Goal: Task Accomplishment & Management: Manage account settings

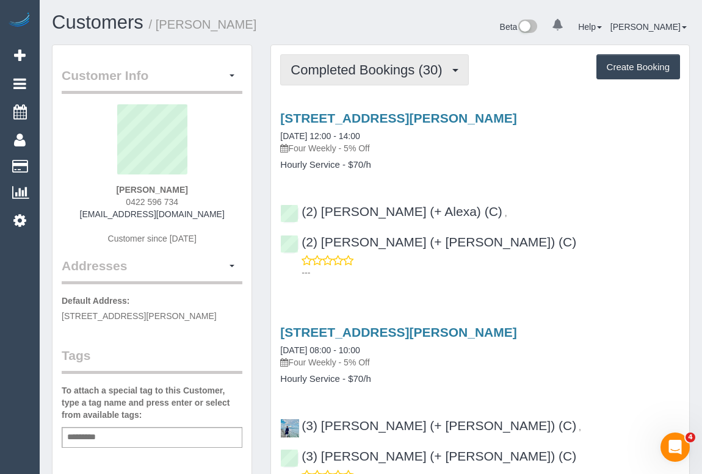
click at [385, 78] on button "Completed Bookings (30)" at bounding box center [374, 69] width 188 height 31
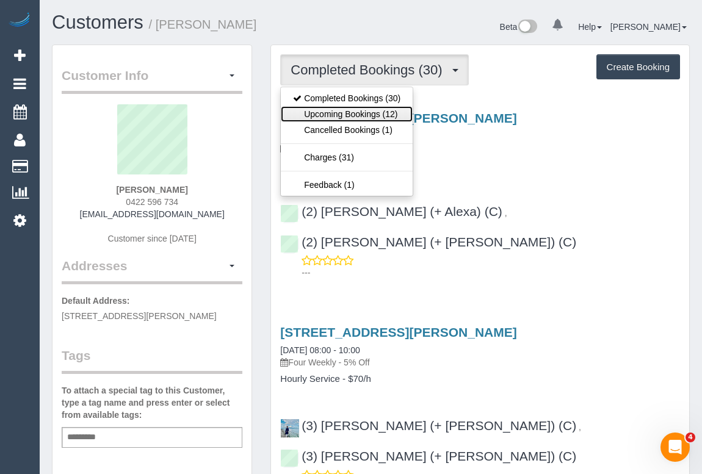
click at [361, 115] on link "Upcoming Bookings (12)" at bounding box center [347, 114] width 132 height 16
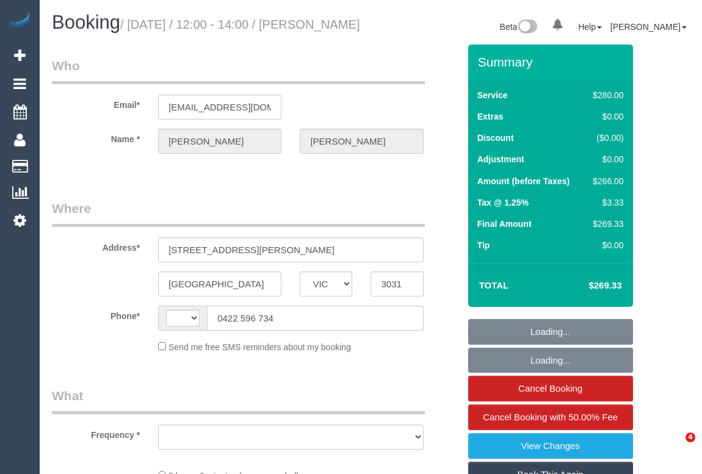
select select "VIC"
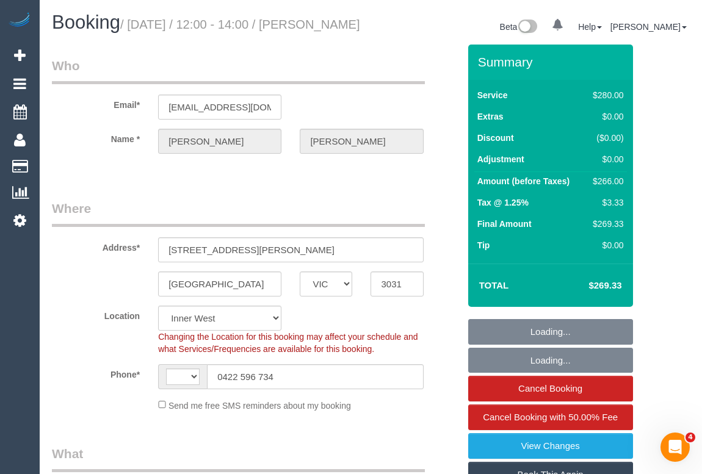
select select "string:AU"
select select "string:stripe-pm_1PraT62GScqysDRVyTXeisQV"
select select "number:27"
select select "number:14"
select select "number:19"
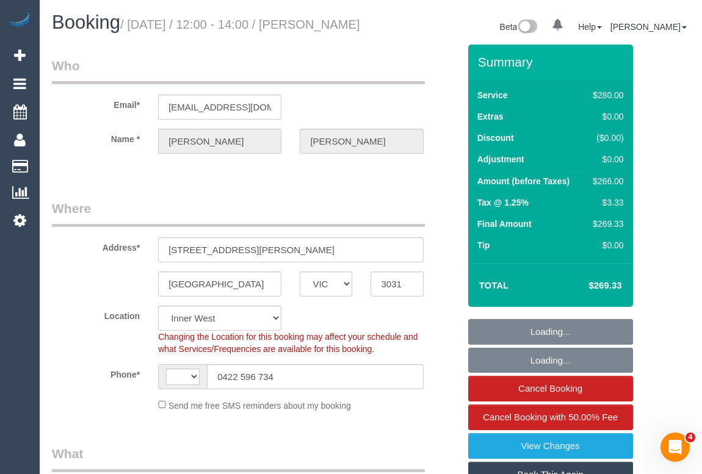
select select "number:24"
select select "number:34"
select select "number:12"
select select "object:705"
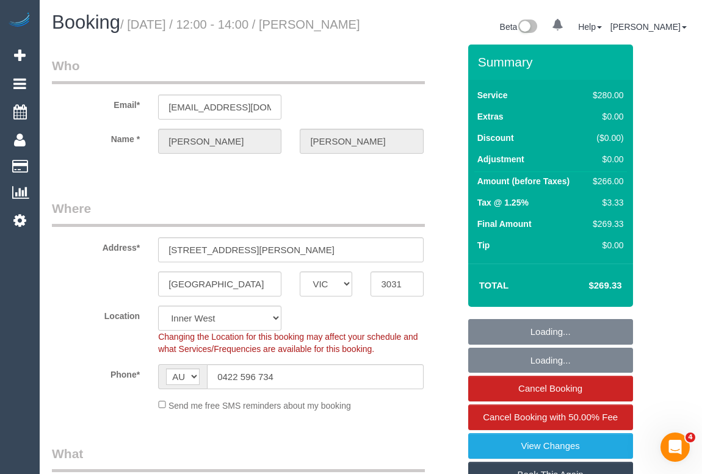
select select "2"
select select "object:1591"
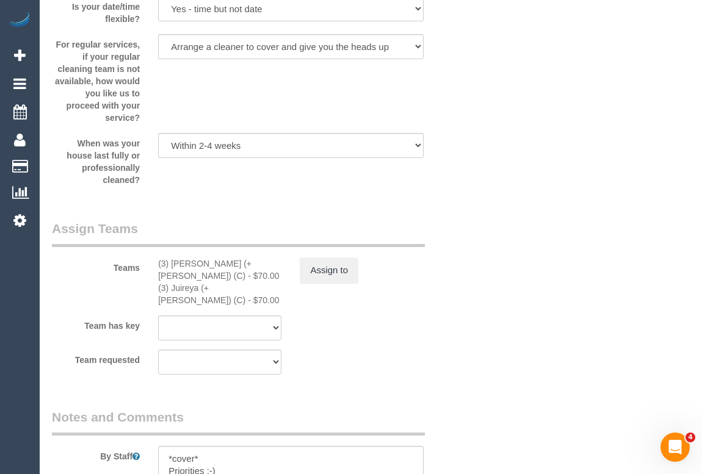
scroll to position [1831, 0]
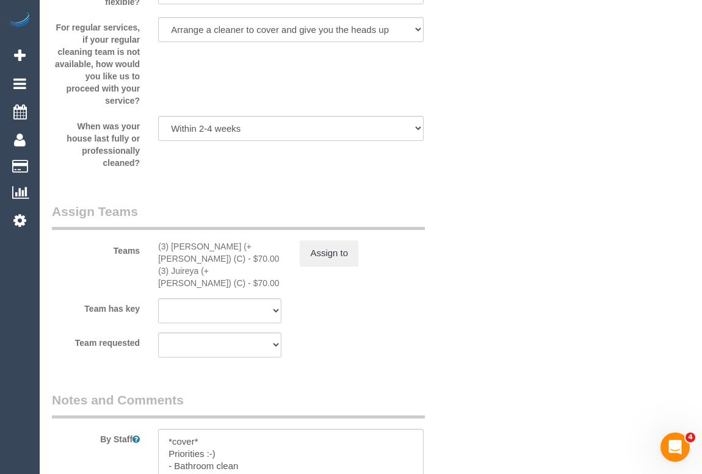
click at [421, 299] on div "Team has key (3) Gazi (+ Juireya) (C) (3) Juireya (+ Gazi) (C) (0) Office (1) D…" at bounding box center [256, 311] width 426 height 25
click at [321, 266] on button "Assign to" at bounding box center [329, 254] width 59 height 26
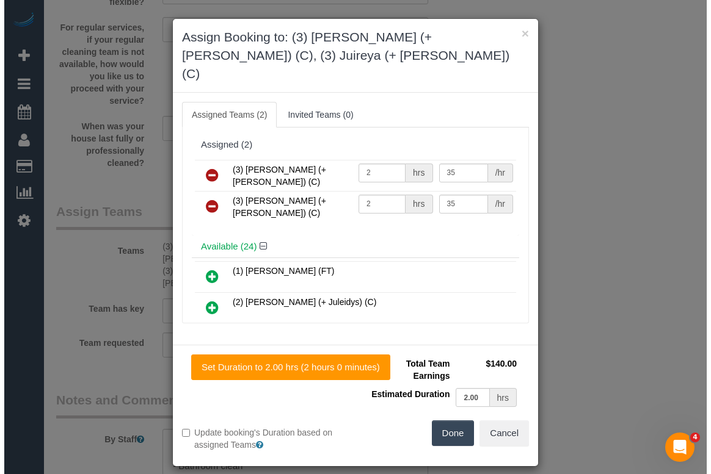
scroll to position [1819, 0]
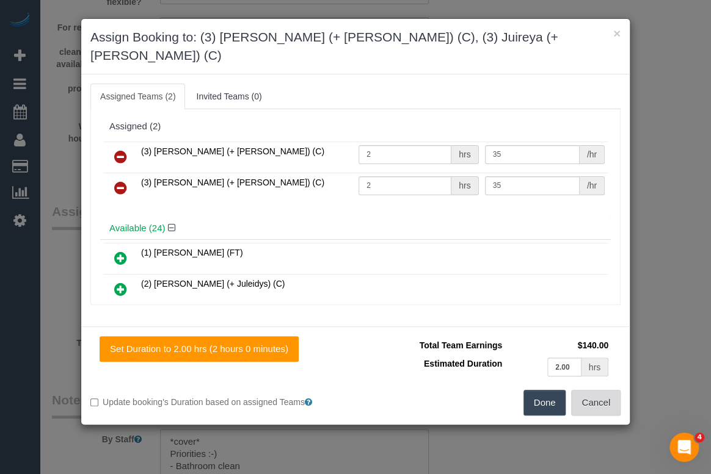
click at [613, 390] on button "Cancel" at bounding box center [595, 403] width 49 height 26
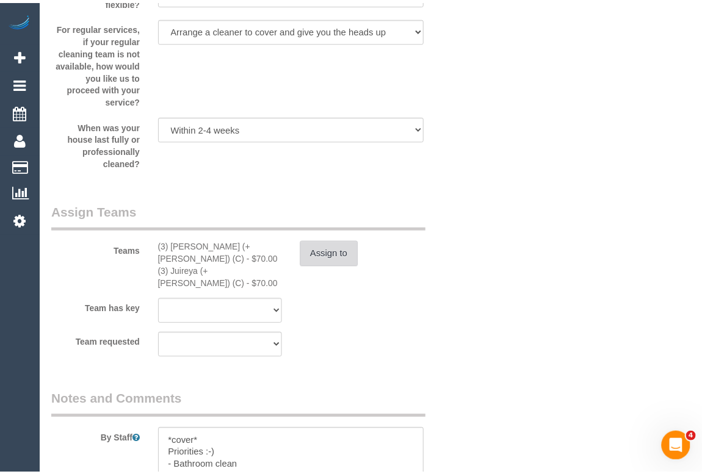
scroll to position [1831, 0]
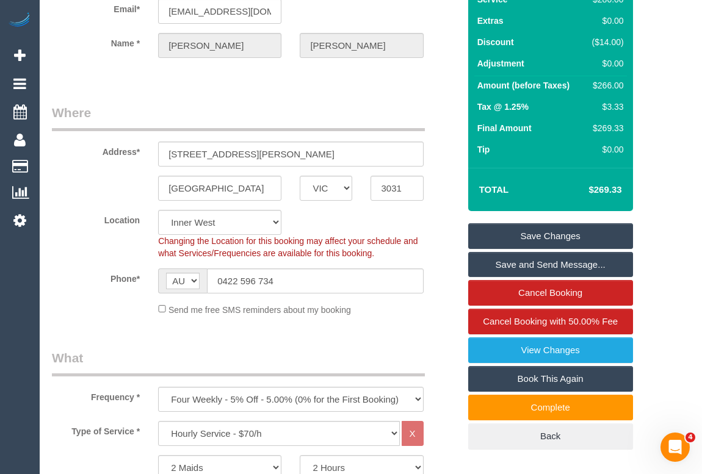
scroll to position [0, 0]
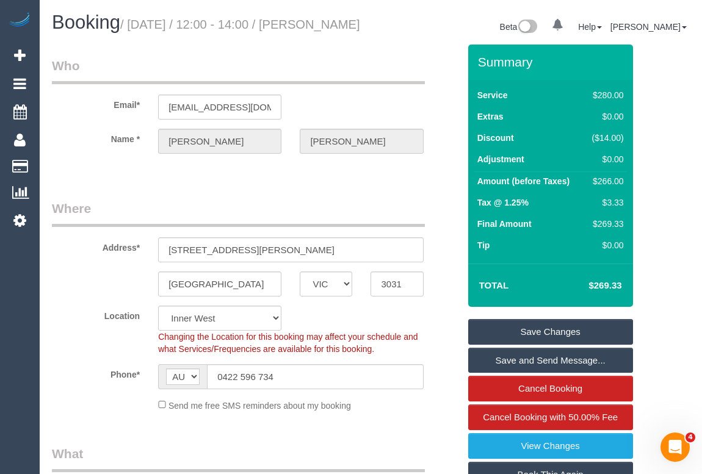
click at [332, 223] on legend "Where" at bounding box center [238, 213] width 373 height 27
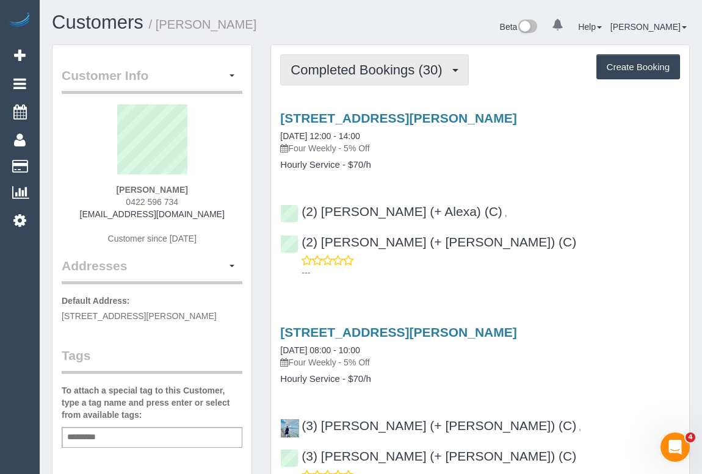
click at [343, 73] on span "Completed Bookings (30)" at bounding box center [370, 69] width 158 height 15
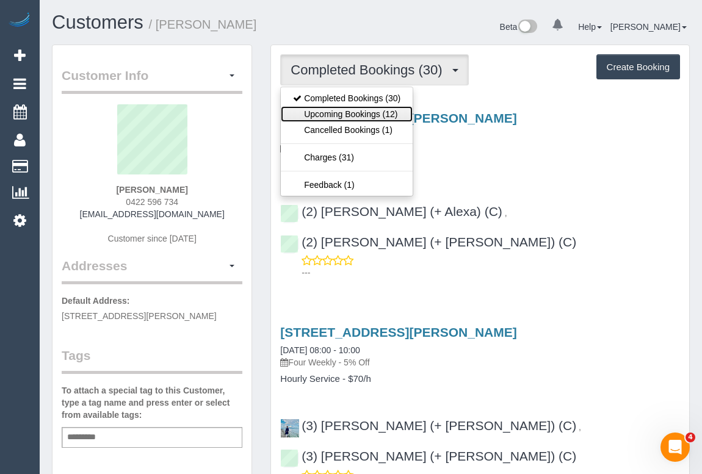
click at [372, 114] on link "Upcoming Bookings (12)" at bounding box center [347, 114] width 132 height 16
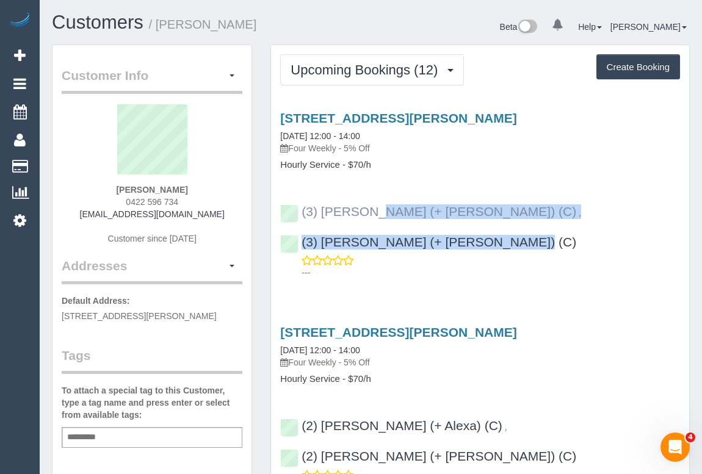
drag, startPoint x: 609, startPoint y: 208, endPoint x: 306, endPoint y: 206, distance: 303.4
click at [306, 206] on div "(3) Gazi (+ Juireya) (C) , (3) Juireya (+ Gazi) (C) ---" at bounding box center [480, 236] width 418 height 85
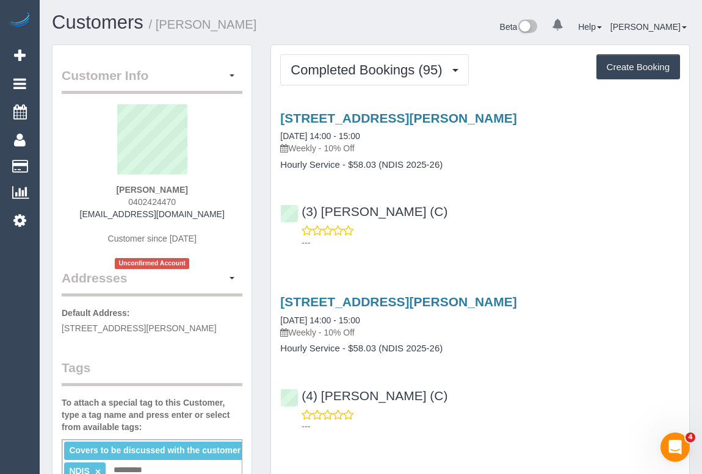
click at [508, 214] on div "(3) [PERSON_NAME] (C) ---" at bounding box center [480, 221] width 418 height 55
click at [465, 230] on div "---" at bounding box center [480, 237] width 400 height 24
drag, startPoint x: 121, startPoint y: 198, endPoint x: 188, endPoint y: 197, distance: 67.2
click at [188, 197] on div "[PERSON_NAME] 0402424470 [EMAIL_ADDRESS][DOMAIN_NAME] Customer since [DATE] Unc…" at bounding box center [152, 186] width 181 height 165
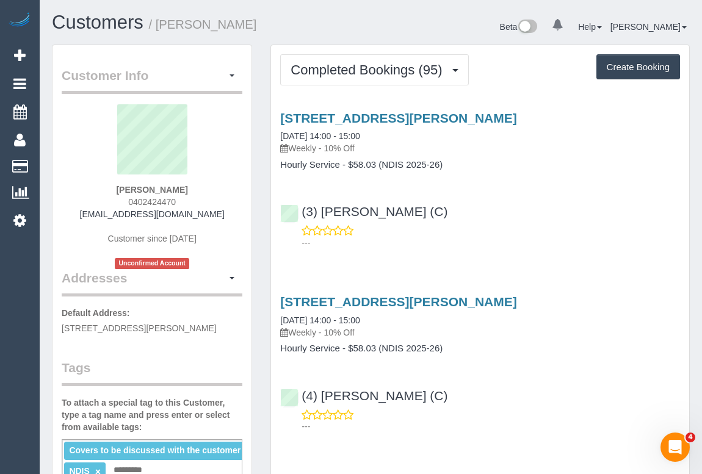
copy span "0402424470"
click at [270, 33] on div "Customers / [PERSON_NAME]" at bounding box center [207, 25] width 328 height 26
drag, startPoint x: 128, startPoint y: 199, endPoint x: 182, endPoint y: 200, distance: 54.3
click at [182, 200] on div "[PERSON_NAME] 0402424470 [EMAIL_ADDRESS][DOMAIN_NAME] Customer since [DATE] Unc…" at bounding box center [152, 186] width 181 height 165
copy span "0402424470"
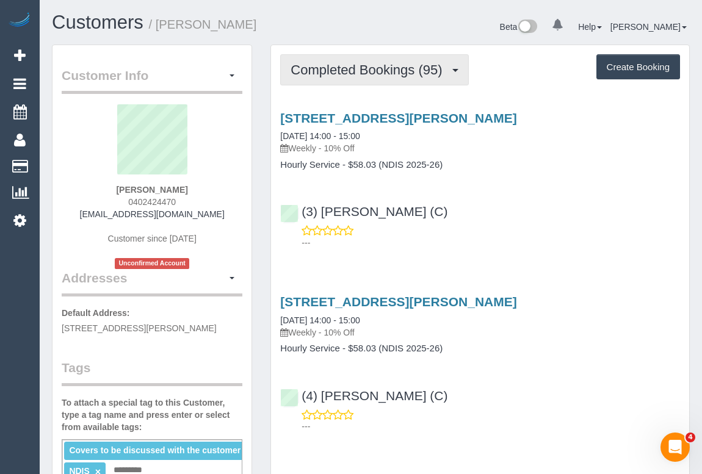
click at [361, 67] on span "Completed Bookings (95)" at bounding box center [370, 69] width 158 height 15
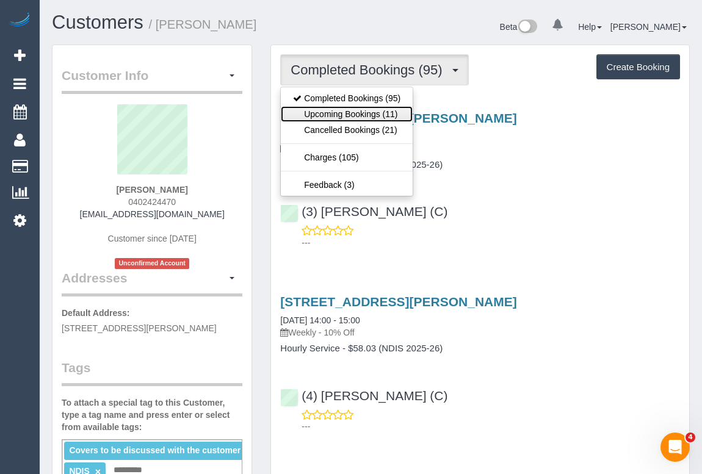
click at [353, 112] on link "Upcoming Bookings (11)" at bounding box center [347, 114] width 132 height 16
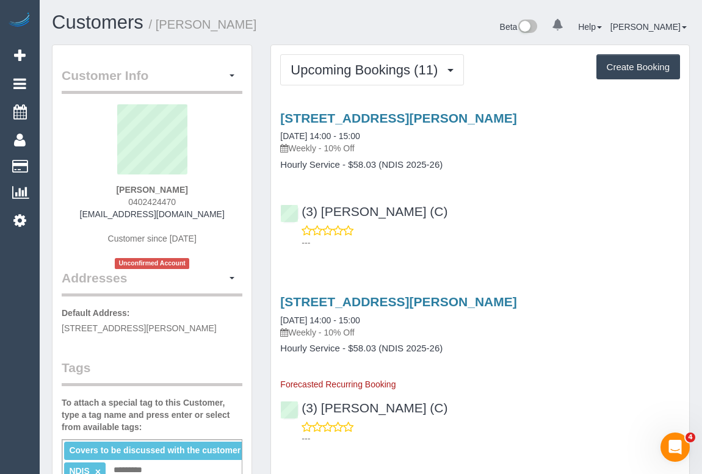
click at [116, 201] on div "Lloyd Webb 0402424470 lloydcharleswebb@gmail.com Customer since 2017 Unconfirme…" at bounding box center [152, 186] width 181 height 165
drag, startPoint x: 117, startPoint y: 201, endPoint x: 205, endPoint y: 201, distance: 87.3
click at [205, 201] on div "Lloyd Webb 0402424470 lloydcharleswebb@gmail.com Customer since 2017 Unconfirme…" at bounding box center [152, 186] width 181 height 165
copy span "0402424470"
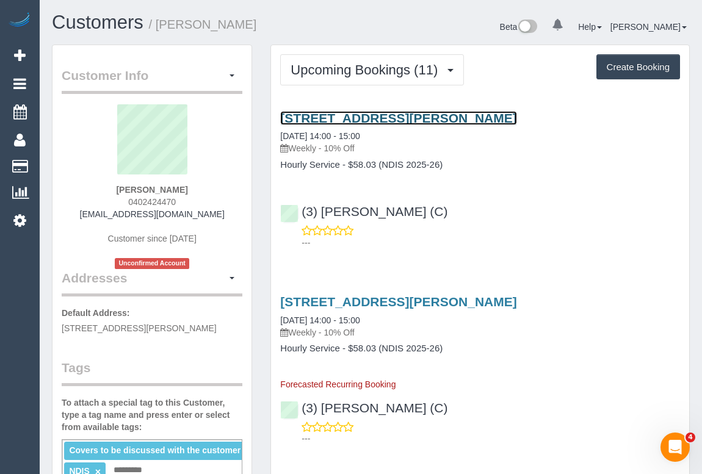
click at [372, 119] on link "29 Graziers Cres, Clyde North, VIC 3978" at bounding box center [398, 118] width 236 height 14
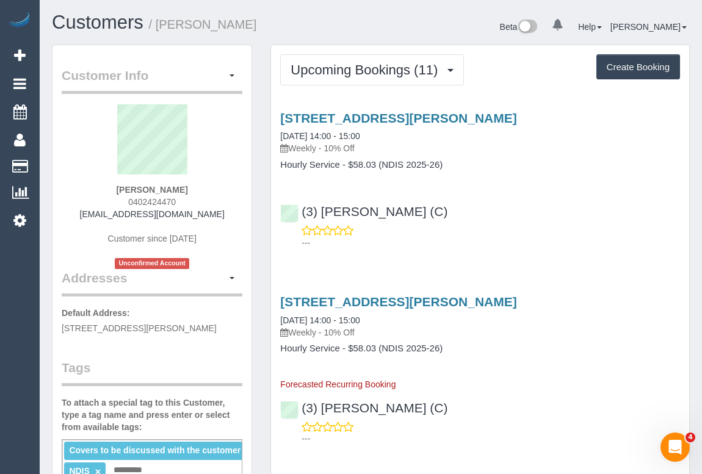
click at [552, 220] on div "(3) Danyal Ali (C) ---" at bounding box center [480, 221] width 418 height 55
click at [561, 237] on p "---" at bounding box center [491, 243] width 379 height 12
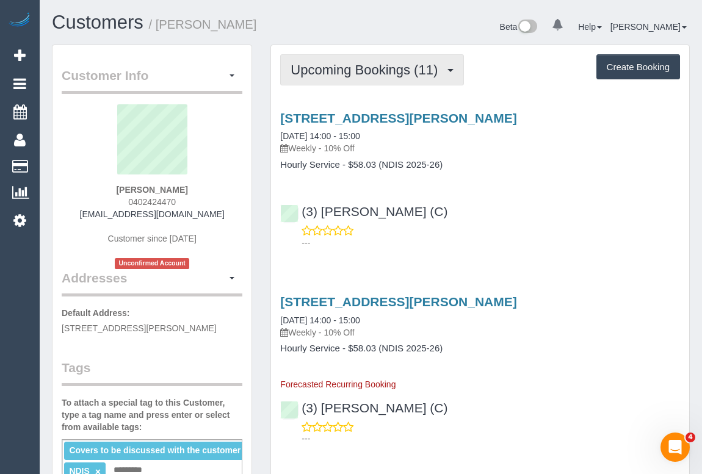
click at [382, 63] on span "Upcoming Bookings (11)" at bounding box center [367, 69] width 153 height 15
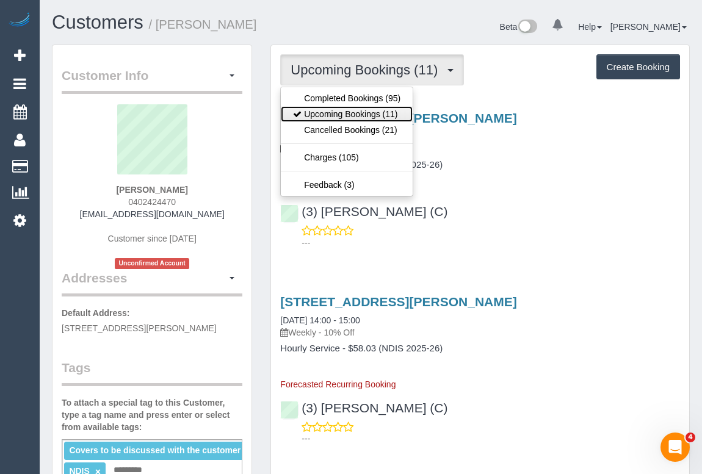
click at [342, 116] on link "Upcoming Bookings (11)" at bounding box center [347, 114] width 132 height 16
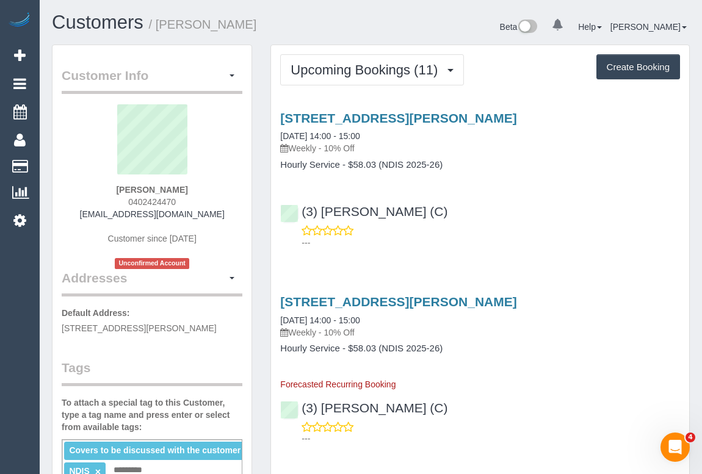
click at [568, 208] on div "(3) Danyal Ali (C) ---" at bounding box center [480, 221] width 418 height 55
drag, startPoint x: 126, startPoint y: 201, endPoint x: 190, endPoint y: 200, distance: 64.7
click at [190, 200] on div "Lloyd Webb 0402424470 lloydcharleswebb@gmail.com Customer since 2017 Unconfirme…" at bounding box center [152, 186] width 181 height 165
copy span "0402424470"
click at [352, 19] on h1 "Customers / Lloyd Webb" at bounding box center [207, 22] width 310 height 21
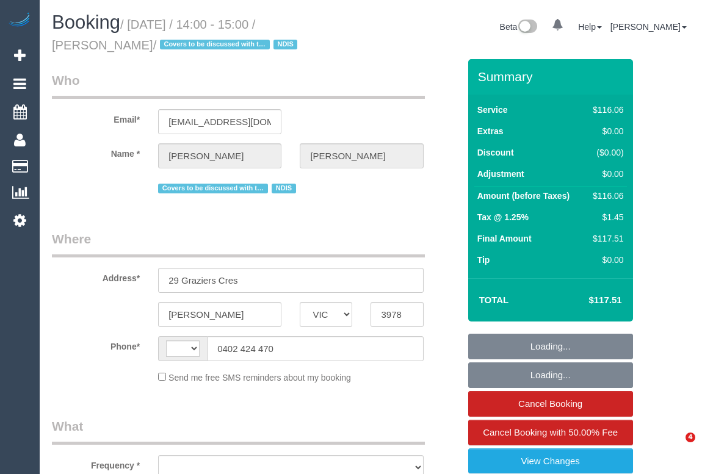
select select "VIC"
select select "object:282"
select select "string:AU"
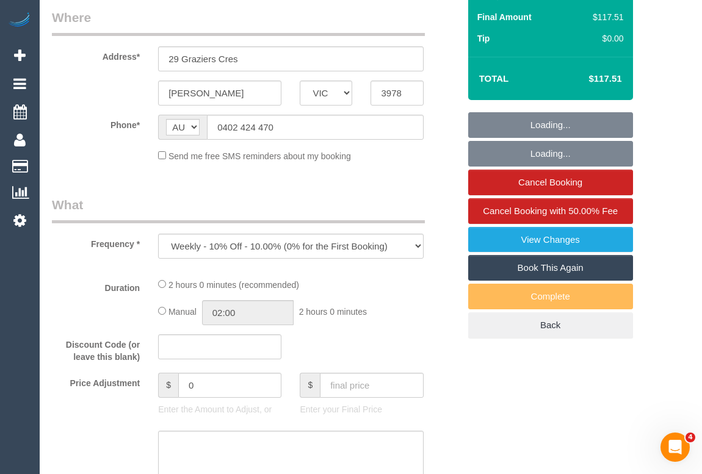
select select "number:28"
select select "number:14"
select select "number:19"
select select "number:36"
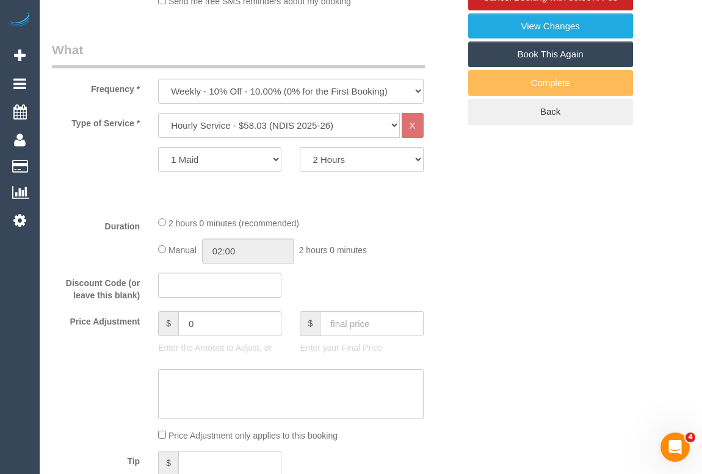
scroll to position [444, 0]
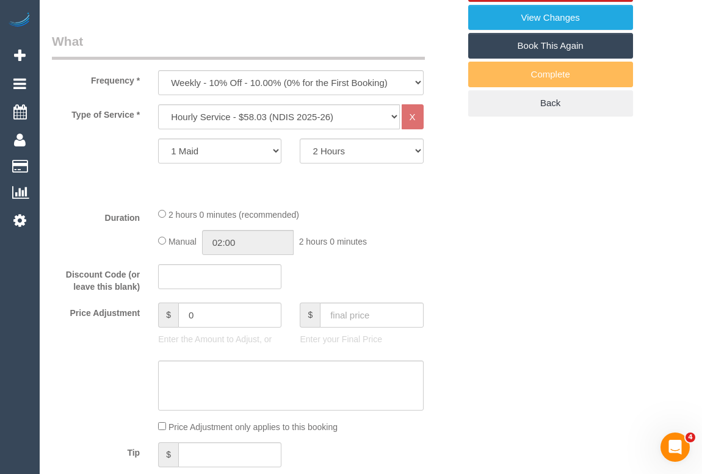
select select "object:1049"
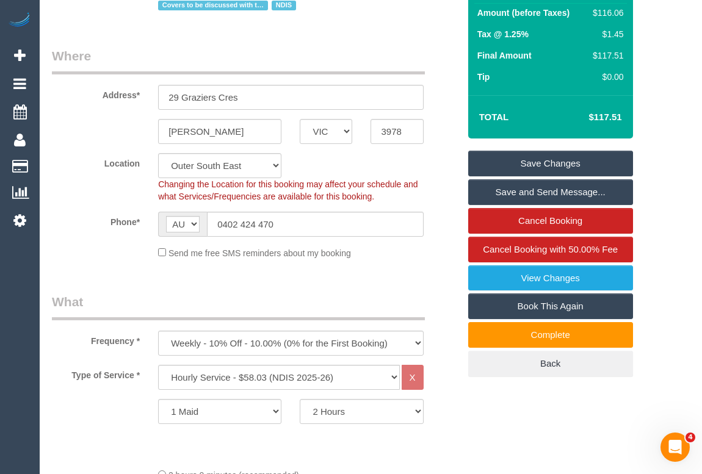
scroll to position [222, 0]
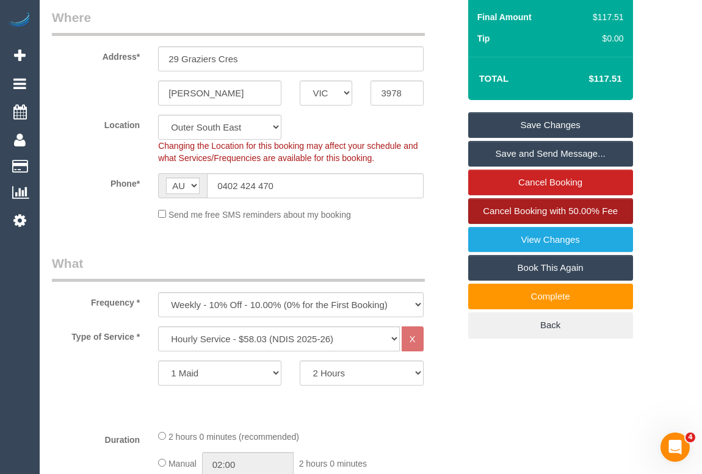
click at [570, 206] on span "Cancel Booking with 50.00% Fee" at bounding box center [550, 211] width 135 height 10
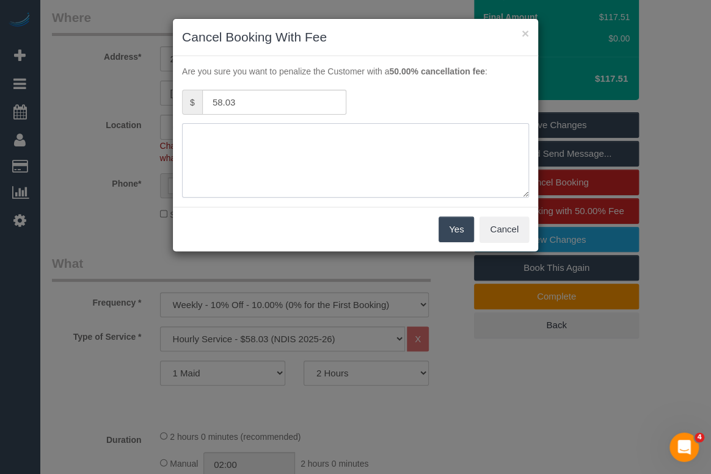
click at [255, 136] on textarea at bounding box center [355, 160] width 347 height 74
type textarea "Due to holiday. Customer requested to cancel. - OM"
drag, startPoint x: 422, startPoint y: 136, endPoint x: 179, endPoint y: 128, distance: 243.1
click at [179, 128] on div "Are you sure you want to penalize the Customer with a 50.00% cancellation fee :…" at bounding box center [355, 131] width 365 height 151
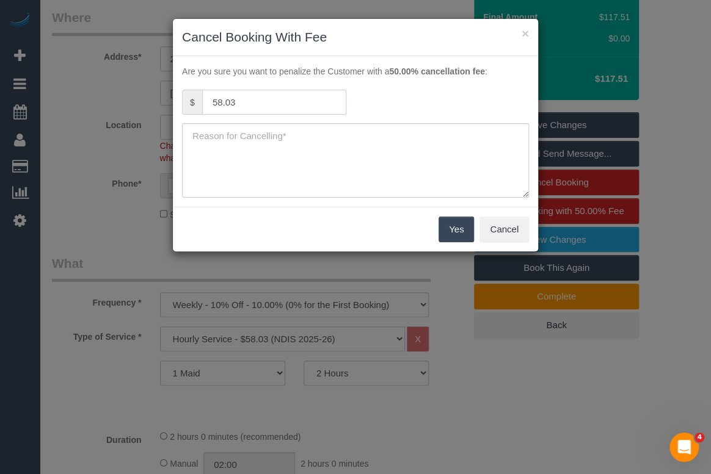
drag, startPoint x: 266, startPoint y: 104, endPoint x: 110, endPoint y: 82, distance: 157.8
click at [107, 82] on div "× Cancel Booking With Fee Are you sure you want to penalize the Customer with a…" at bounding box center [355, 237] width 711 height 474
click at [500, 228] on button "Cancel" at bounding box center [503, 230] width 49 height 26
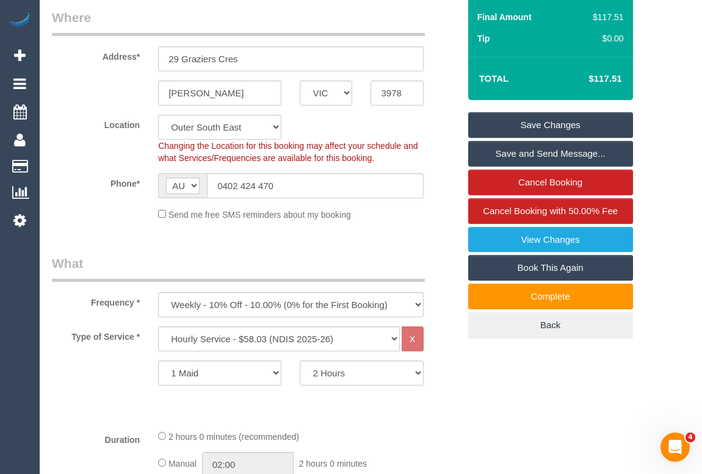
click at [284, 257] on legend "What" at bounding box center [238, 268] width 373 height 27
click at [549, 206] on span "Cancel Booking with 50.00% Fee" at bounding box center [550, 211] width 135 height 10
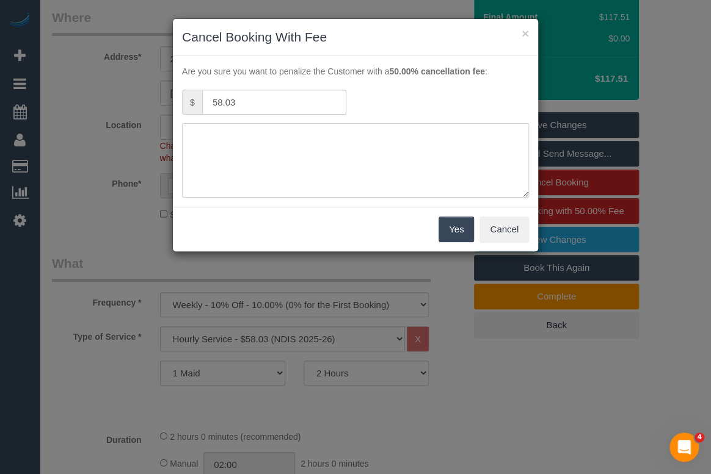
click at [257, 146] on textarea at bounding box center [355, 160] width 347 height 74
type textarea "Requested to cancel due to holiday. - OM"
click at [454, 229] on button "Yes" at bounding box center [455, 230] width 35 height 26
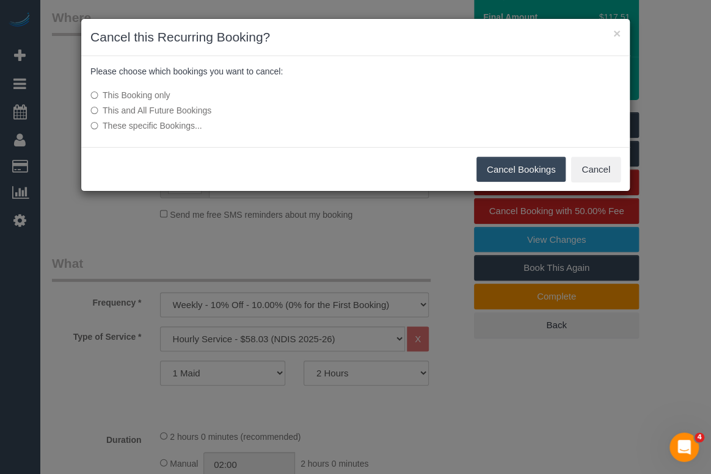
click at [542, 175] on button "Cancel Bookings" at bounding box center [521, 170] width 90 height 26
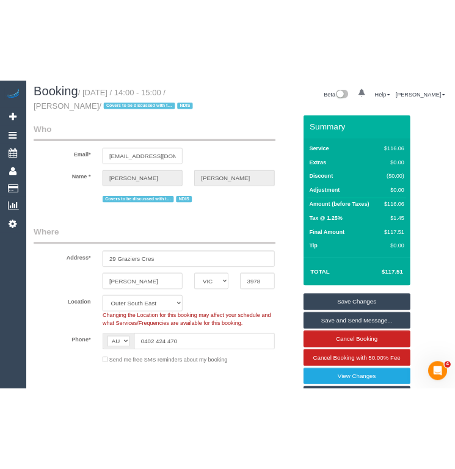
scroll to position [0, 0]
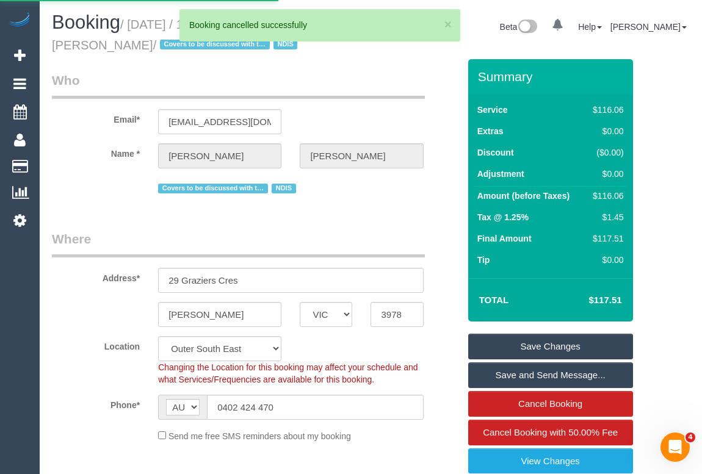
select select "***"
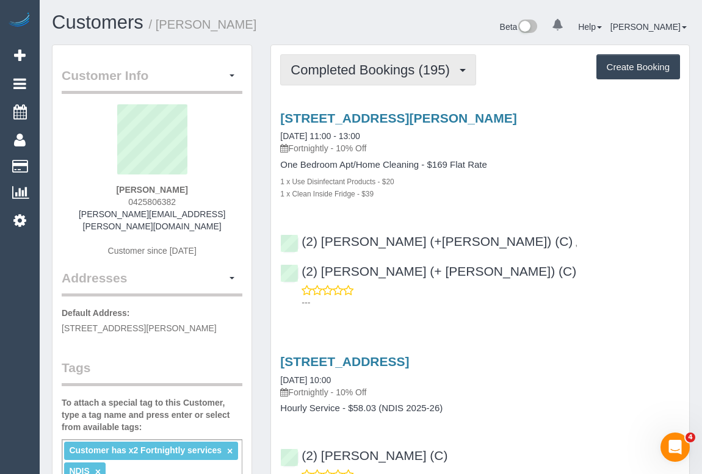
click at [324, 70] on span "Completed Bookings (195)" at bounding box center [373, 69] width 165 height 15
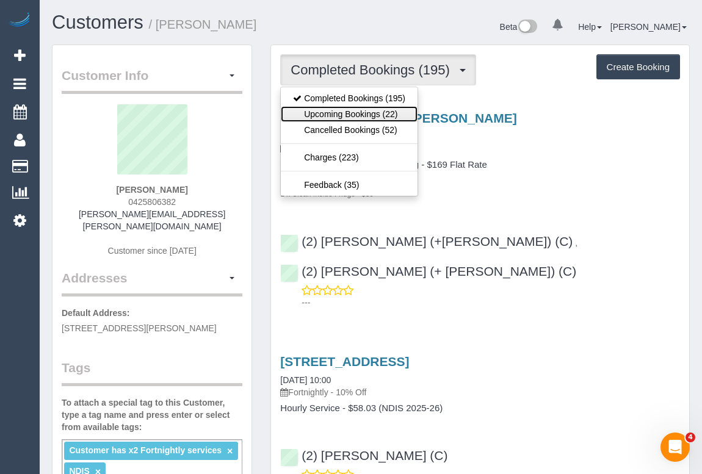
click at [366, 107] on link "Upcoming Bookings (22)" at bounding box center [349, 114] width 137 height 16
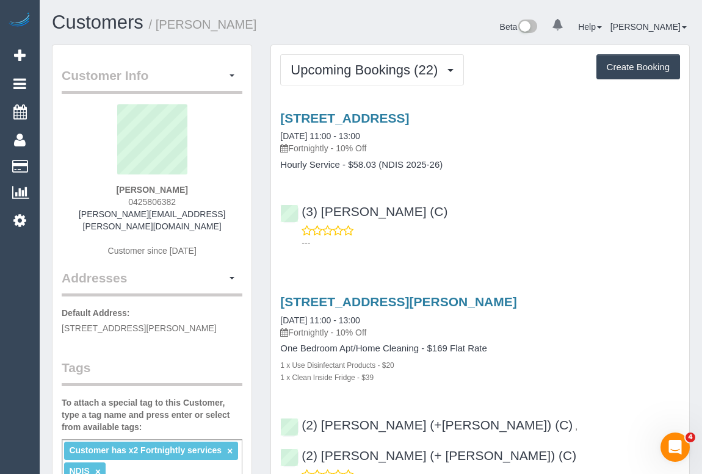
click at [519, 216] on div "(3) Afzaal Ahmad (C) ---" at bounding box center [480, 221] width 418 height 55
click at [526, 225] on div "---" at bounding box center [480, 237] width 400 height 24
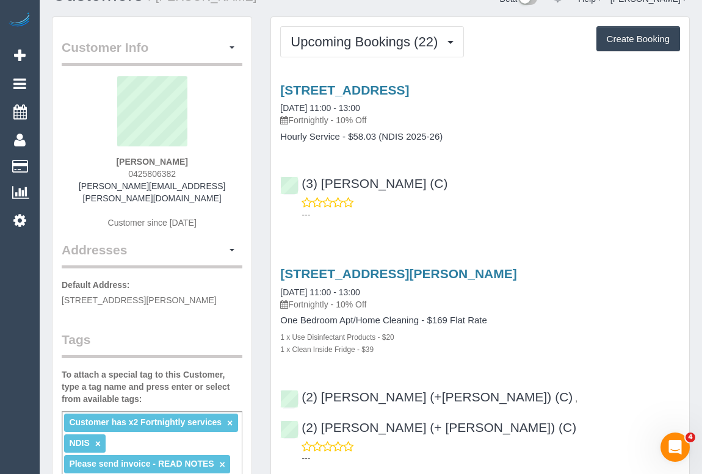
scroll to position [55, 0]
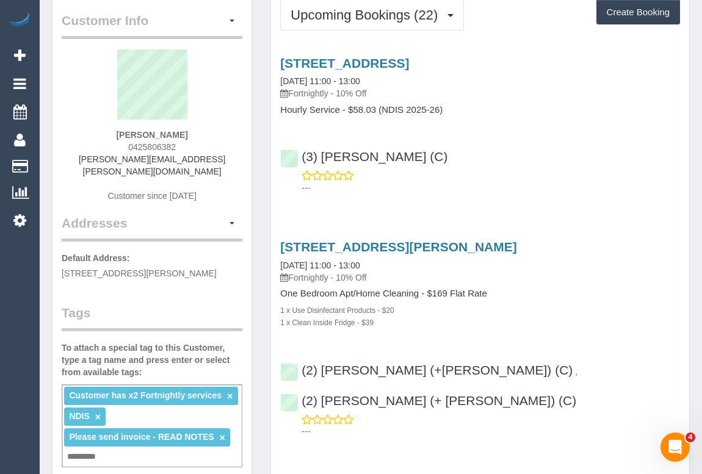
click at [526, 194] on div "13 Ivory Way, Brunswick, VIC 3057 29/09/2025 11:00 - 13:00 Fortnightly - 10% Of…" at bounding box center [480, 123] width 418 height 154
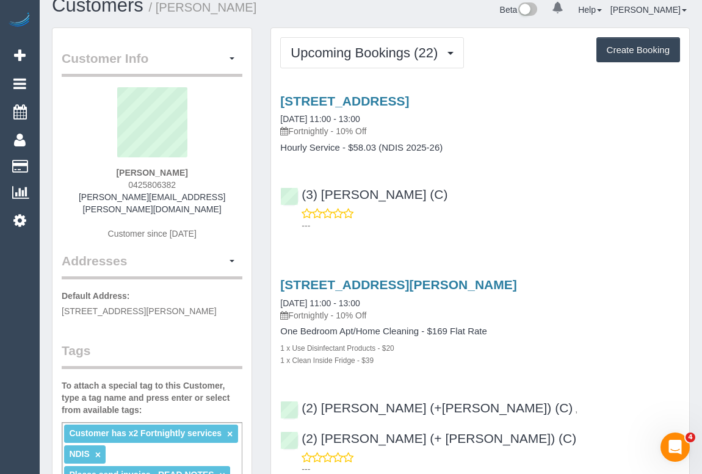
scroll to position [0, 0]
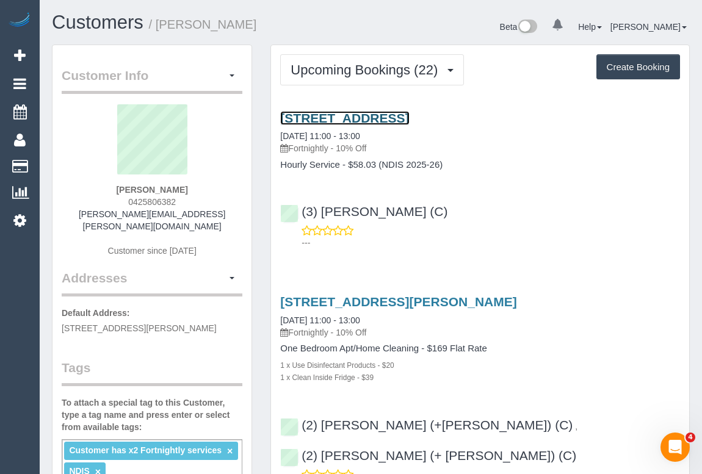
click at [389, 117] on link "13 Ivory Way, Brunswick, VIC 3057" at bounding box center [344, 118] width 129 height 14
drag, startPoint x: 501, startPoint y: 183, endPoint x: 444, endPoint y: 137, distance: 72.5
click at [501, 183] on div "13 Ivory Way, Brunswick, VIC 3057 29/09/2025 11:00 - 13:00 Fortnightly - 10% Of…" at bounding box center [480, 178] width 418 height 154
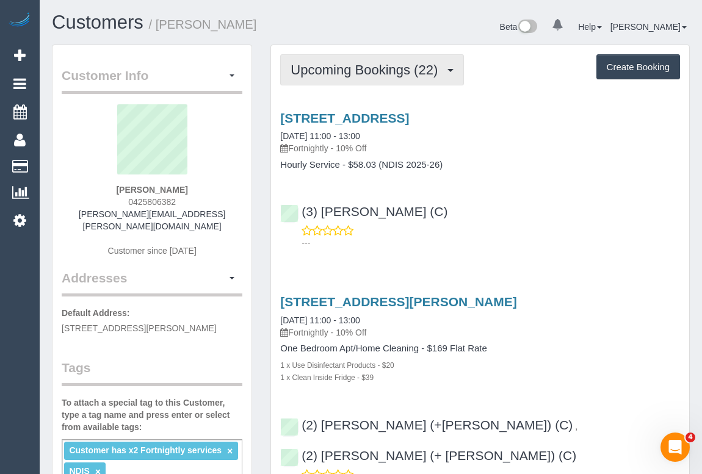
click at [330, 74] on span "Upcoming Bookings (22)" at bounding box center [367, 69] width 153 height 15
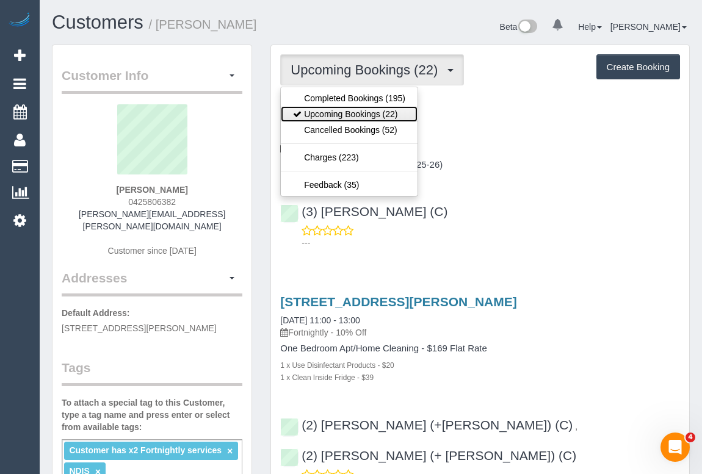
click at [351, 117] on link "Upcoming Bookings (22)" at bounding box center [349, 114] width 137 height 16
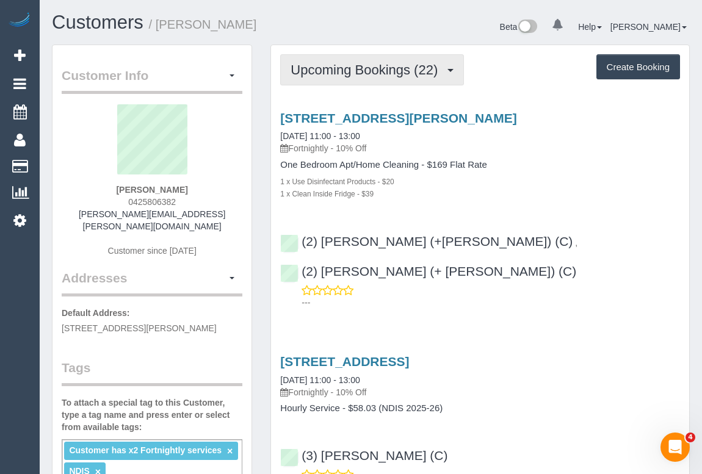
drag, startPoint x: 366, startPoint y: 67, endPoint x: 354, endPoint y: 75, distance: 14.4
click at [366, 67] on span "Upcoming Bookings (22)" at bounding box center [367, 69] width 153 height 15
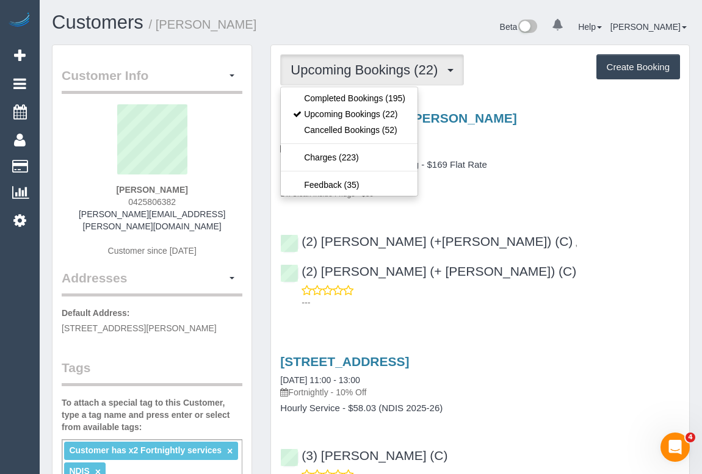
click at [565, 152] on p "Fortnightly - 10% Off" at bounding box center [480, 148] width 400 height 12
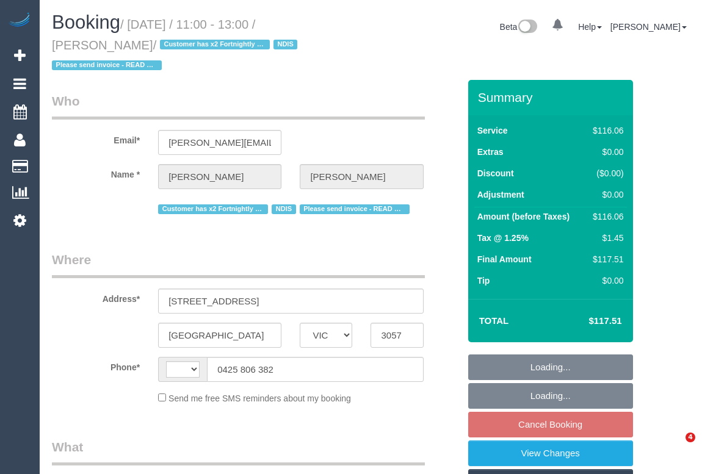
select select "VIC"
select select "string:AU"
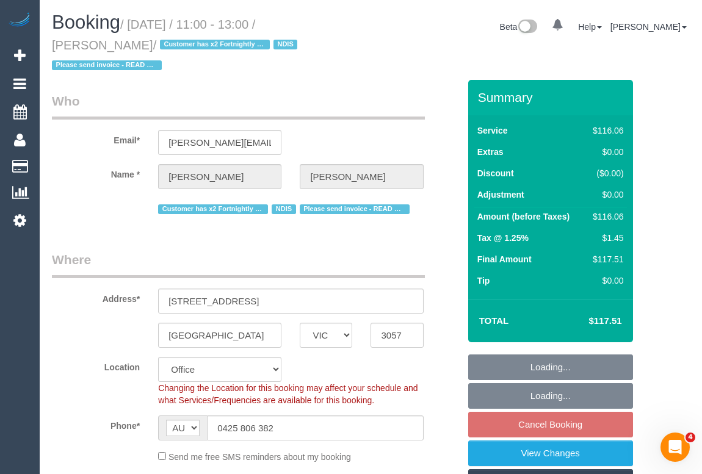
select select "object:536"
select select "number:28"
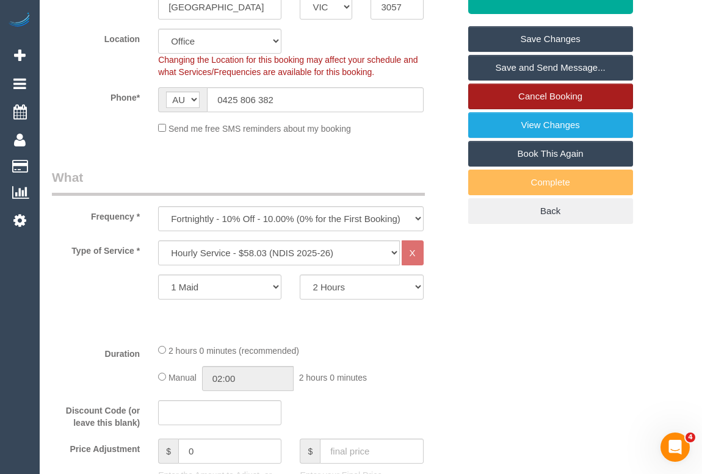
scroll to position [222, 0]
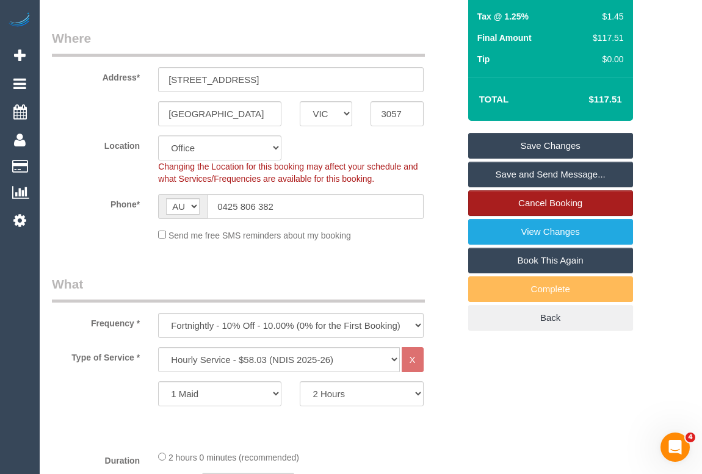
click at [516, 213] on link "Cancel Booking" at bounding box center [550, 203] width 165 height 26
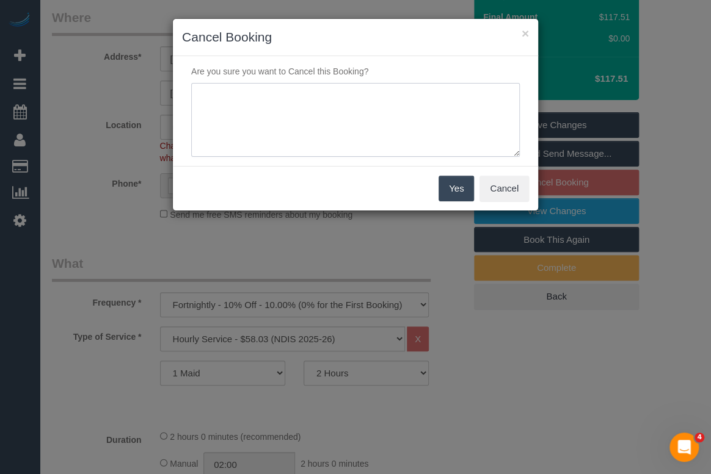
click at [300, 103] on textarea at bounding box center [355, 120] width 328 height 74
type textarea "C"
type textarea "R"
click at [295, 94] on textarea at bounding box center [355, 120] width 328 height 74
type textarea "Customer requested - SMS - OM"
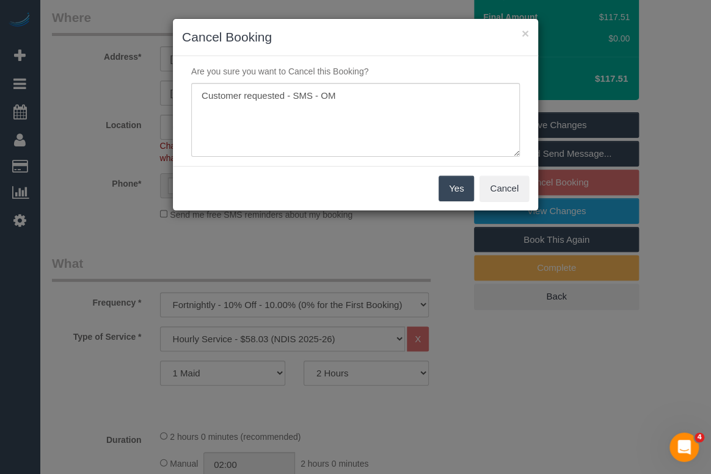
click at [451, 192] on button "Yes" at bounding box center [455, 189] width 35 height 26
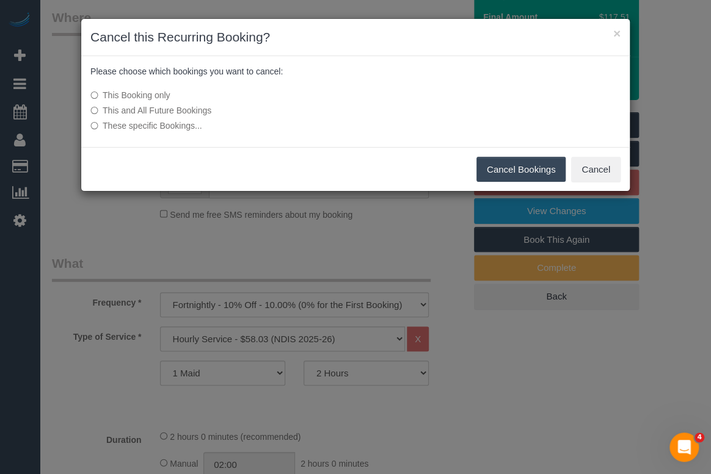
click at [607, 385] on div "× Cancel this Recurring Booking? Please choose which bookings you want to cance…" at bounding box center [355, 237] width 711 height 474
click at [531, 170] on button "Cancel Bookings" at bounding box center [521, 170] width 90 height 26
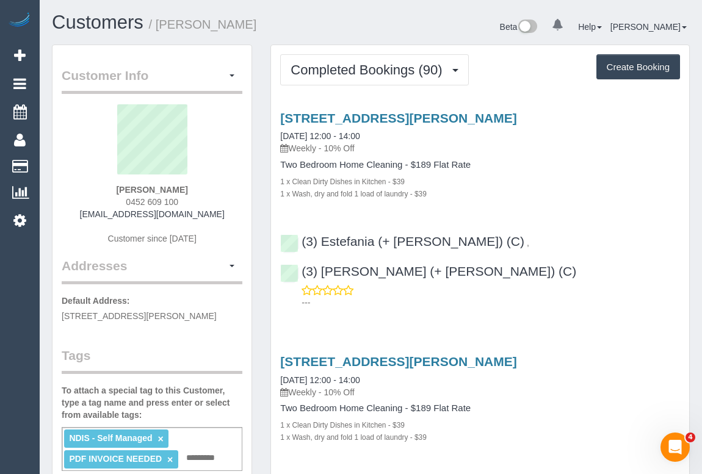
drag, startPoint x: 294, startPoint y: 146, endPoint x: 320, endPoint y: 146, distance: 25.6
click at [320, 146] on p "Weekly - 10% Off" at bounding box center [480, 148] width 400 height 12
drag, startPoint x: 118, startPoint y: 187, endPoint x: 193, endPoint y: 190, distance: 75.2
click at [193, 190] on div "[PERSON_NAME] 0452 609 100 [EMAIL_ADDRESS][DOMAIN_NAME] Customer since [DATE]" at bounding box center [152, 180] width 181 height 153
copy strong "[PERSON_NAME]"
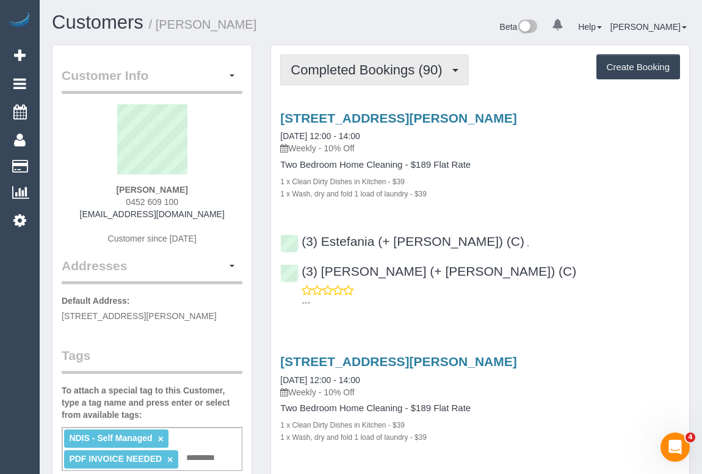
click at [305, 73] on span "Completed Bookings (90)" at bounding box center [370, 69] width 158 height 15
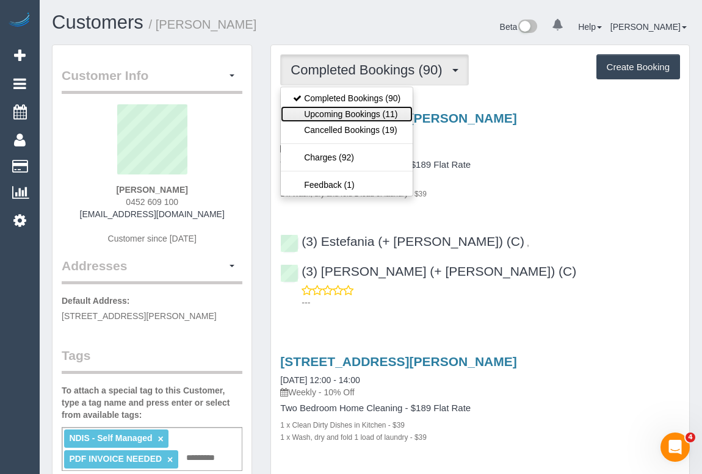
click at [311, 113] on link "Upcoming Bookings (11)" at bounding box center [347, 114] width 132 height 16
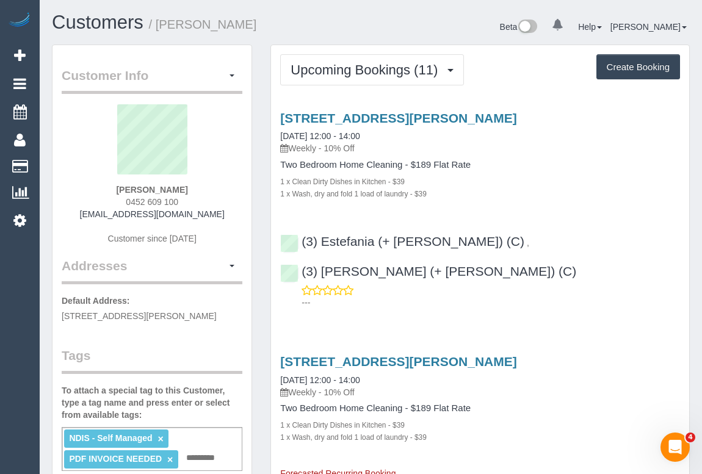
drag, startPoint x: 292, startPoint y: 147, endPoint x: 320, endPoint y: 149, distance: 27.5
click at [320, 149] on p "Weekly - 10% Off" at bounding box center [480, 148] width 400 height 12
copy p "Weekly"
drag, startPoint x: 281, startPoint y: 162, endPoint x: 401, endPoint y: 165, distance: 120.3
click at [401, 165] on h4 "Two Bedroom Home Cleaning - $189 Flat Rate" at bounding box center [480, 165] width 400 height 10
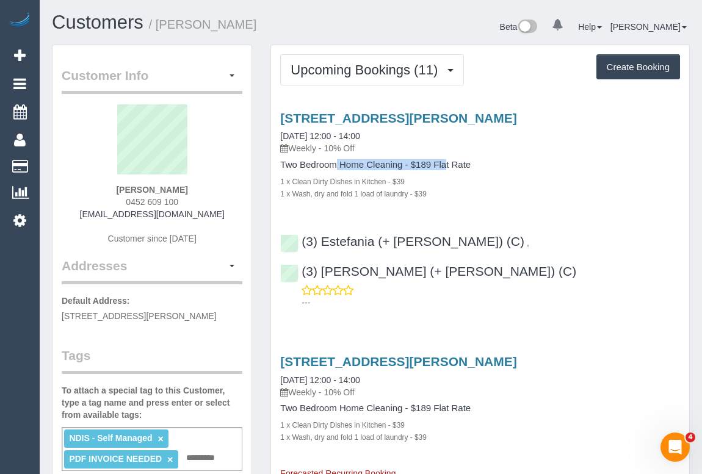
copy h4 "Two Bedroom Home Cleaning"
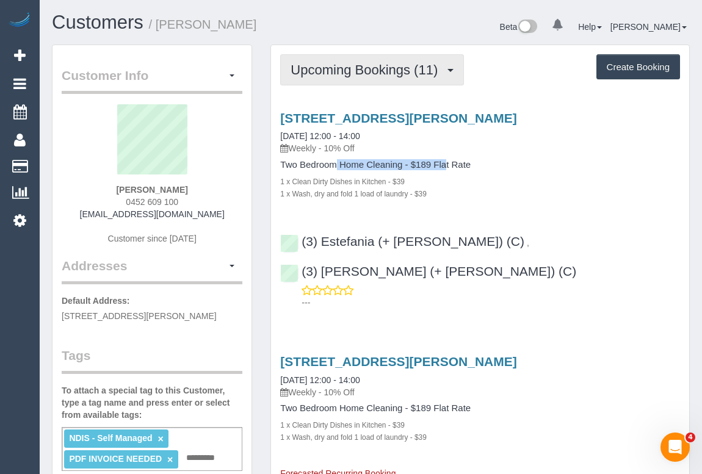
click at [347, 71] on span "Upcoming Bookings (11)" at bounding box center [367, 69] width 153 height 15
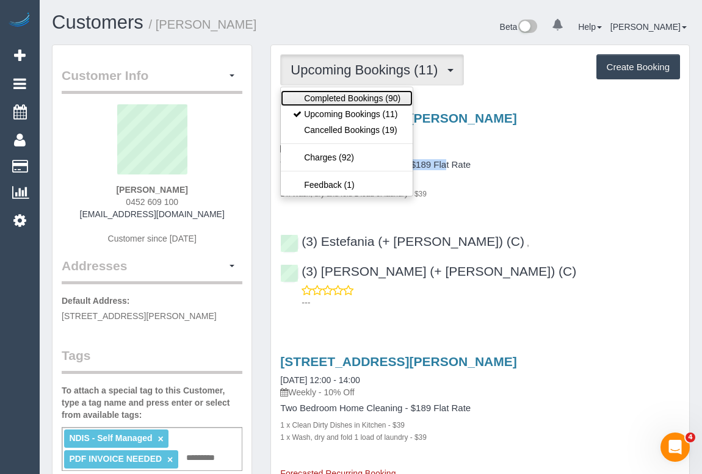
click at [345, 99] on link "Completed Bookings (90)" at bounding box center [347, 98] width 132 height 16
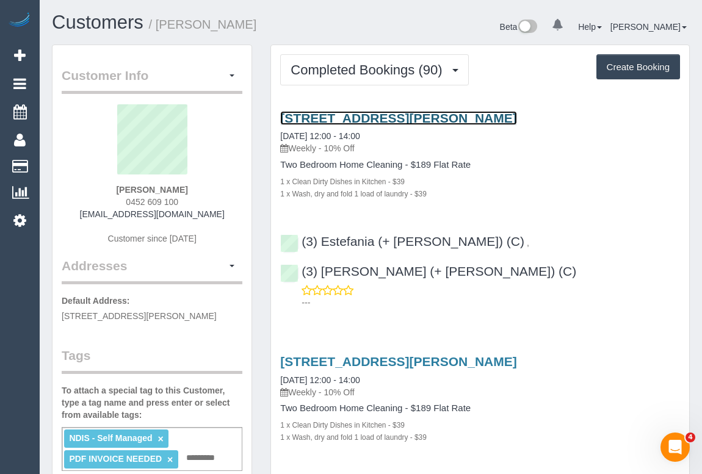
click at [383, 116] on link "198 Albert Street, Brunswick, VIC 3056" at bounding box center [398, 118] width 236 height 14
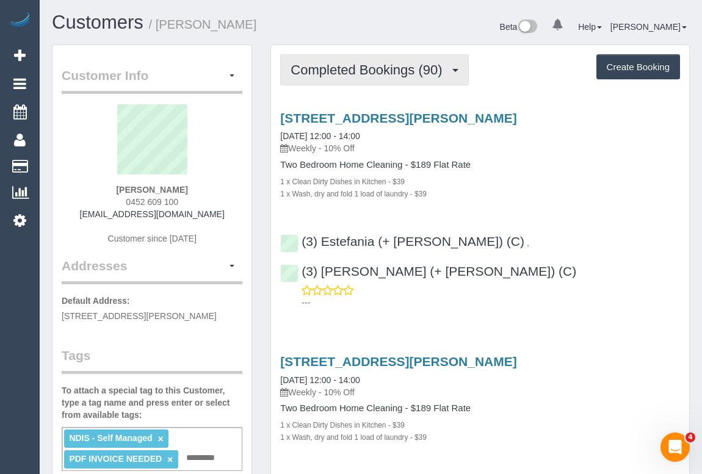
click at [343, 71] on span "Completed Bookings (90)" at bounding box center [370, 69] width 158 height 15
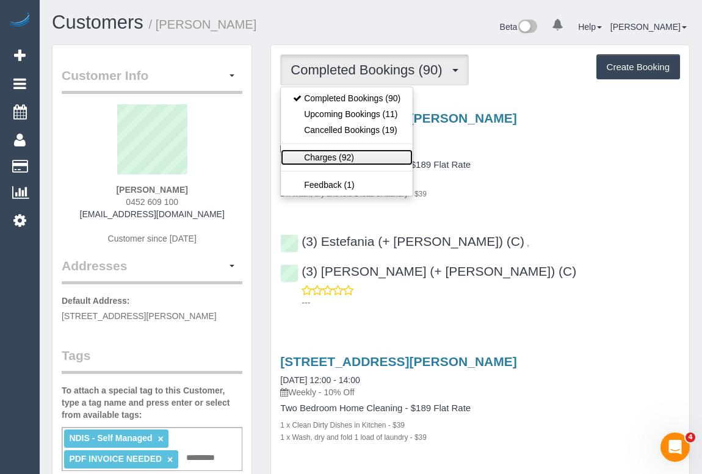
click at [321, 159] on link "Charges (92)" at bounding box center [347, 158] width 132 height 16
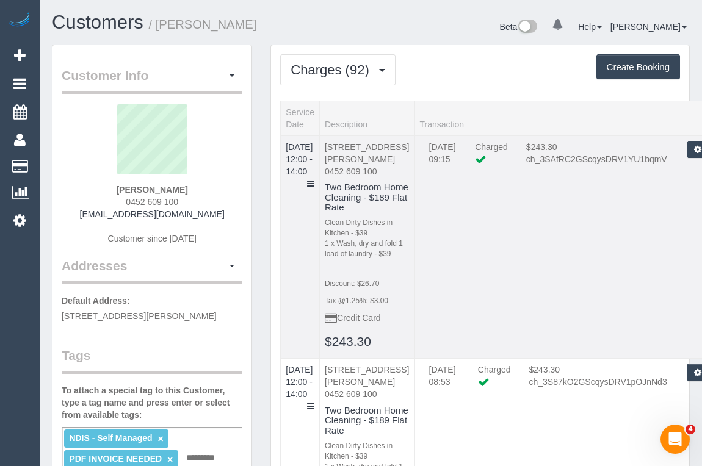
click at [622, 240] on td "24/09/2025 09:15 Charged $243.30 ch_3SAfRC2GScqysDRV1YU1bqmV Refund Send Invoic…" at bounding box center [572, 247] width 315 height 223
click at [314, 179] on icon at bounding box center [310, 183] width 7 height 9
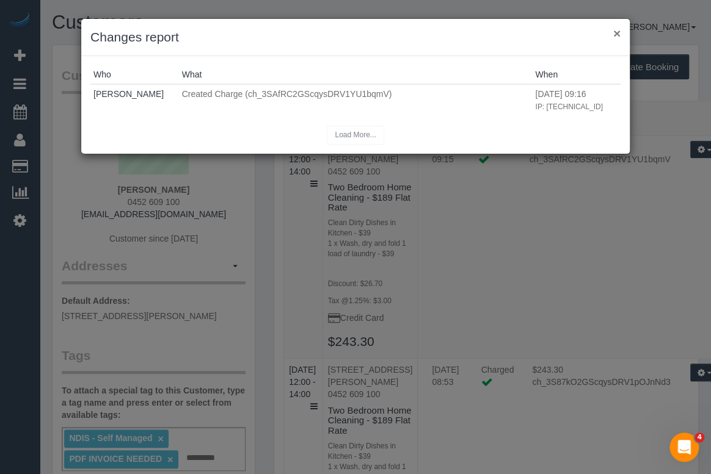
click at [616, 37] on button "×" at bounding box center [616, 33] width 7 height 13
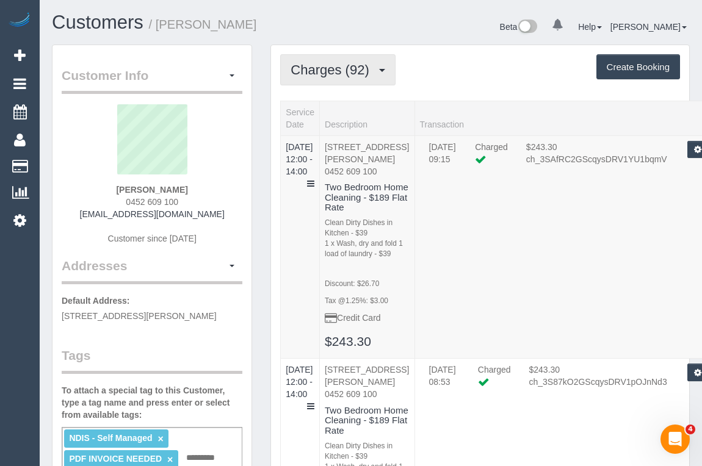
click at [326, 71] on span "Charges (92)" at bounding box center [333, 69] width 84 height 15
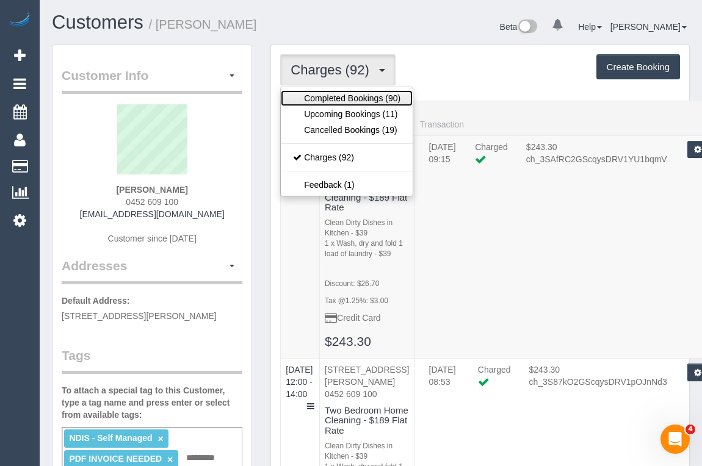
click at [324, 98] on link "Completed Bookings (90)" at bounding box center [347, 98] width 132 height 16
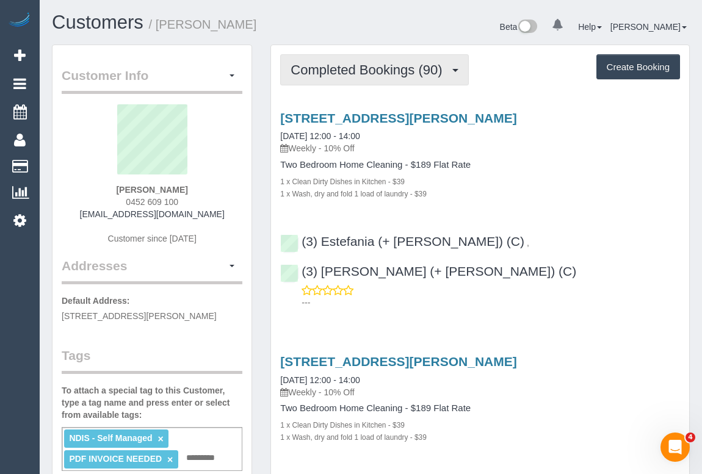
click at [339, 68] on span "Completed Bookings (90)" at bounding box center [370, 69] width 158 height 15
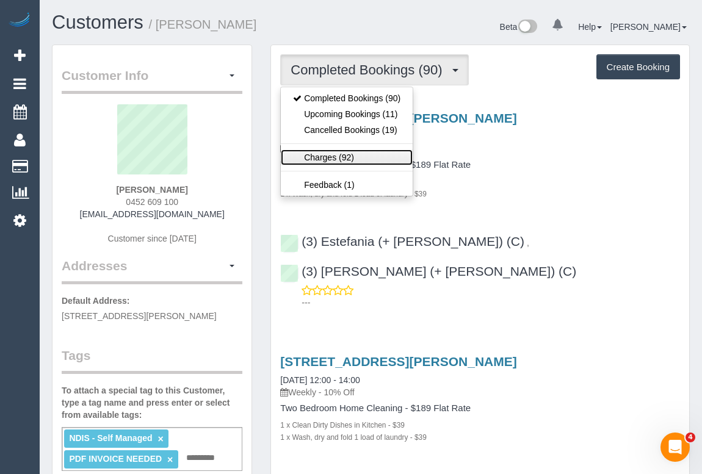
click at [327, 156] on link "Charges (92)" at bounding box center [347, 158] width 132 height 16
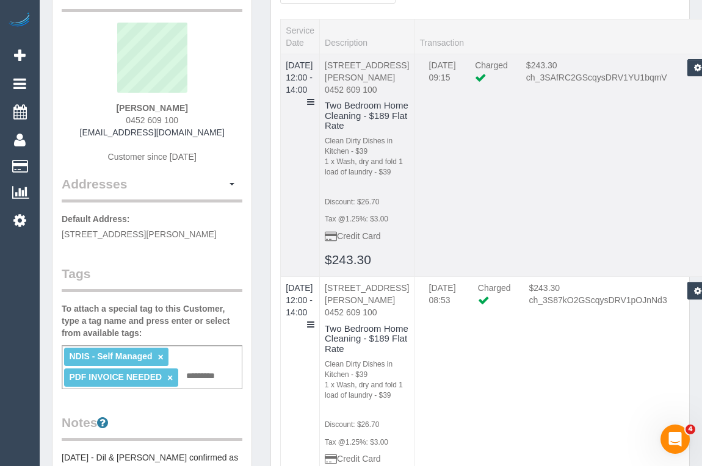
scroll to position [222, 0]
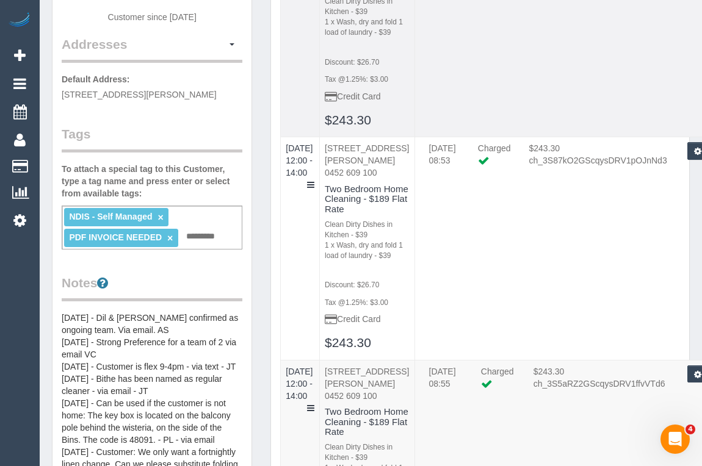
click at [476, 37] on td "24/09/2025 09:15 Charged $243.30 ch_3SAfRC2GScqysDRV1YU1bqmV Refund Send Invoic…" at bounding box center [572, 25] width 315 height 223
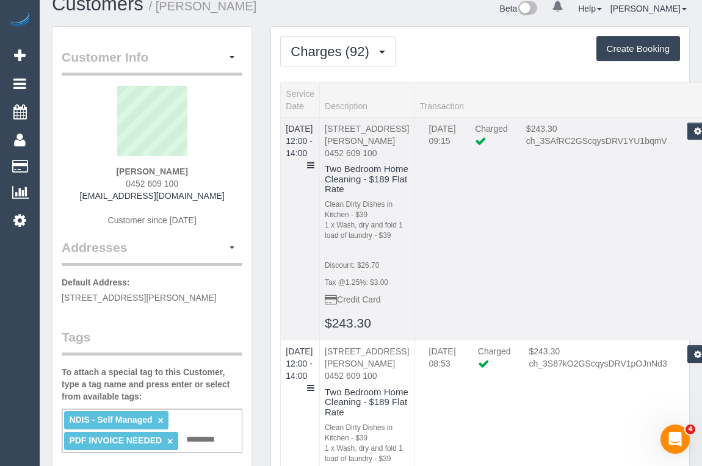
scroll to position [0, 0]
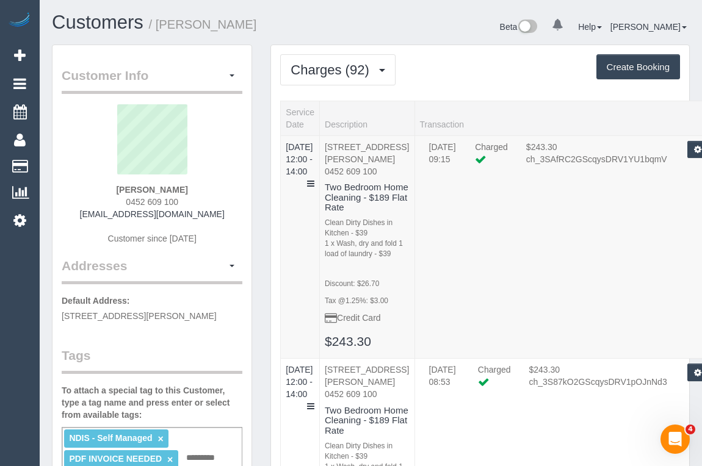
click at [446, 38] on div "Beta 0 Your Notifications You have 0 alerts Help Help Docs Take a Tour Contact …" at bounding box center [535, 28] width 328 height 32
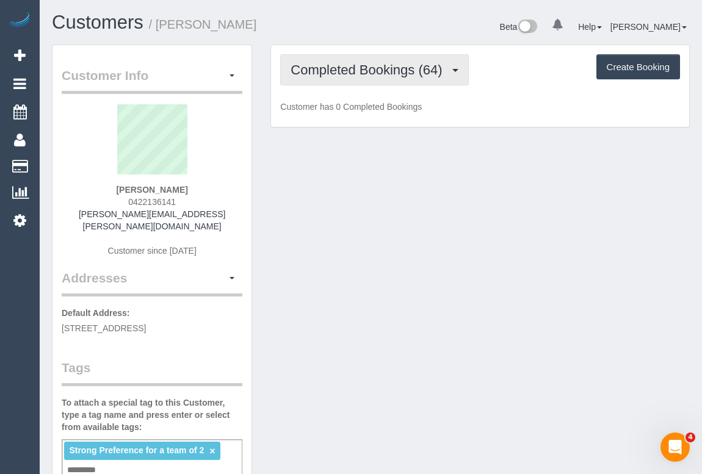
click at [357, 66] on span "Completed Bookings (64)" at bounding box center [370, 69] width 158 height 15
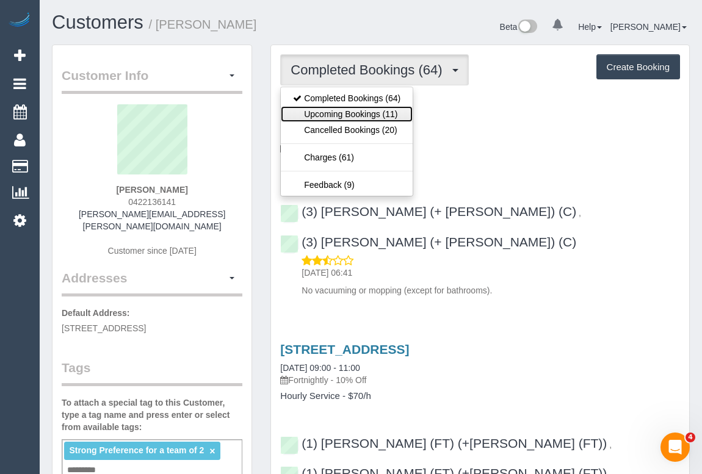
click at [358, 115] on link "Upcoming Bookings (11)" at bounding box center [347, 114] width 132 height 16
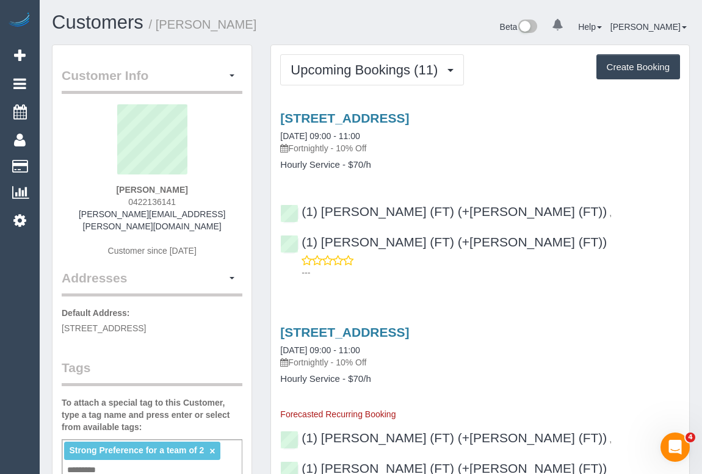
drag, startPoint x: 360, startPoint y: 119, endPoint x: 331, endPoint y: 117, distance: 28.8
click at [331, 117] on link "9 Bent Street, Brunswick West, VIC 3055" at bounding box center [344, 118] width 129 height 14
click at [449, 165] on h4 "Hourly Service - $70/h" at bounding box center [480, 165] width 400 height 10
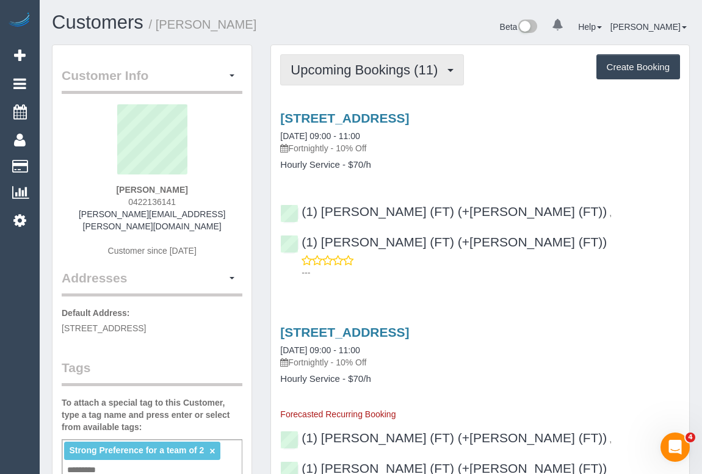
click at [366, 65] on span "Upcoming Bookings (11)" at bounding box center [367, 69] width 153 height 15
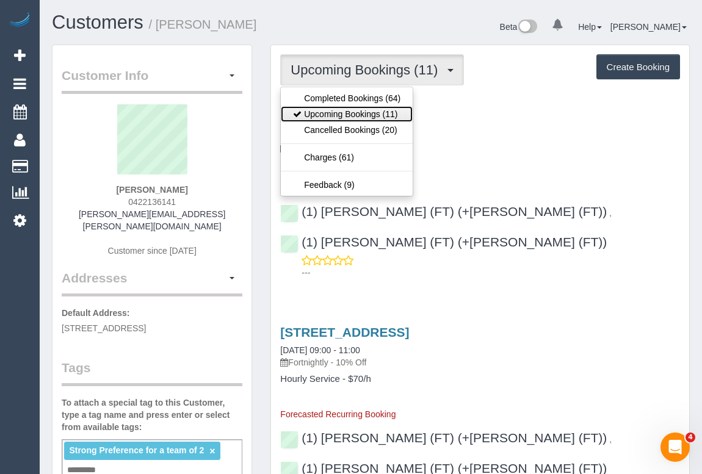
click at [359, 116] on link "Upcoming Bookings (11)" at bounding box center [347, 114] width 132 height 16
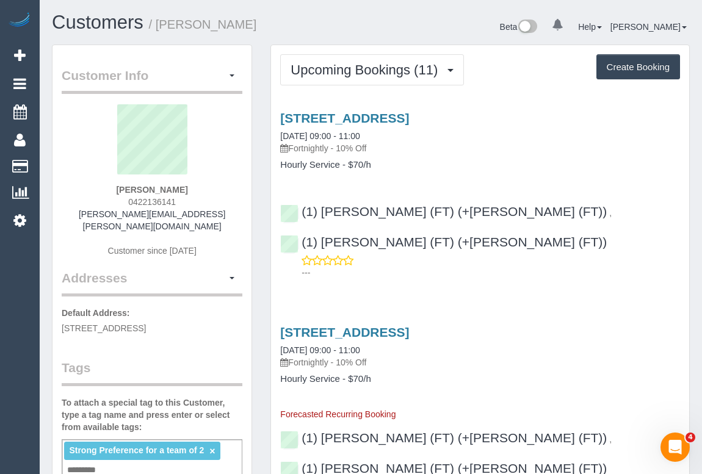
click at [432, 144] on p "Fortnightly - 10% Off" at bounding box center [480, 148] width 400 height 12
click at [409, 35] on div "Beta 0 Your Notifications You have 0 alerts Help Help Docs Take a Tour Contact …" at bounding box center [535, 28] width 328 height 32
click at [493, 173] on div "9 Bent Street, Brunswick West, VIC 3055 16/10/2025 09:00 - 11:00 Fortnightly - …" at bounding box center [480, 193] width 418 height 184
click at [541, 325] on h3 "9 Bent Street, Brunswick West, VIC 3055" at bounding box center [480, 332] width 400 height 14
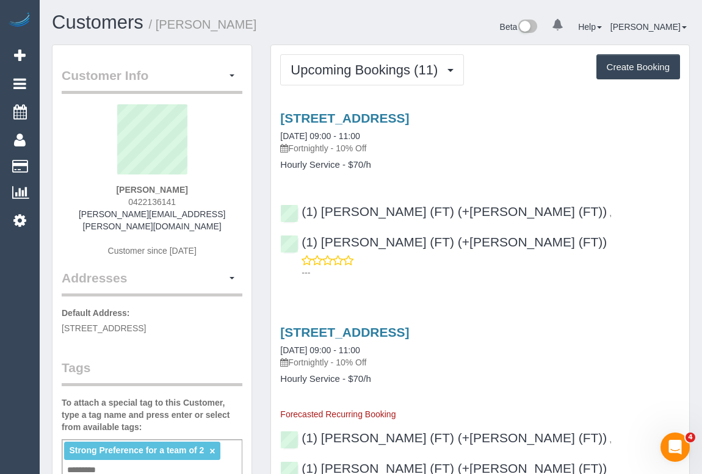
click at [551, 342] on div "9 Bent Street, Brunswick West, VIC 3055 30/10/2025 09:00 - 11:00 Fortnightly - …" at bounding box center [480, 373] width 418 height 96
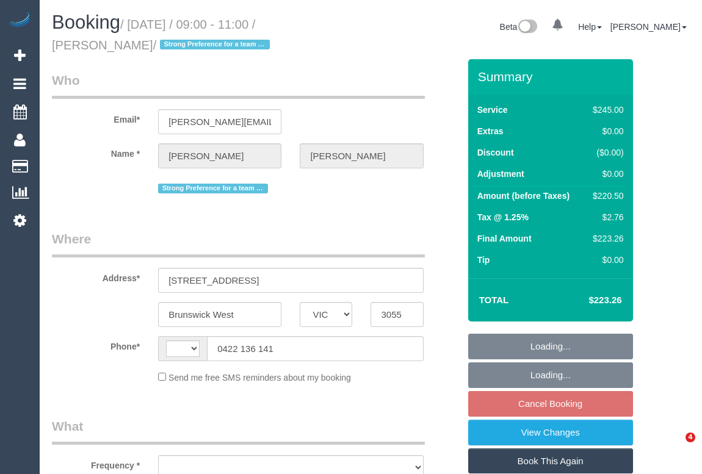
select select "VIC"
select select "string:AU"
select select "object:294"
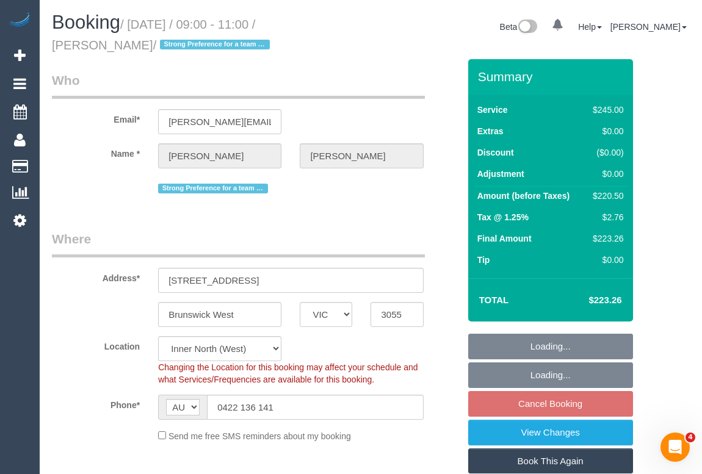
select select "string:stripe-pm_1NVQ7l2GScqysDRVEi2waHSR"
select select "object:569"
select select "number:28"
select select "number:17"
select select "number:19"
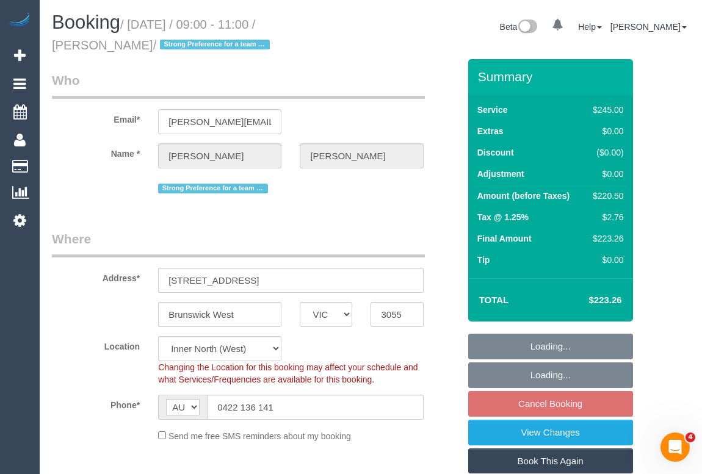
select select "number:22"
select select "number:34"
select select "number:13"
select select "210"
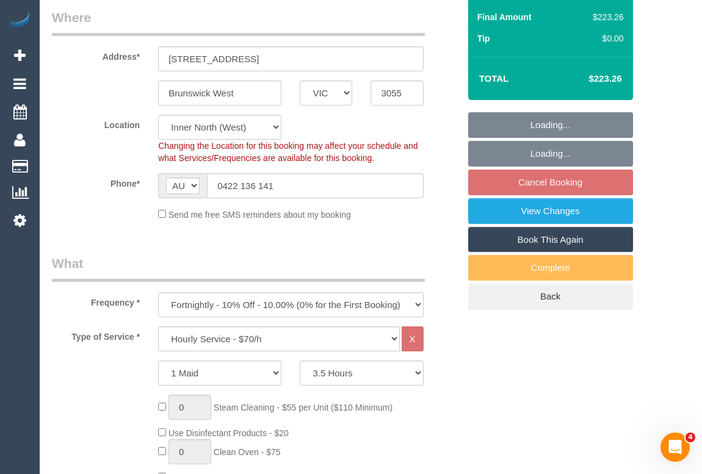
click at [538, 181] on fieldset "Loading... Loading... Cancel Booking View Changes Book This Again Complete Back" at bounding box center [550, 211] width 165 height 198
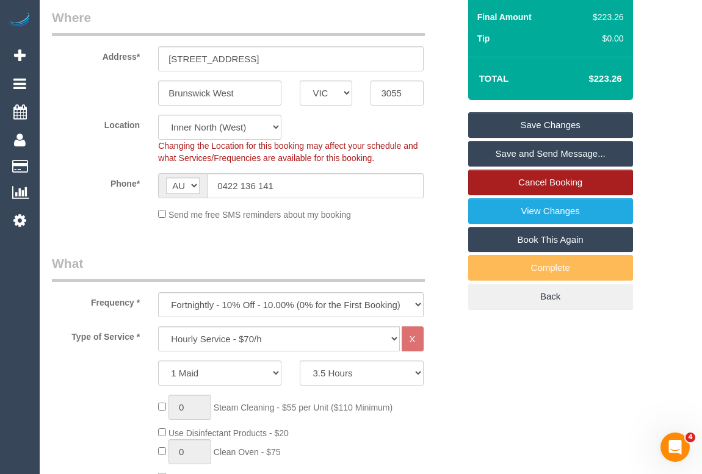
click at [524, 176] on link "Cancel Booking" at bounding box center [550, 183] width 165 height 26
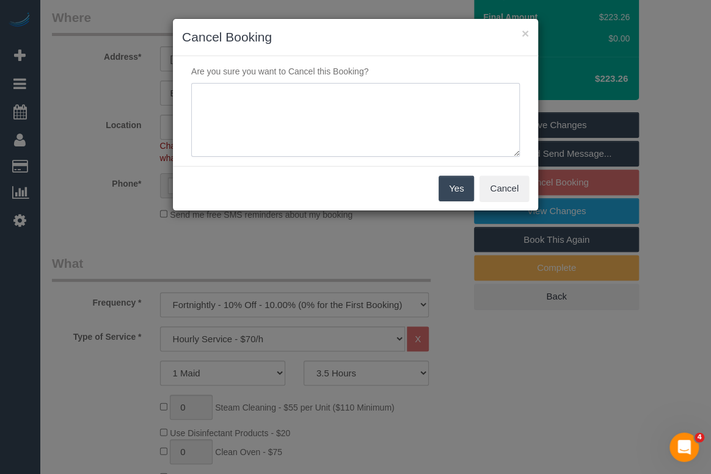
click at [253, 99] on textarea at bounding box center [355, 120] width 328 height 74
type textarea "C"
type textarea "R"
type textarea "Customer's request. - SMS- OM"
click at [455, 192] on button "Yes" at bounding box center [455, 189] width 35 height 26
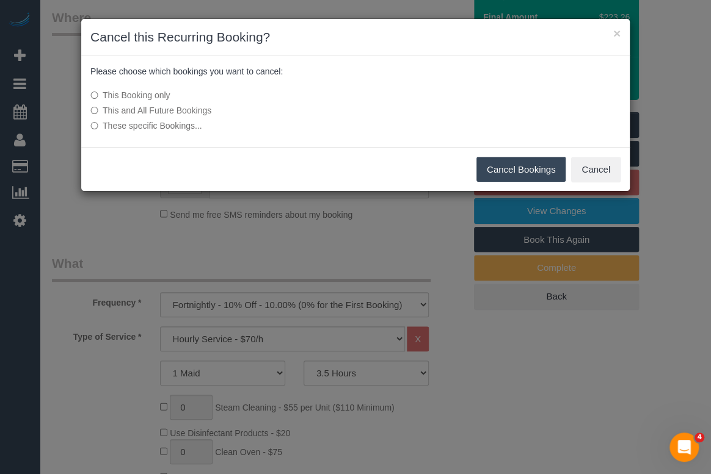
click at [510, 175] on button "Cancel Bookings" at bounding box center [521, 170] width 90 height 26
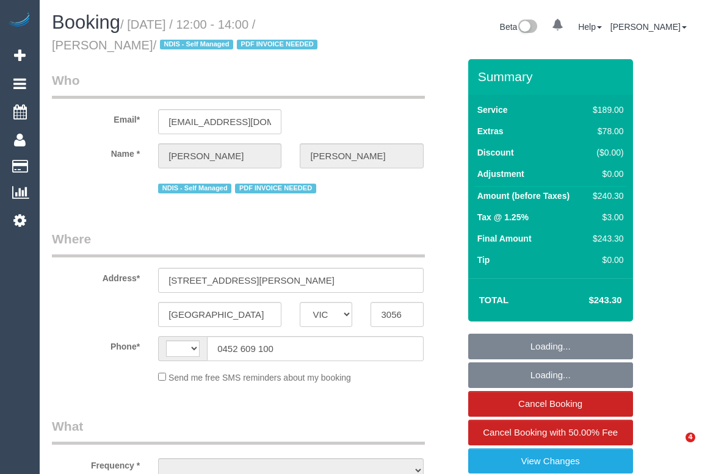
select select "VIC"
select select "string:AU"
select select "string:stripe-pm_1PpSwB2GScqysDRVwfCoP93Y"
select select "number:28"
select select "number:15"
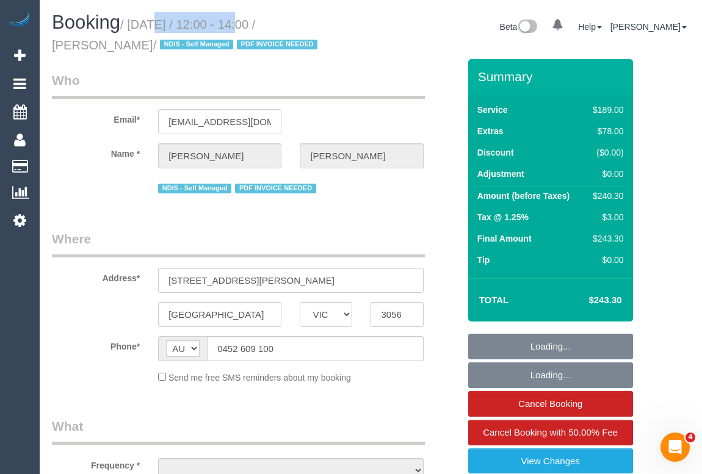
select select "number:19"
select select "number:24"
select select "number:34"
select select "number:11"
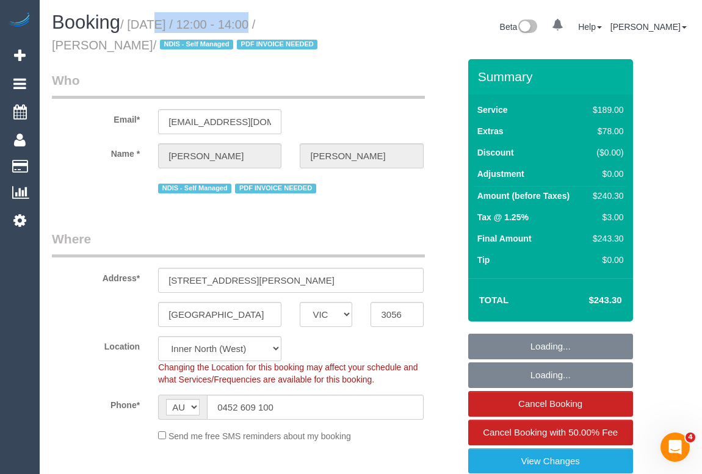
click at [242, 24] on small "/ [DATE] / 12:00 - 14:00 / [PERSON_NAME] / NDIS - Self Managed PDF INVOICE NEED…" at bounding box center [186, 35] width 269 height 34
select select "object:1712"
select select "spot1"
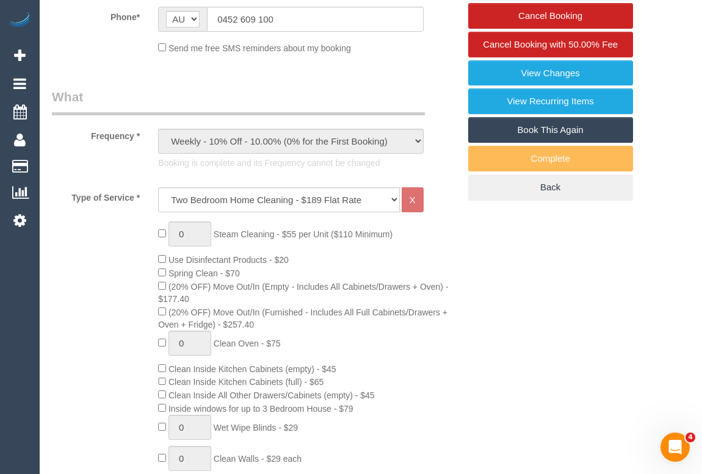
scroll to position [610, 0]
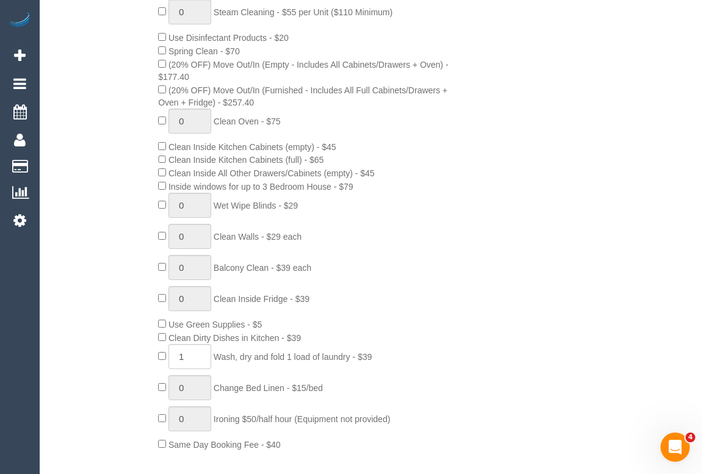
drag, startPoint x: 174, startPoint y: 340, endPoint x: 283, endPoint y: 341, distance: 108.7
click at [283, 341] on span "Clean Dirty Dishes in Kitchen - $39" at bounding box center [234, 338] width 132 height 10
copy span "Clean Dirty Dishes in Kitchen"
drag, startPoint x: 220, startPoint y: 360, endPoint x: 356, endPoint y: 358, distance: 136.1
click at [356, 358] on span "Wash, dry and fold 1 load of laundry - $39" at bounding box center [293, 357] width 158 height 10
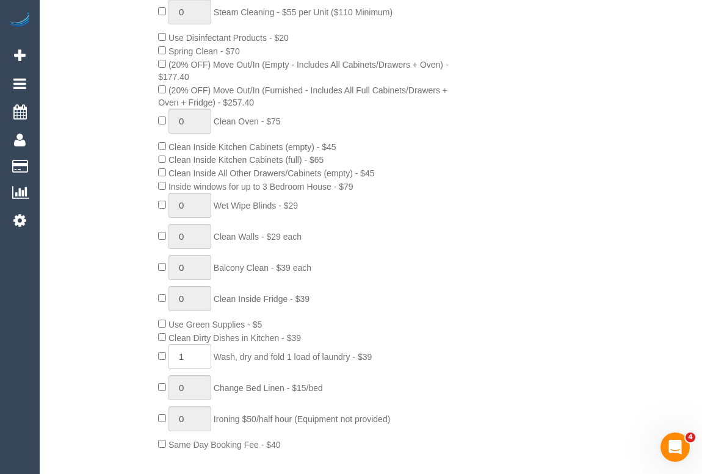
copy span "Wash, dry and fold 1 load of laundry"
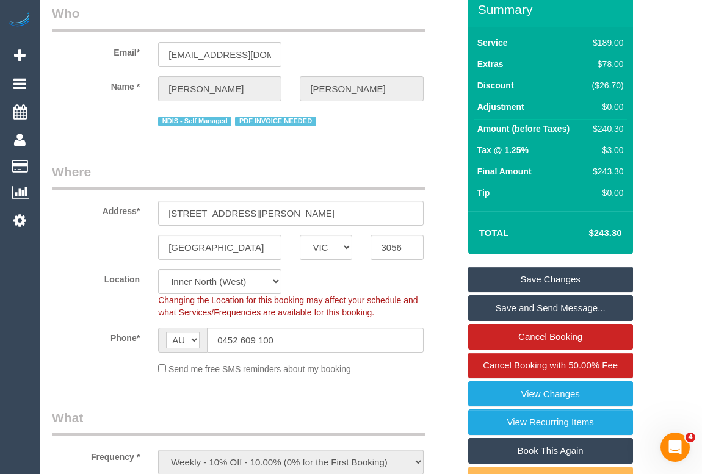
scroll to position [110, 0]
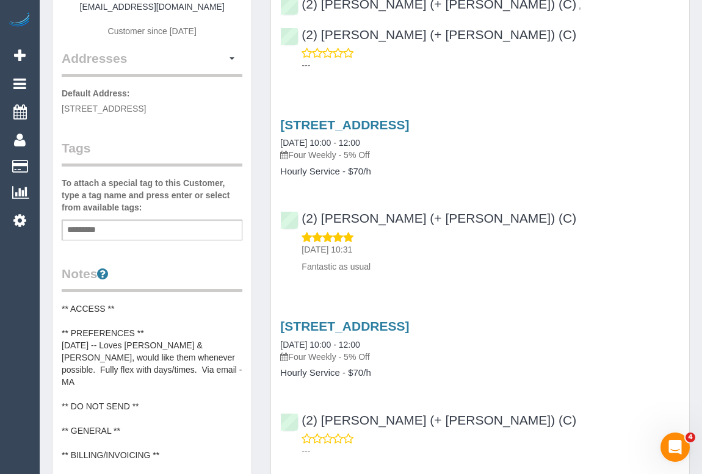
scroll to position [333, 0]
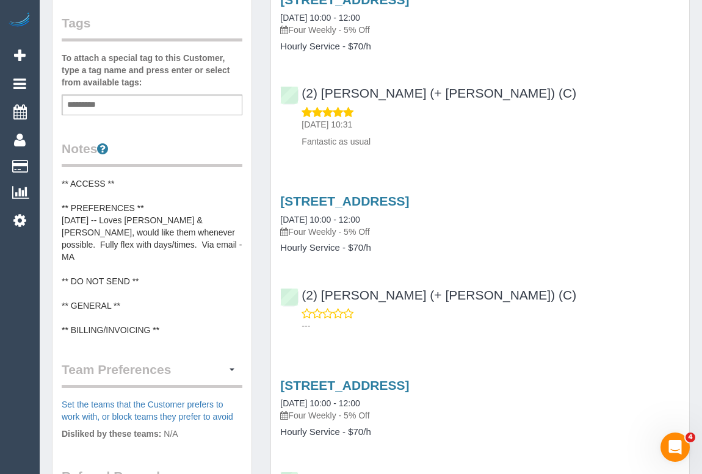
click at [126, 178] on pre "** ACCESS ** ** PREFERENCES ** [DATE] -- Loves [PERSON_NAME] & [PERSON_NAME], w…" at bounding box center [152, 257] width 181 height 159
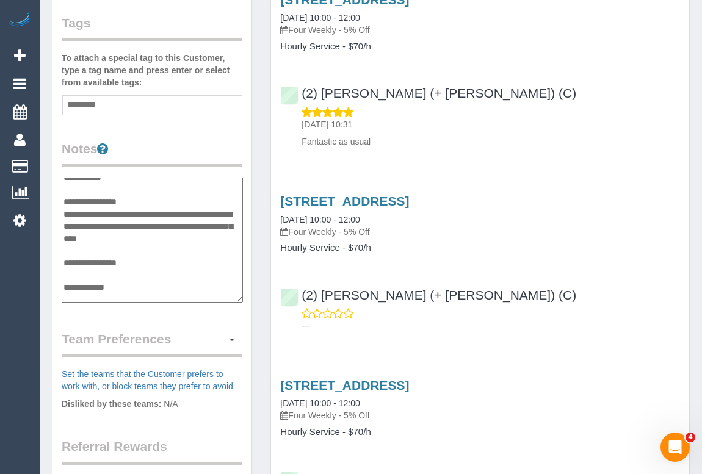
scroll to position [0, 0]
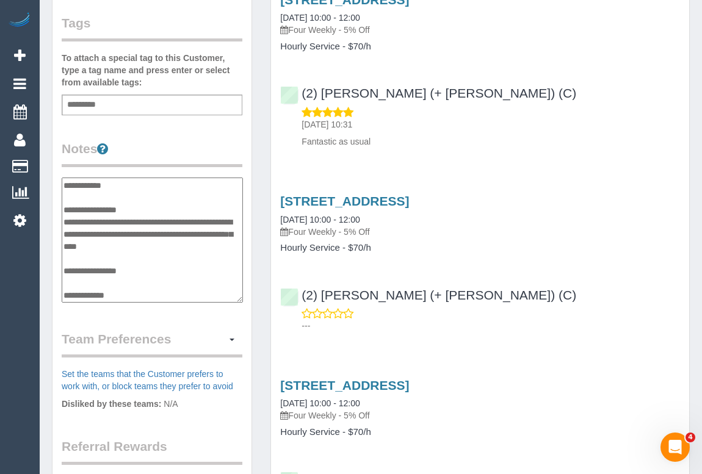
click at [133, 179] on textarea "**********" at bounding box center [152, 241] width 181 height 126
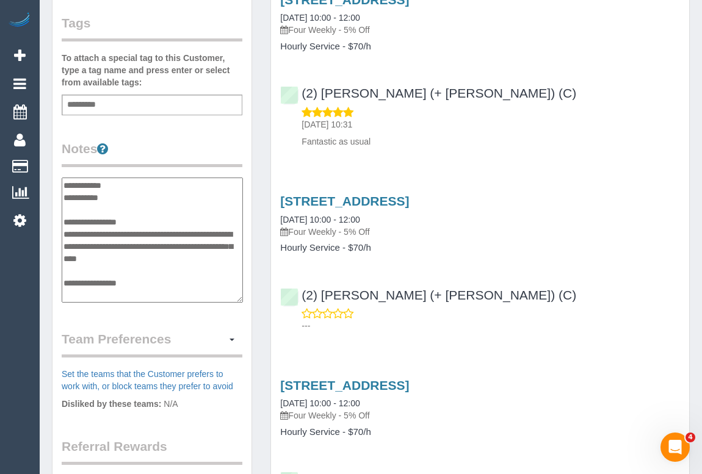
click at [113, 193] on textarea "**********" at bounding box center [152, 241] width 181 height 126
paste textarea "**********"
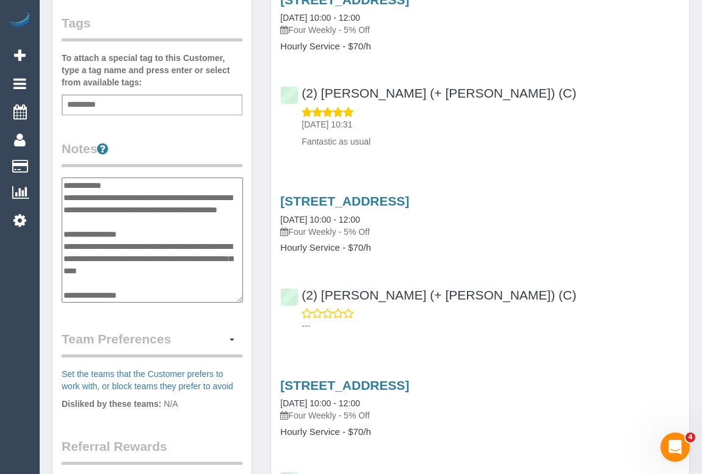
click at [140, 222] on textarea "**********" at bounding box center [152, 241] width 181 height 126
paste textarea "**********"
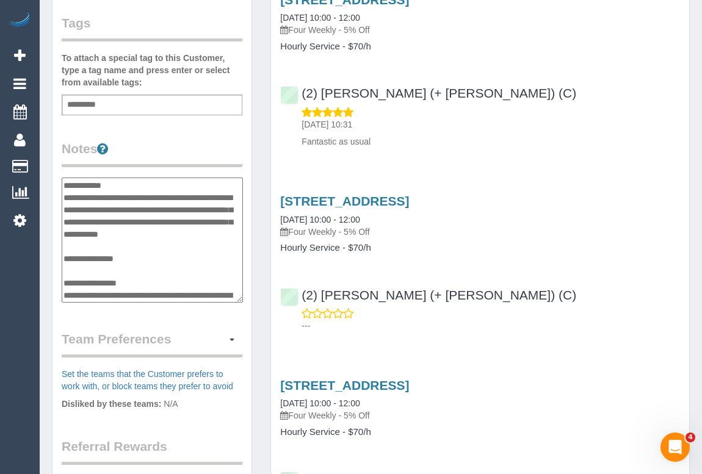
click at [85, 244] on textarea "**********" at bounding box center [152, 241] width 181 height 126
drag, startPoint x: 171, startPoint y: 243, endPoint x: 196, endPoint y: 243, distance: 25.0
click at [196, 243] on textarea "**********" at bounding box center [152, 241] width 181 height 126
click at [65, 264] on textarea "**********" at bounding box center [152, 241] width 181 height 126
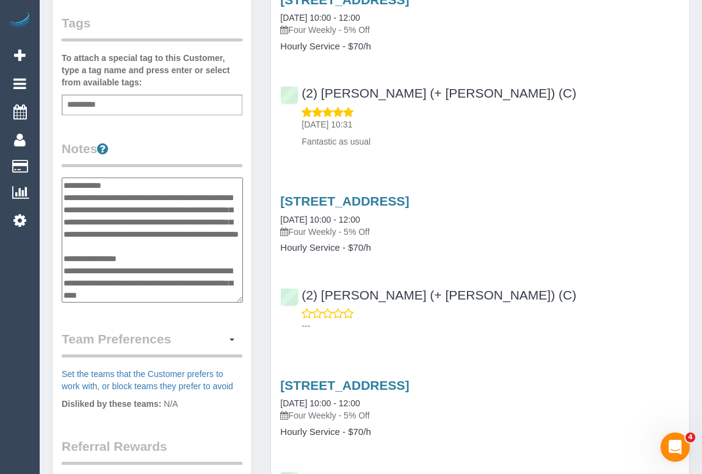
type textarea "**********"
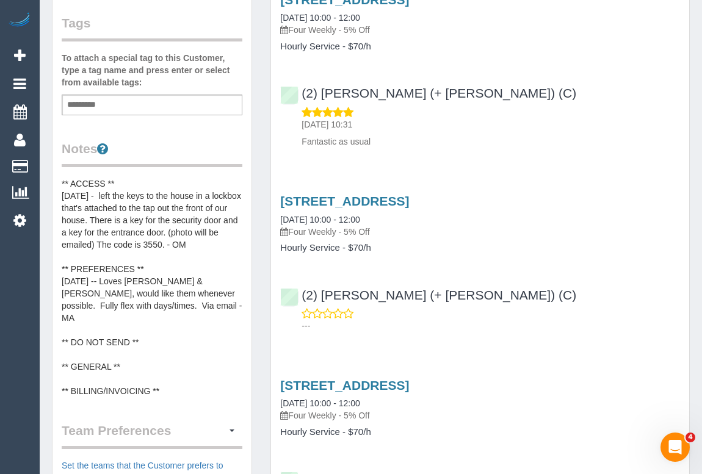
click at [554, 136] on p "Fantastic as usual" at bounding box center [491, 142] width 379 height 12
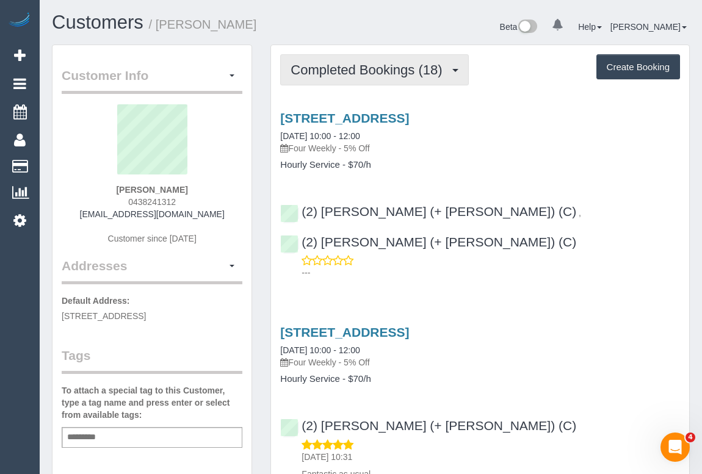
click at [357, 73] on span "Completed Bookings (18)" at bounding box center [370, 69] width 158 height 15
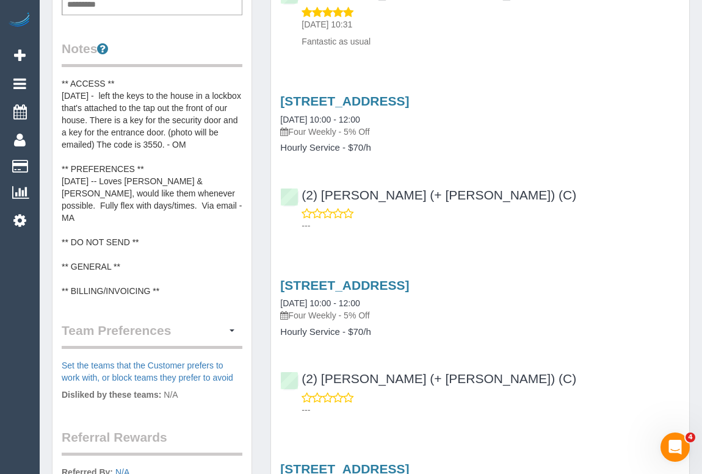
scroll to position [444, 0]
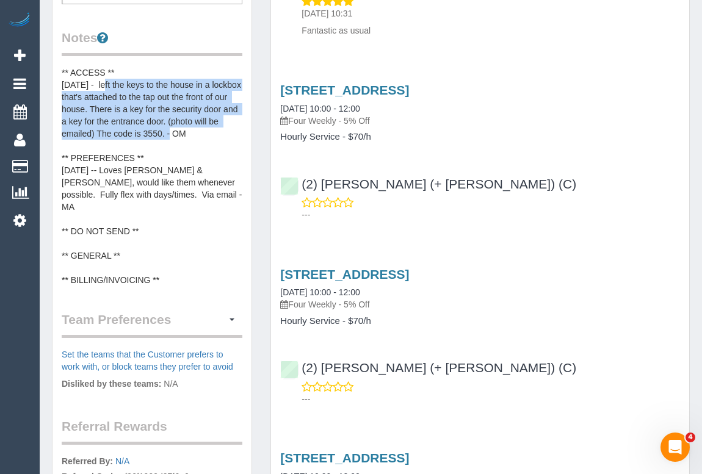
drag, startPoint x: 104, startPoint y: 77, endPoint x: 176, endPoint y: 131, distance: 90.2
click at [176, 131] on pre "** ACCESS ** 26/09/25 - left the keys to the house in a lockbox that's attached…" at bounding box center [152, 177] width 181 height 220
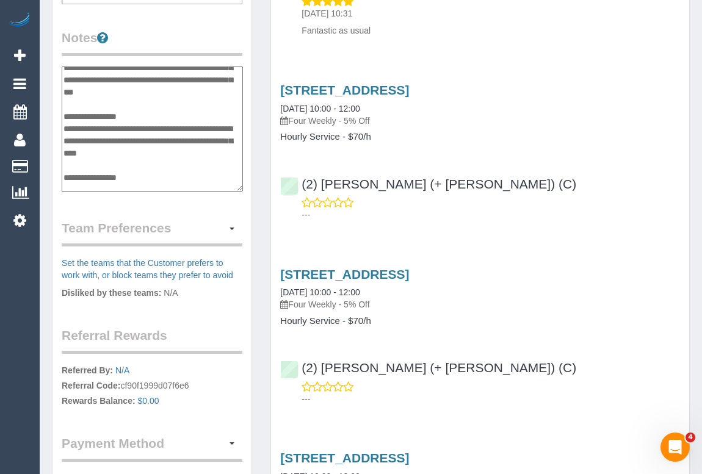
scroll to position [0, 0]
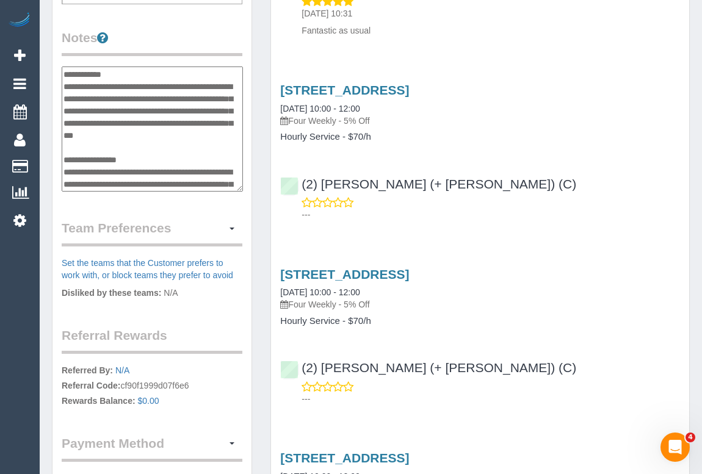
drag, startPoint x: 83, startPoint y: 143, endPoint x: 106, endPoint y: 85, distance: 62.5
click at [106, 85] on textarea "**********" at bounding box center [152, 130] width 181 height 126
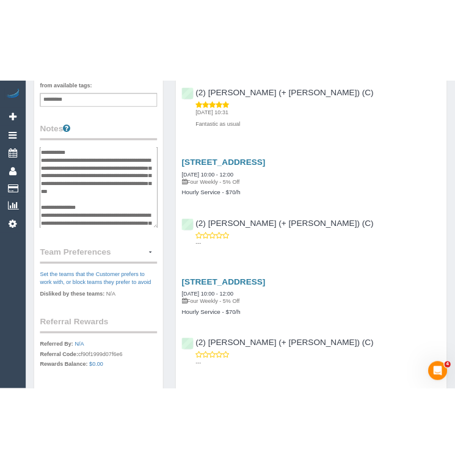
scroll to position [277, 0]
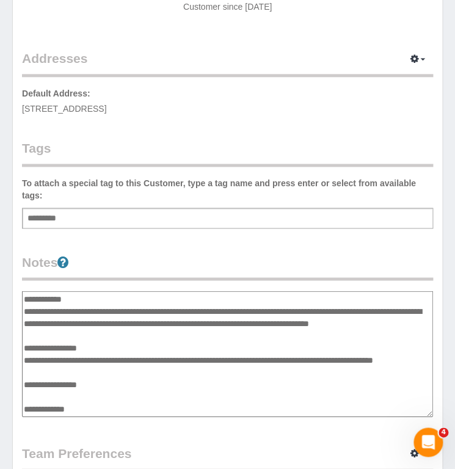
click at [90, 336] on textarea "**********" at bounding box center [227, 354] width 411 height 126
drag, startPoint x: 62, startPoint y: 317, endPoint x: 65, endPoint y: 306, distance: 11.3
click at [65, 306] on textarea "**********" at bounding box center [227, 354] width 411 height 126
click at [214, 247] on div "Customer Info Edit Contact Info Send Message Email Preferences Special Sales Ta…" at bounding box center [227, 279] width 429 height 933
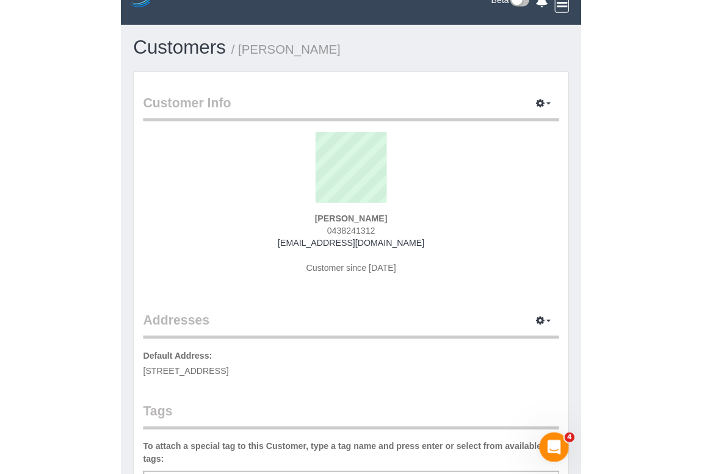
scroll to position [0, 0]
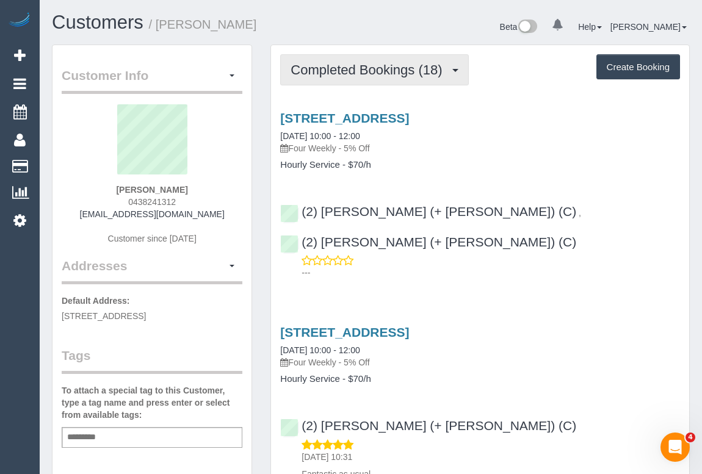
click at [379, 62] on span "Completed Bookings (18)" at bounding box center [370, 69] width 158 height 15
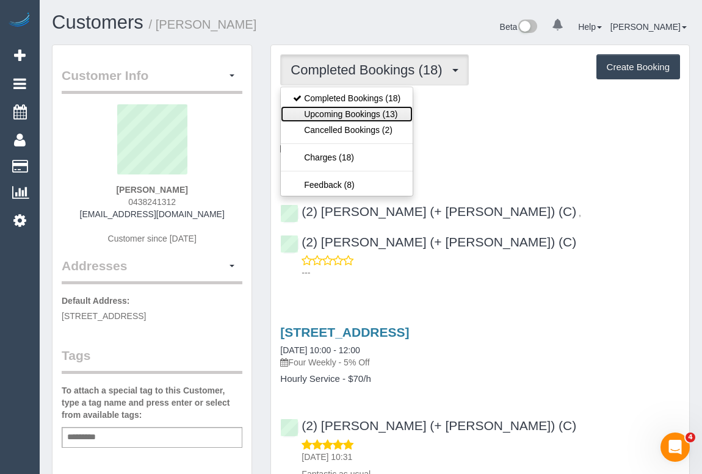
click at [350, 113] on link "Upcoming Bookings (13)" at bounding box center [347, 114] width 132 height 16
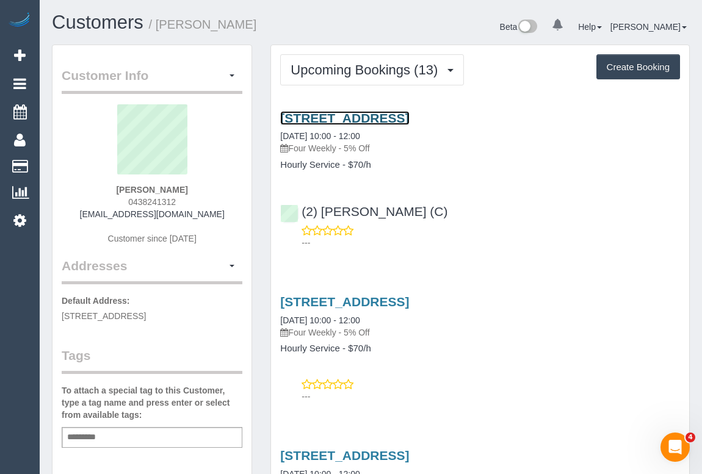
click at [366, 115] on link "221a Rathmines St, Fairfield, VIC 3078" at bounding box center [344, 118] width 129 height 14
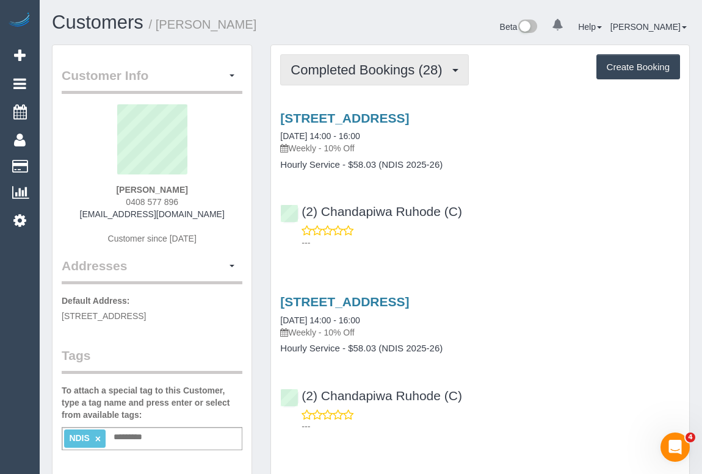
click at [331, 72] on span "Completed Bookings (28)" at bounding box center [370, 69] width 158 height 15
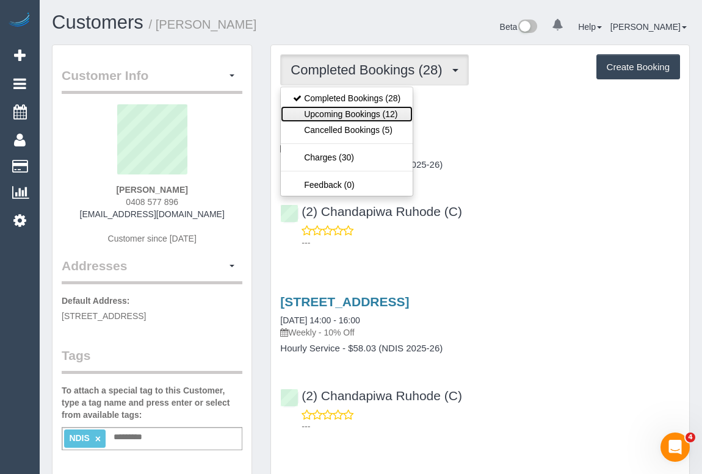
click at [338, 120] on link "Upcoming Bookings (12)" at bounding box center [347, 114] width 132 height 16
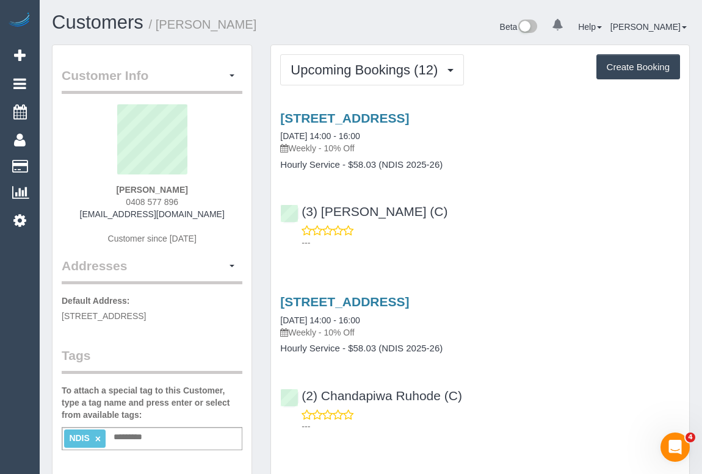
drag, startPoint x: 123, startPoint y: 201, endPoint x: 215, endPoint y: 199, distance: 91.6
click at [215, 199] on div "[PERSON_NAME] 0408 577 896 [EMAIL_ADDRESS][DOMAIN_NAME] Customer since [DATE]" at bounding box center [152, 180] width 181 height 153
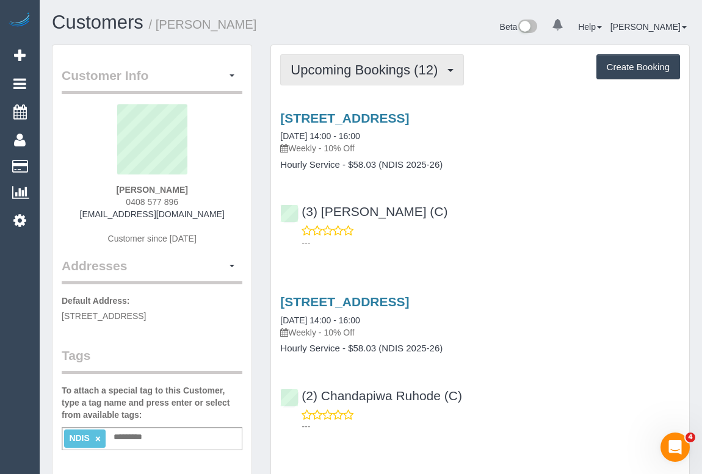
drag, startPoint x: 360, startPoint y: 74, endPoint x: 358, endPoint y: 95, distance: 20.3
click at [360, 73] on span "Upcoming Bookings (12)" at bounding box center [367, 69] width 153 height 15
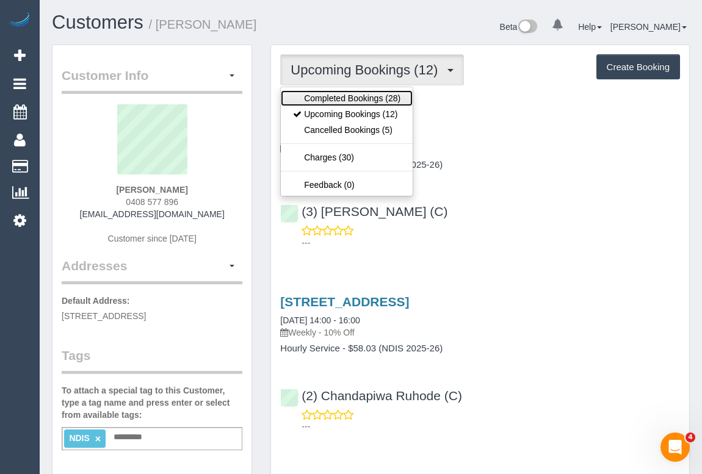
click at [361, 101] on link "Completed Bookings (28)" at bounding box center [347, 98] width 132 height 16
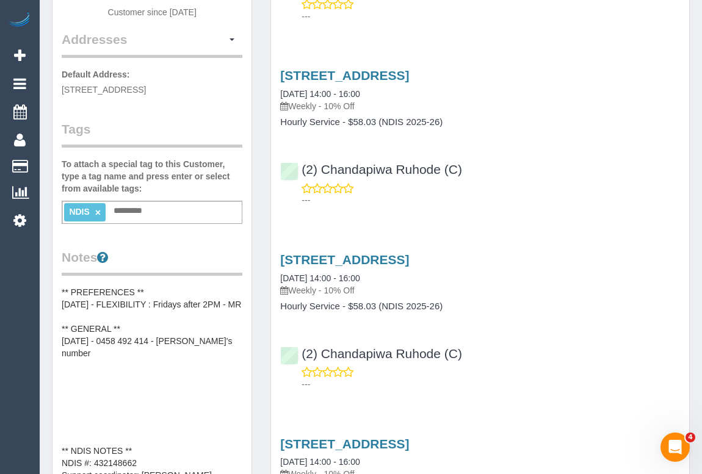
scroll to position [166, 0]
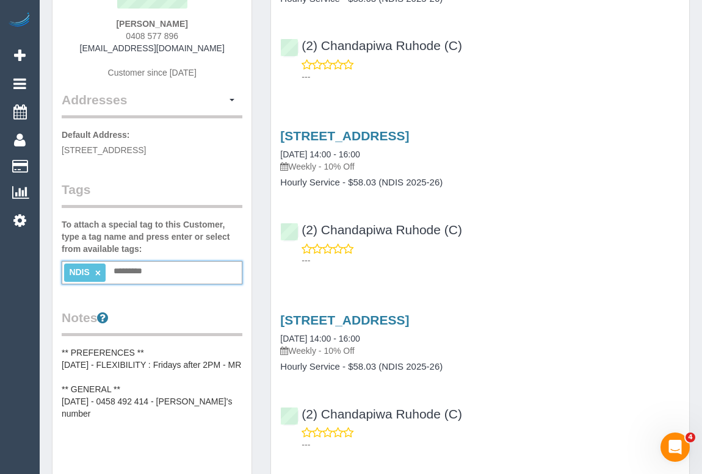
click at [132, 270] on input "text" at bounding box center [131, 272] width 42 height 16
type input "*"
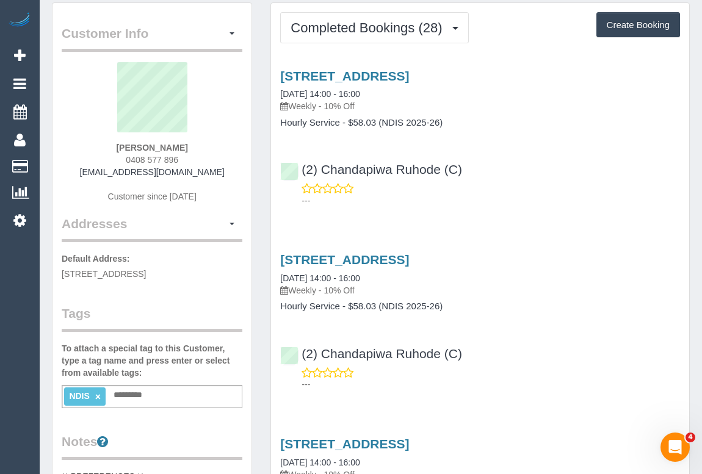
scroll to position [0, 0]
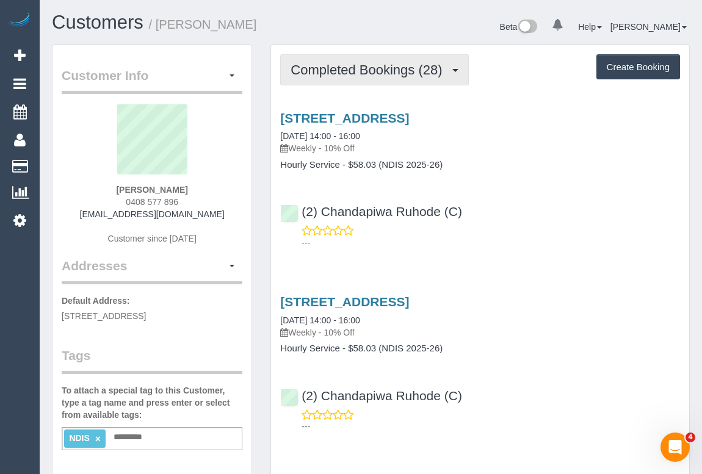
click at [360, 80] on button "Completed Bookings (28)" at bounding box center [374, 69] width 188 height 31
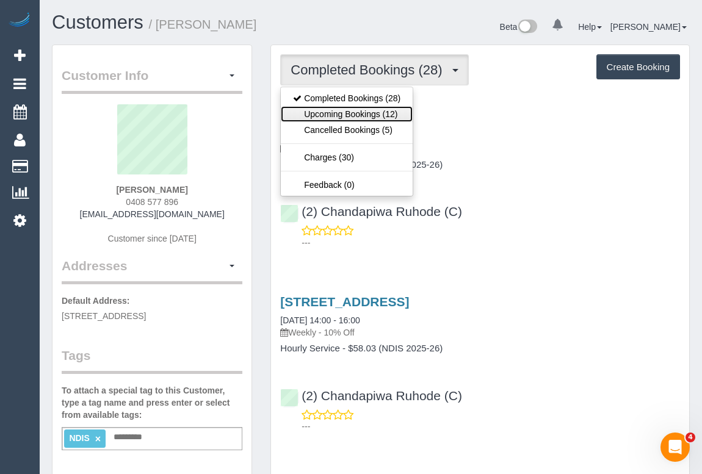
click at [342, 115] on link "Upcoming Bookings (12)" at bounding box center [347, 114] width 132 height 16
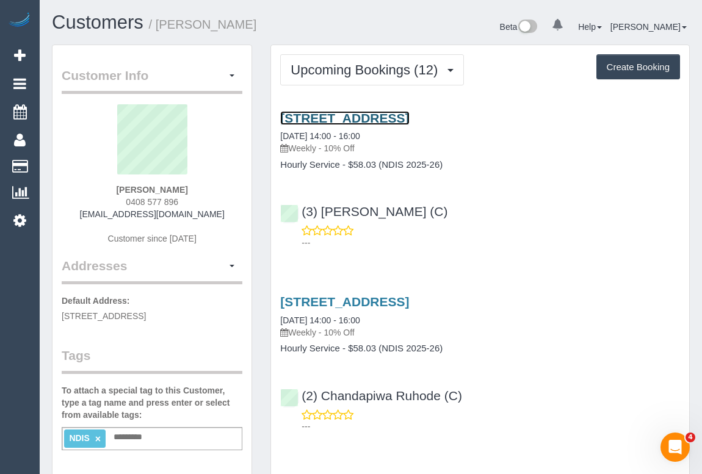
click at [393, 120] on link "16 Mossfield Mews, Tullamarine, VIC 3043" at bounding box center [344, 118] width 129 height 14
click at [585, 248] on div "16 Mossfield Mews, Tullamarine, VIC 3043 26/09/2025 14:00 - 16:00 Weekly - 10% …" at bounding box center [480, 178] width 418 height 154
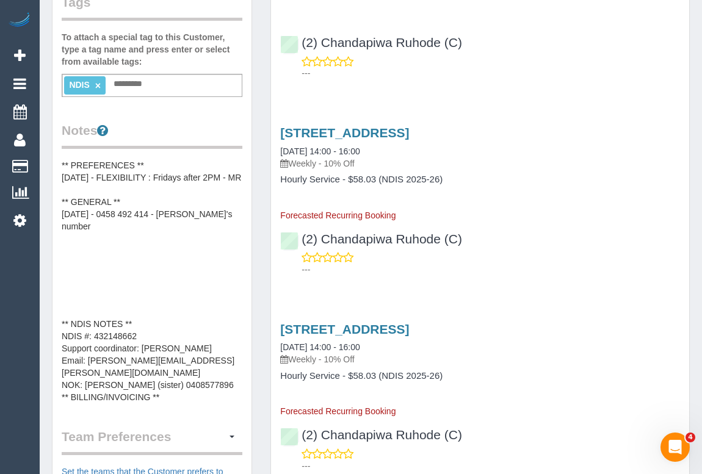
scroll to position [388, 0]
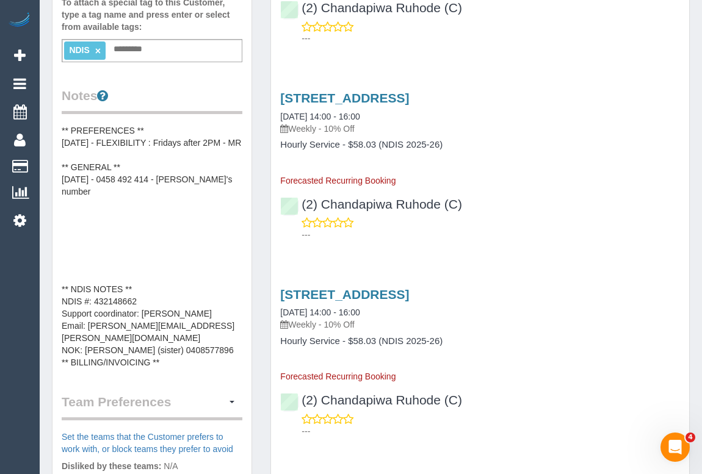
click at [149, 125] on pre "** PREFERENCES ** [DATE] - FLEXIBILITY : Fridays after 2PM - MR ** GENERAL ** […" at bounding box center [152, 247] width 181 height 244
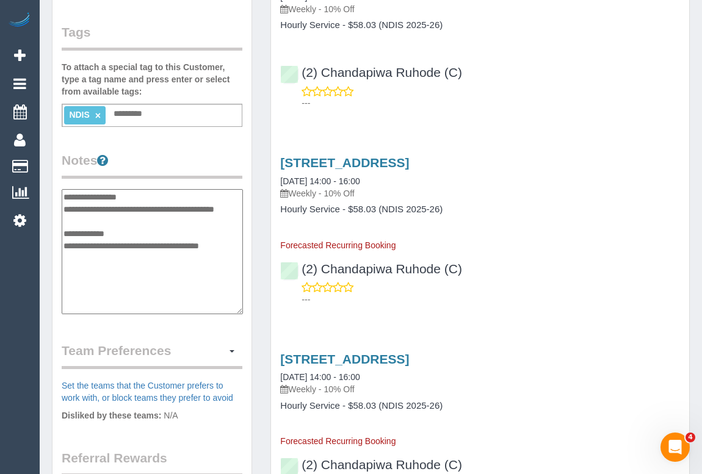
scroll to position [277, 0]
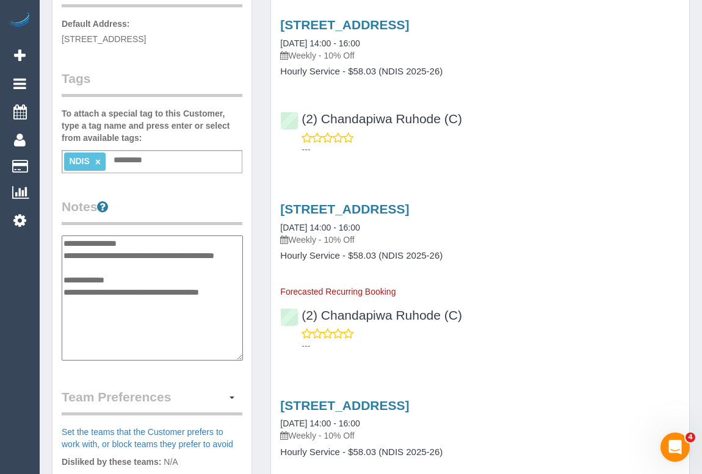
click at [153, 237] on textarea "**********" at bounding box center [152, 299] width 181 height 126
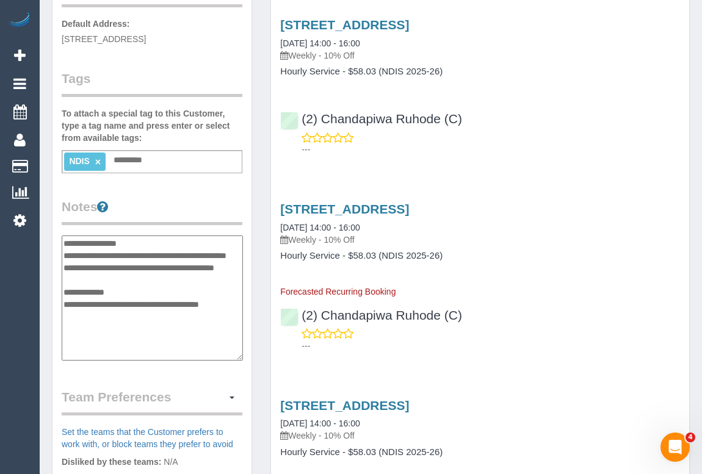
type textarea "**********"
click at [123, 267] on textarea "**********" at bounding box center [152, 299] width 181 height 126
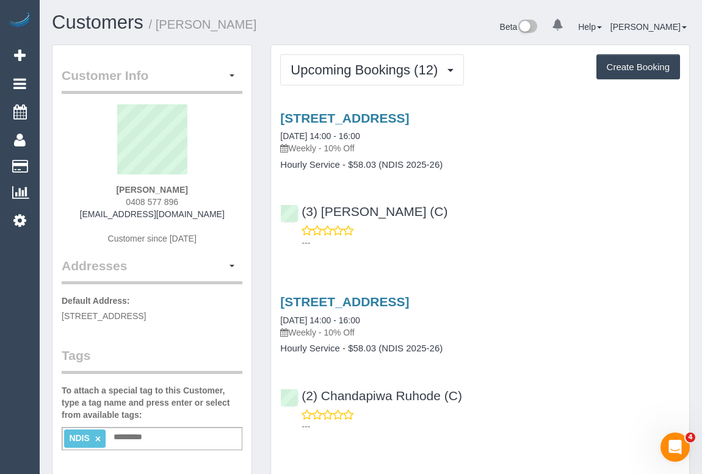
scroll to position [0, 0]
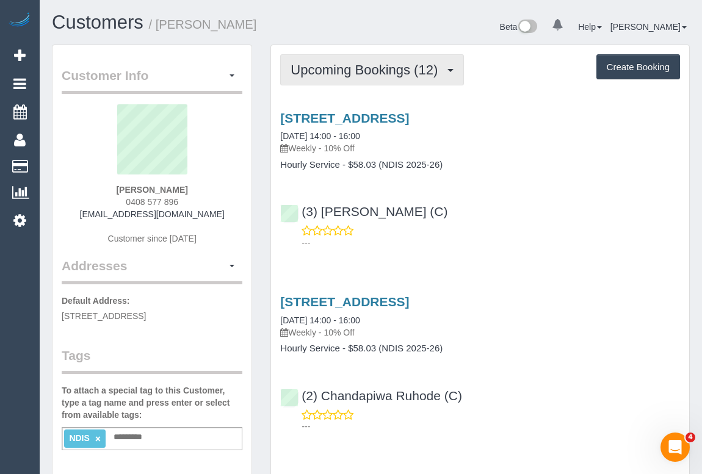
click at [369, 70] on span "Upcoming Bookings (12)" at bounding box center [367, 69] width 153 height 15
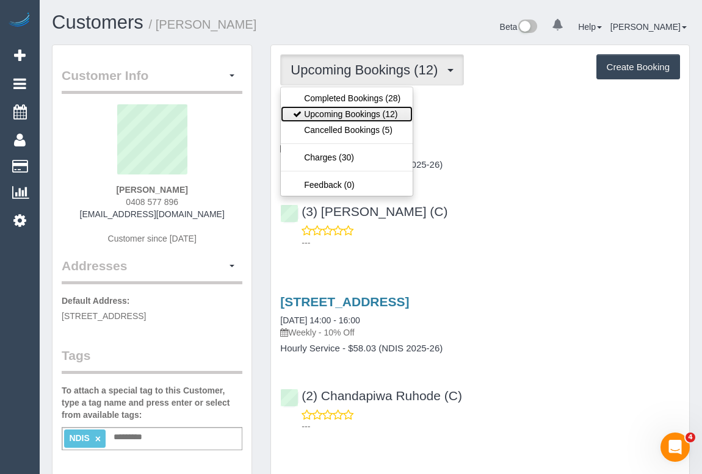
click at [353, 115] on link "Upcoming Bookings (12)" at bounding box center [347, 114] width 132 height 16
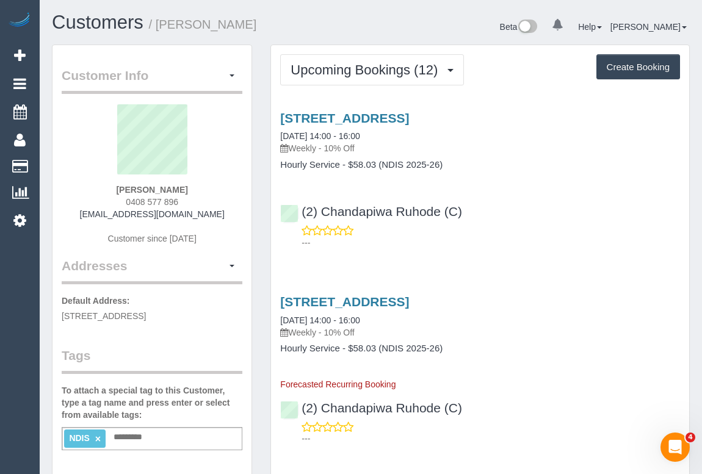
click at [524, 195] on div "(2) Chandapiwa Ruhode (C) ---" at bounding box center [480, 221] width 418 height 55
click at [539, 244] on p "---" at bounding box center [491, 243] width 379 height 12
click at [595, 168] on h4 "Hourly Service - $58.03 (NDIS 2025-26)" at bounding box center [480, 165] width 400 height 10
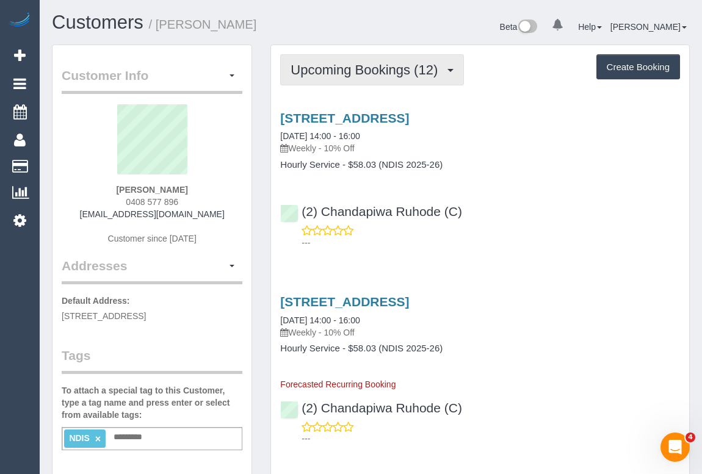
click at [342, 73] on span "Upcoming Bookings (12)" at bounding box center [367, 69] width 153 height 15
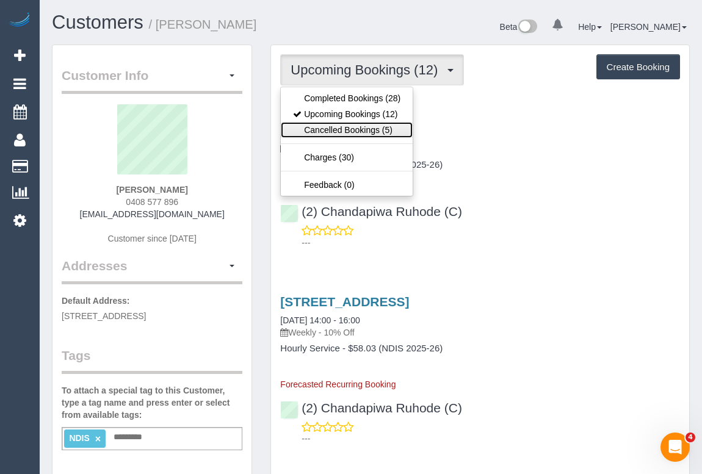
click at [324, 129] on link "Cancelled Bookings (5)" at bounding box center [347, 130] width 132 height 16
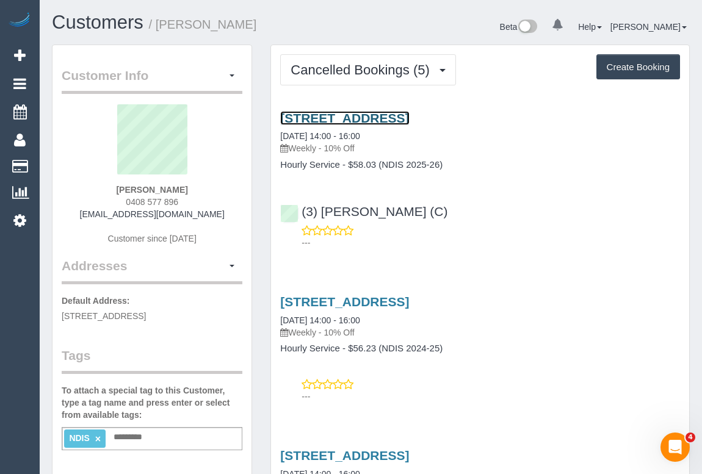
click at [384, 116] on link "16 Mossfield Mews, Tullamarine, VIC 3043" at bounding box center [344, 118] width 129 height 14
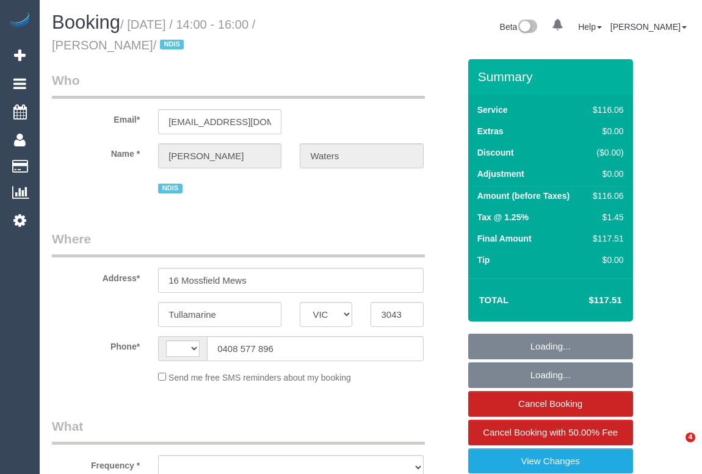
select select "VIC"
select select "string:AU"
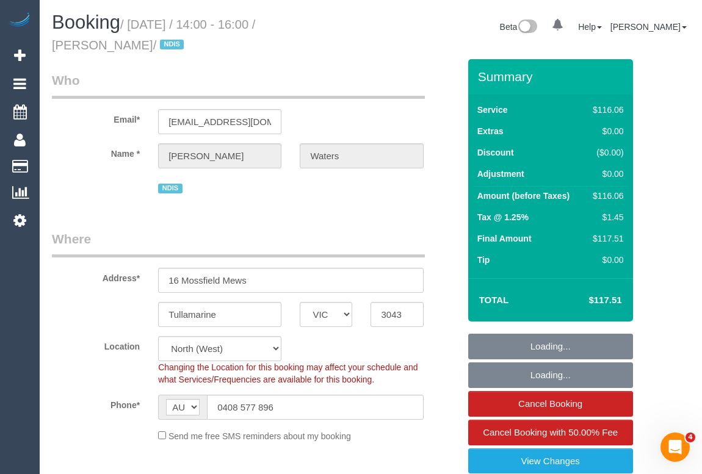
select select "object:548"
select select "number:28"
select select "number:14"
select select "number:18"
select select "number:25"
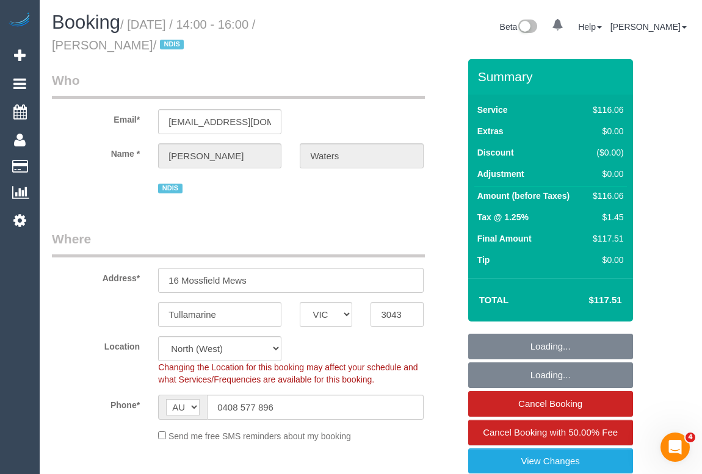
select select "number:34"
select select "object:557"
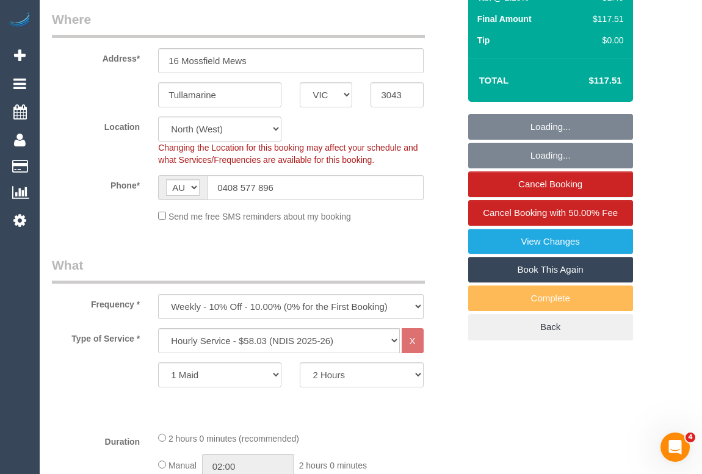
scroll to position [222, 0]
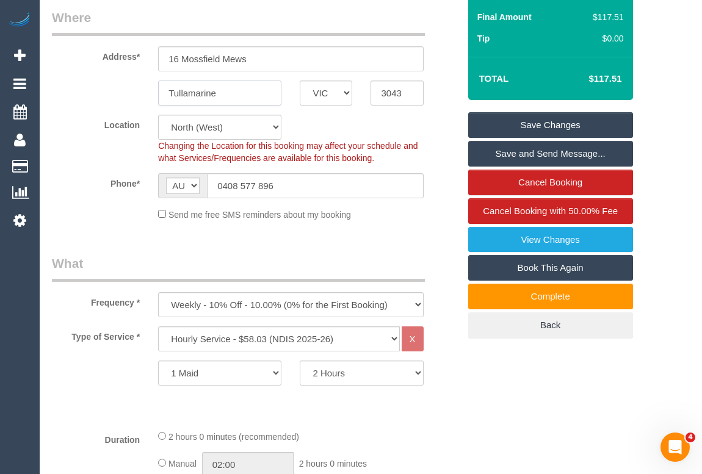
drag, startPoint x: 233, startPoint y: 96, endPoint x: 134, endPoint y: 90, distance: 99.7
click at [134, 90] on div "Tullamarine ACT [GEOGRAPHIC_DATA] NT [GEOGRAPHIC_DATA] SA TAS [GEOGRAPHIC_DATA]…" at bounding box center [256, 93] width 426 height 25
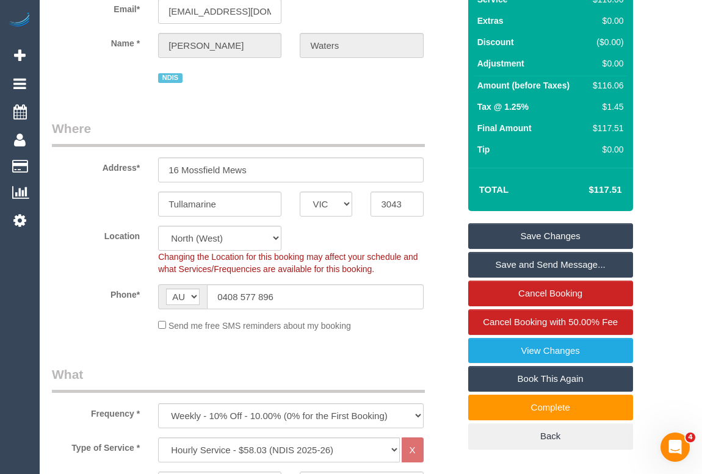
scroll to position [0, 0]
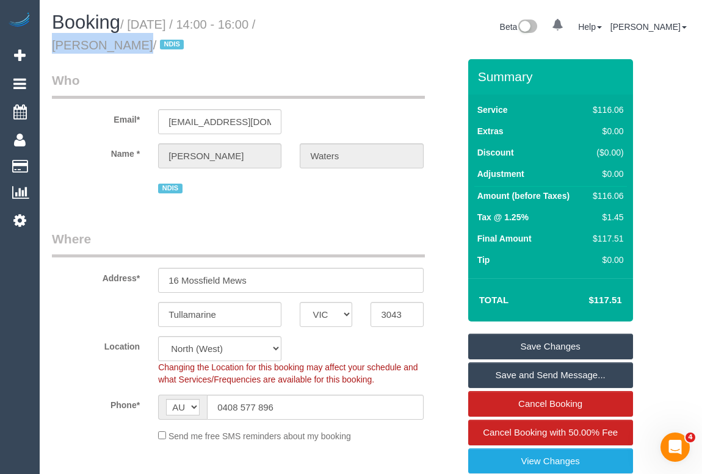
drag, startPoint x: 256, startPoint y: 23, endPoint x: 325, endPoint y: 27, distance: 69.1
click at [255, 27] on small "/ [DATE] / 14:00 - 16:00 / [PERSON_NAME] / NDIS" at bounding box center [153, 35] width 203 height 34
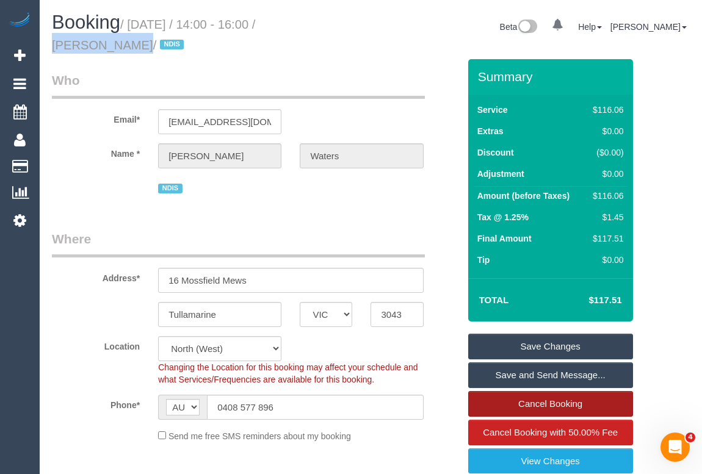
click at [524, 404] on link "Cancel Booking" at bounding box center [550, 404] width 165 height 26
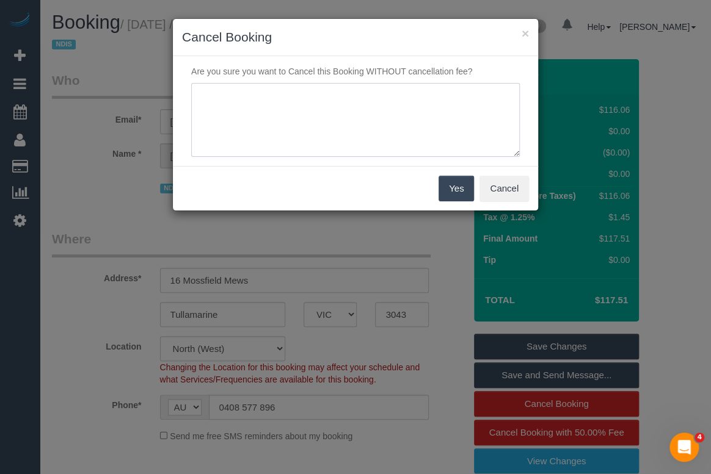
click at [252, 95] on textarea at bounding box center [355, 120] width 328 height 74
type textarea "Has informed his regular cleaner, no cleans on a holiday. - phone - OM"
click at [444, 188] on button "Yes" at bounding box center [455, 189] width 35 height 26
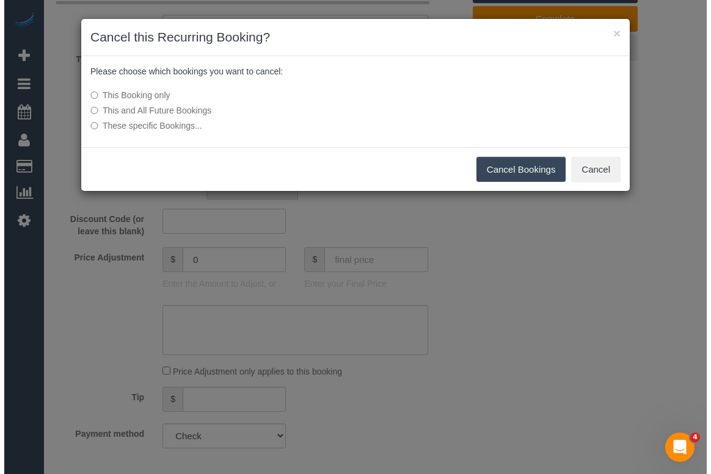
scroll to position [721, 0]
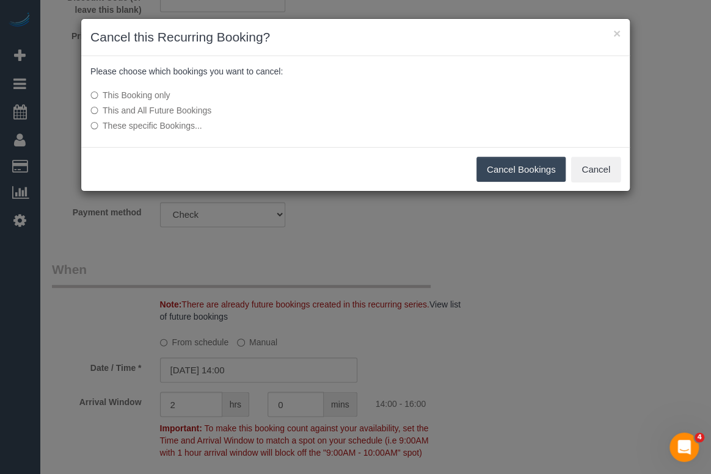
click at [514, 173] on button "Cancel Bookings" at bounding box center [521, 170] width 90 height 26
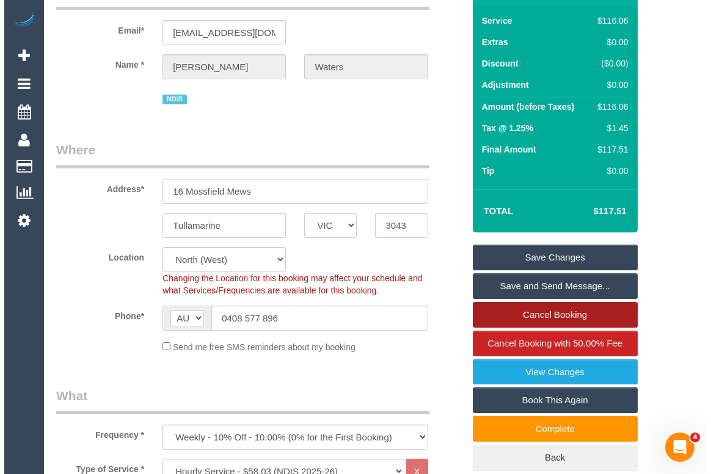
scroll to position [0, 0]
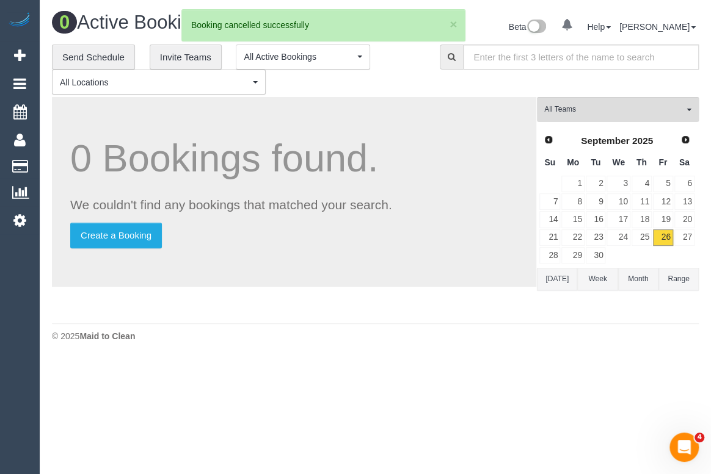
click at [408, 375] on body "0 Beta Your Notifications You have 0 alerts Add Booking Bookings Active Booking…" at bounding box center [355, 237] width 711 height 474
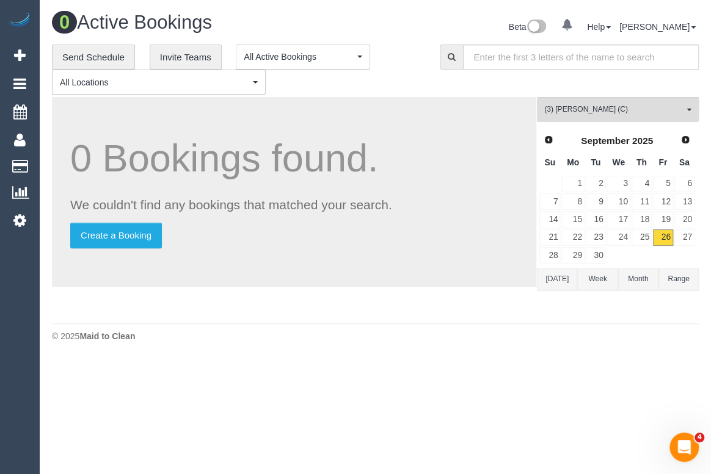
drag, startPoint x: 612, startPoint y: 0, endPoint x: 369, endPoint y: 206, distance: 318.3
click at [261, 405] on body "0 Beta Your Notifications You have 0 alerts Add Booking Bookings Active Booking…" at bounding box center [355, 237] width 711 height 474
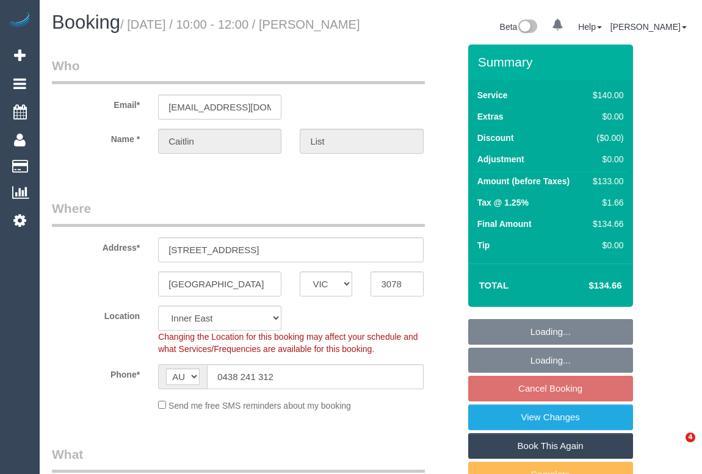
select select "VIC"
select select "string:stripe-pm_1OxPbM2GScqysDRV5Vvq4hkQ"
select select "number:28"
select select "number:14"
select select "number:19"
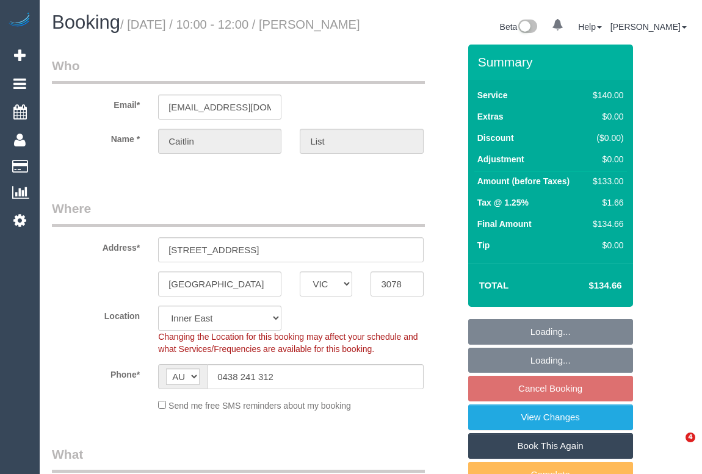
select select "number:22"
select select "number:35"
select select "number:13"
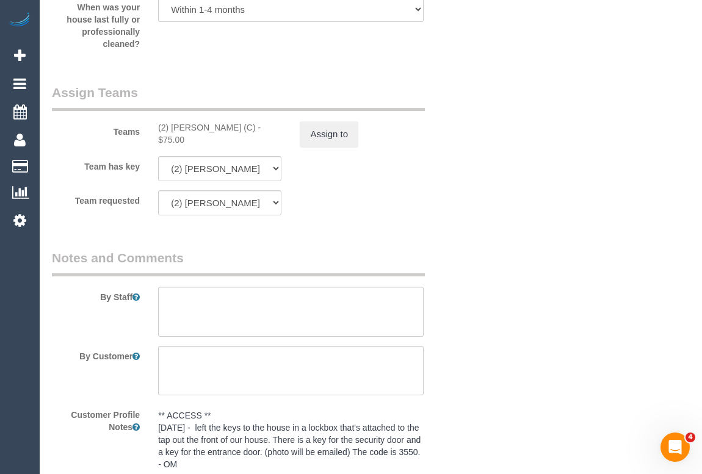
scroll to position [2053, 0]
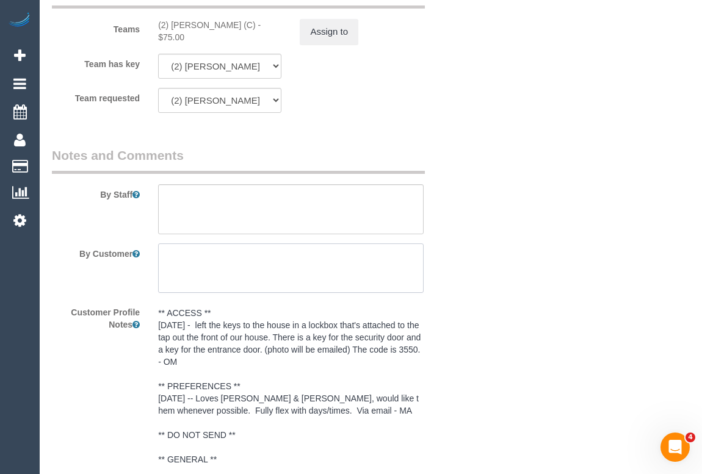
click at [228, 279] on textarea at bounding box center [290, 269] width 265 height 50
paste textarea "left the keys to the house in a lockbox that's attached to the tap out the fron…"
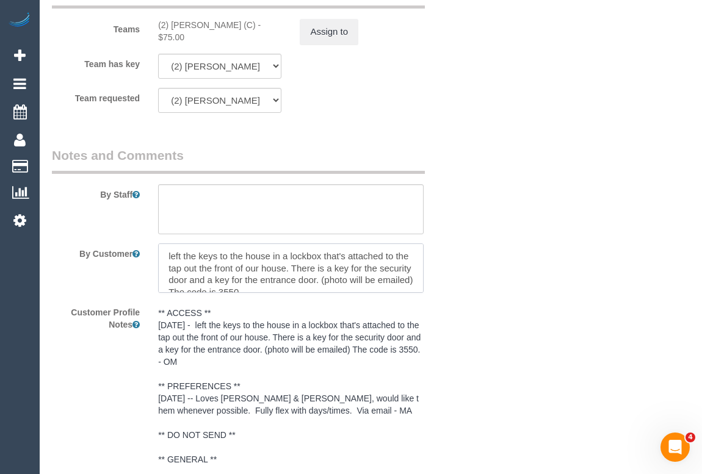
scroll to position [5, 0]
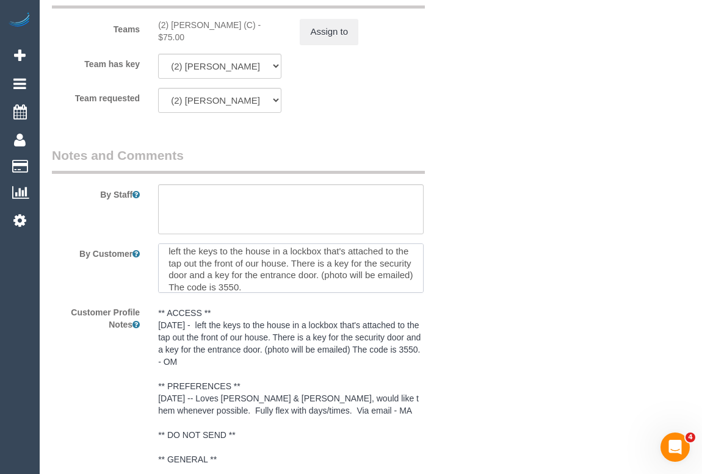
click at [170, 265] on textarea at bounding box center [290, 269] width 265 height 50
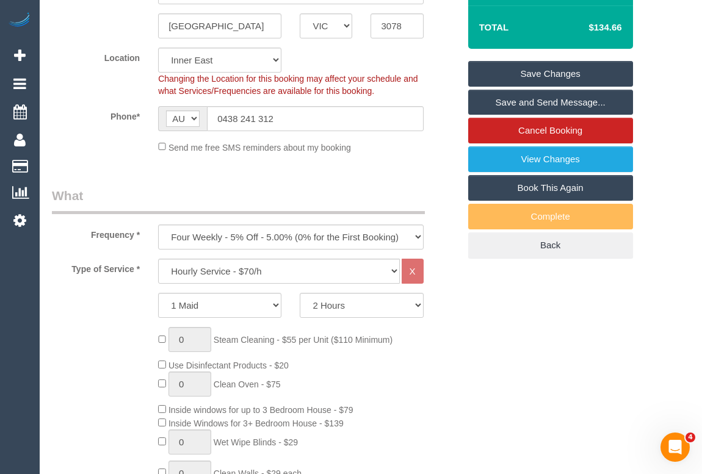
scroll to position [166, 0]
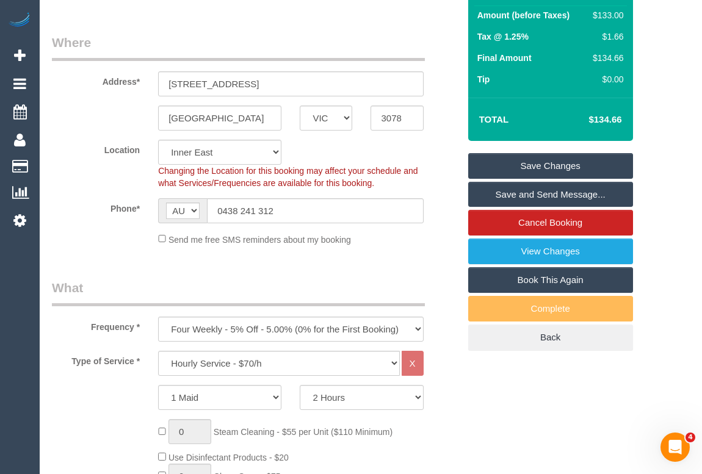
type textarea "ACCESS: left the keys to the house in a lockbox that's attached to the tap out …"
click at [559, 178] on link "Save Changes" at bounding box center [550, 166] width 165 height 26
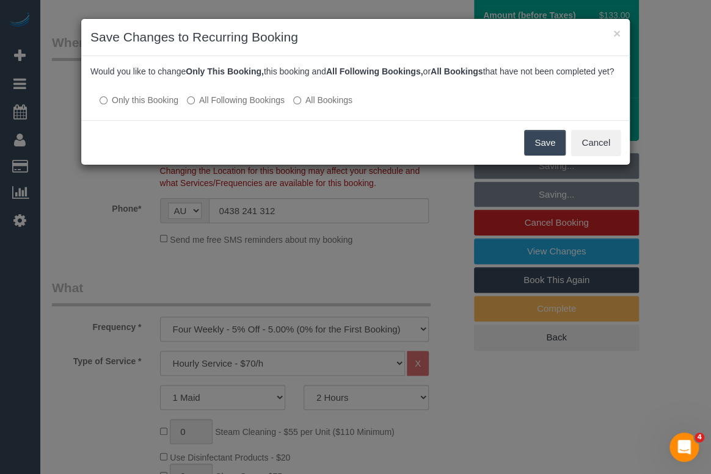
click at [211, 106] on label "All Following Bookings" at bounding box center [236, 100] width 98 height 12
click at [537, 151] on button "Save" at bounding box center [545, 143] width 42 height 26
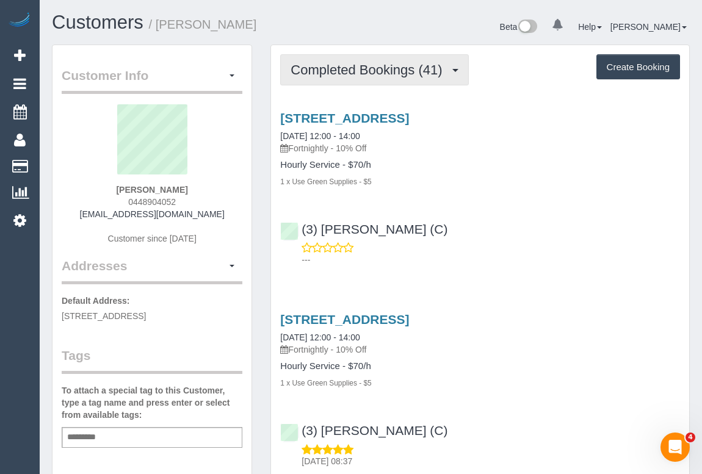
click at [377, 78] on button "Completed Bookings (41)" at bounding box center [374, 69] width 188 height 31
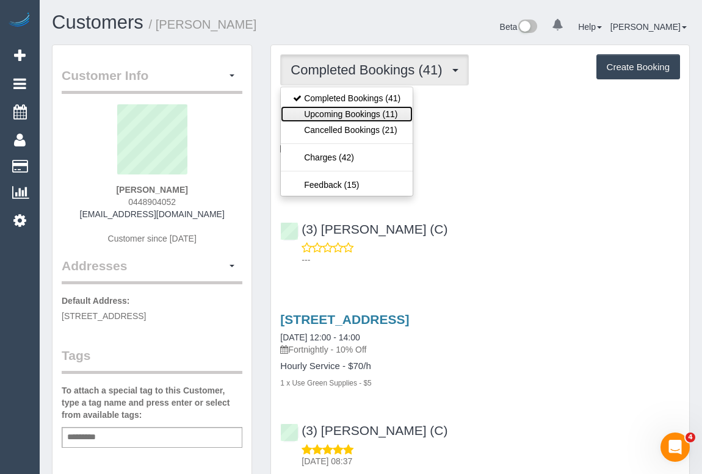
click at [369, 114] on link "Upcoming Bookings (11)" at bounding box center [347, 114] width 132 height 16
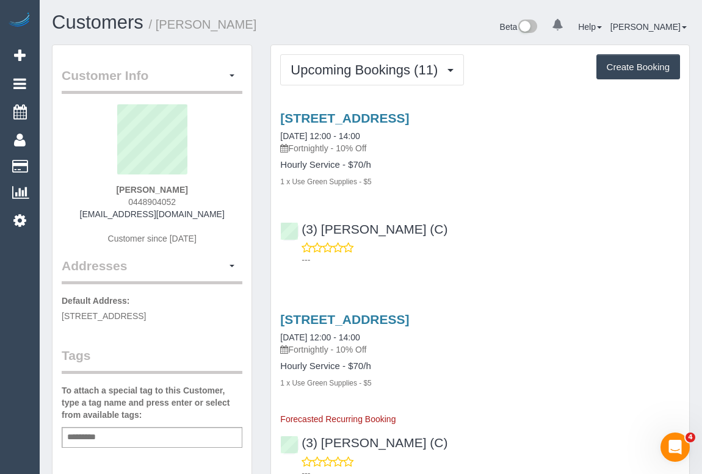
click at [524, 219] on div "(3) [PERSON_NAME] (C) ---" at bounding box center [480, 239] width 418 height 55
click at [559, 251] on div "---" at bounding box center [480, 254] width 400 height 24
click at [110, 433] on div "Add a tag" at bounding box center [152, 437] width 181 height 21
click at [123, 438] on div "Add a tag" at bounding box center [152, 437] width 181 height 21
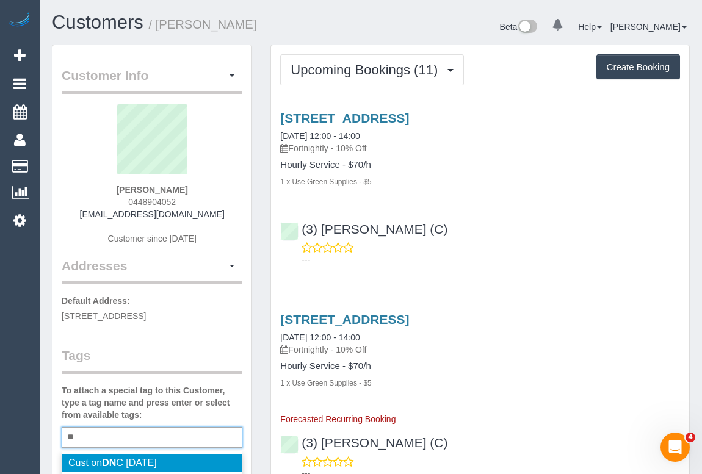
type input "**"
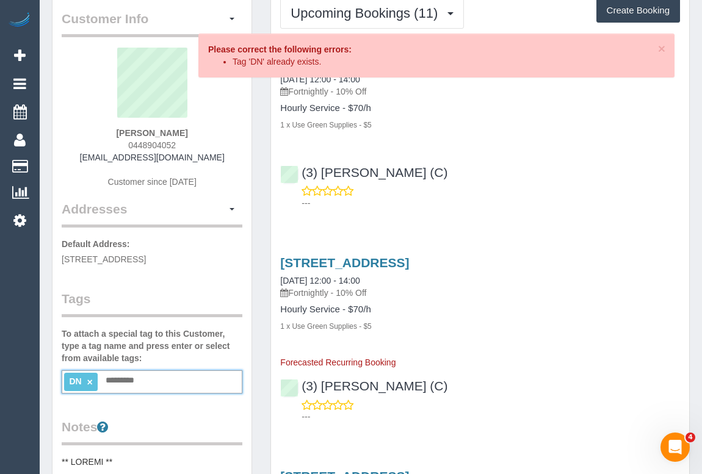
scroll to position [110, 0]
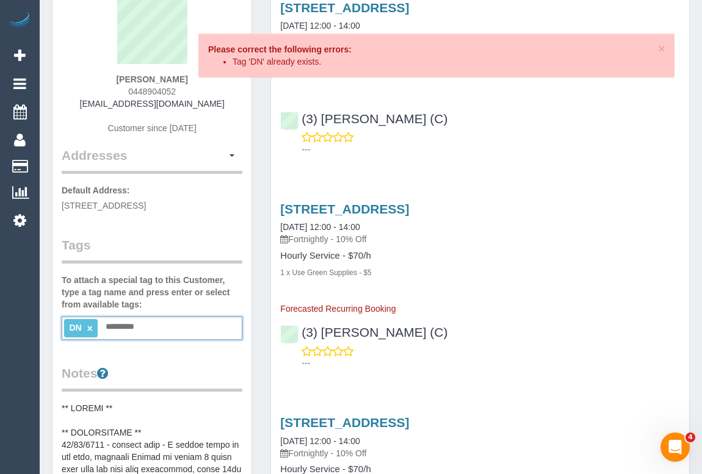
click at [88, 325] on link "×" at bounding box center [89, 329] width 5 height 10
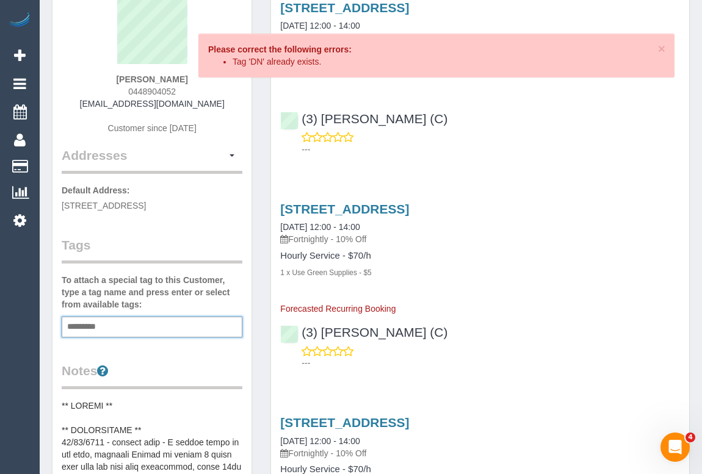
click at [81, 324] on input "text" at bounding box center [85, 327] width 42 height 16
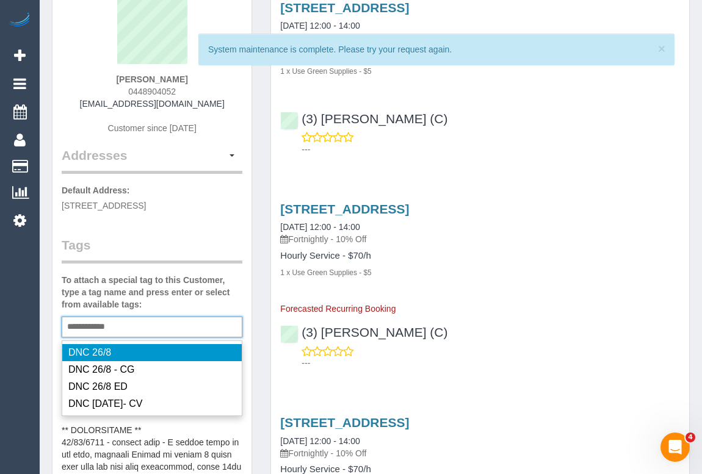
type input "**********"
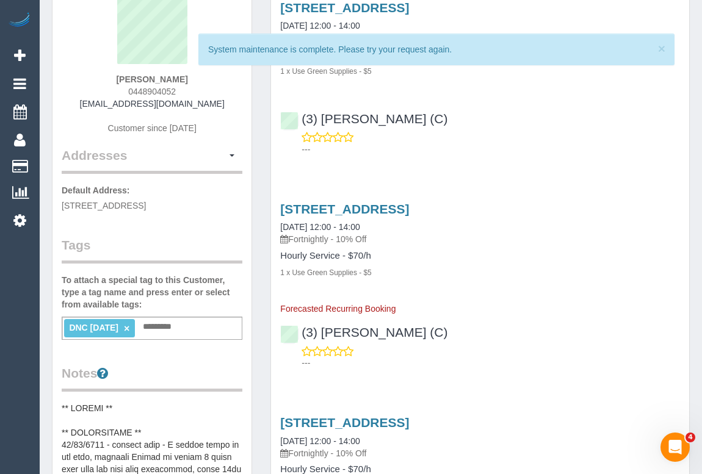
drag, startPoint x: 122, startPoint y: 82, endPoint x: 183, endPoint y: 81, distance: 61.1
click at [183, 81] on div "Tess Neate 0448904052 accountstn@icloud.com Customer since 2023" at bounding box center [152, 70] width 181 height 153
copy strong "[PERSON_NAME]"
drag, startPoint x: 504, startPoint y: 117, endPoint x: 302, endPoint y: 105, distance: 201.8
click at [302, 105] on div "(3) [PERSON_NAME] (C) ---" at bounding box center [480, 128] width 418 height 55
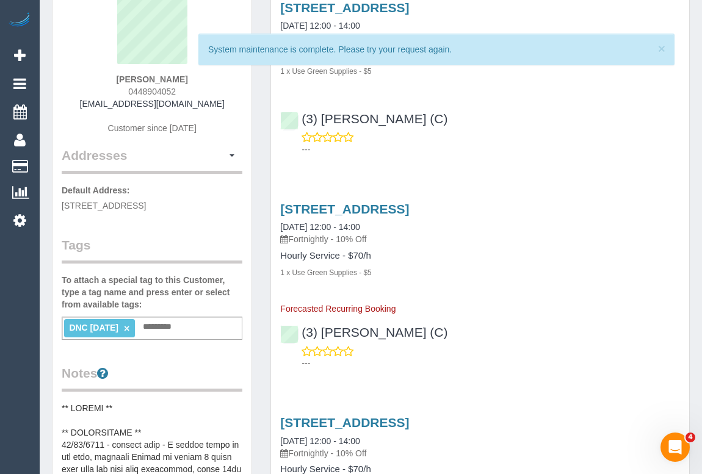
copy link "(3) [PERSON_NAME] (C)"
drag, startPoint x: 117, startPoint y: 79, endPoint x: 190, endPoint y: 78, distance: 73.3
click at [190, 78] on div "Tess Neate 0448904052 accountstn@icloud.com Customer since 2023" at bounding box center [152, 70] width 181 height 153
copy strong "[PERSON_NAME]"
click at [598, 202] on h3 "[STREET_ADDRESS]" at bounding box center [480, 209] width 400 height 14
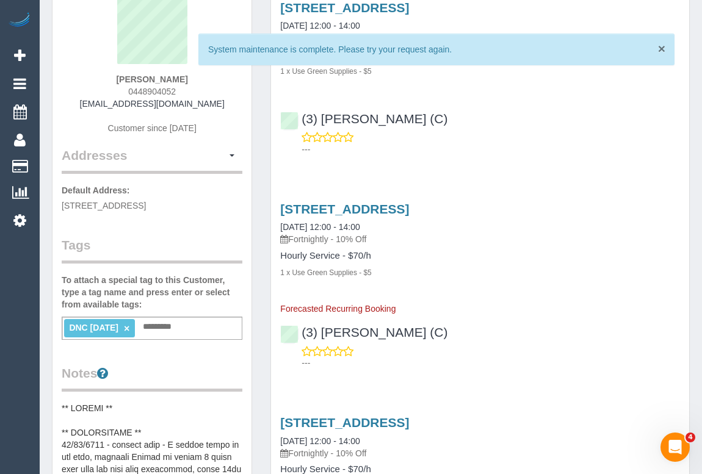
click at [663, 49] on span "×" at bounding box center [661, 49] width 7 height 14
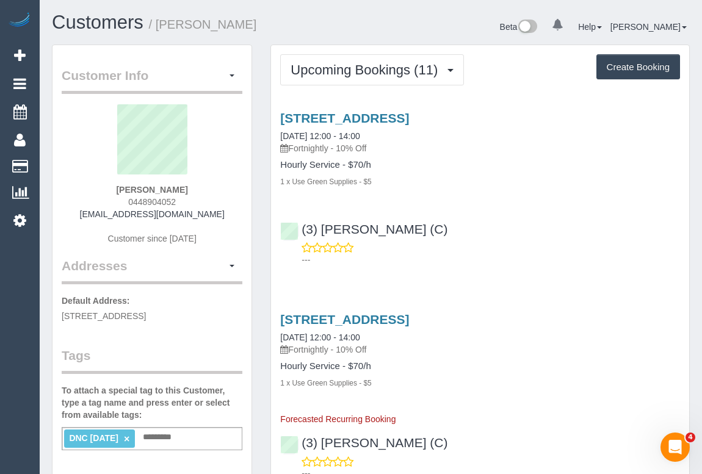
scroll to position [166, 0]
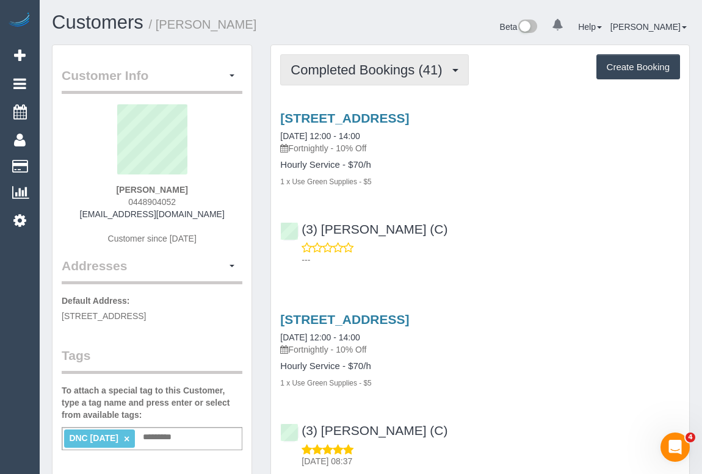
click at [377, 71] on span "Completed Bookings (41)" at bounding box center [370, 69] width 158 height 15
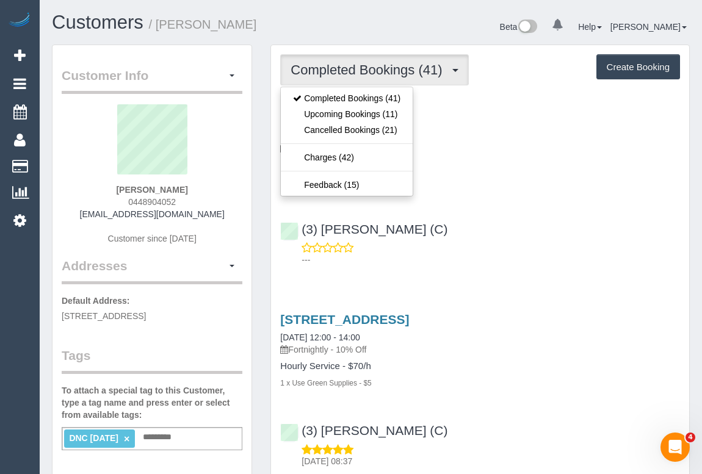
click at [484, 186] on div "1 x Use Green Supplies - $5" at bounding box center [480, 181] width 400 height 12
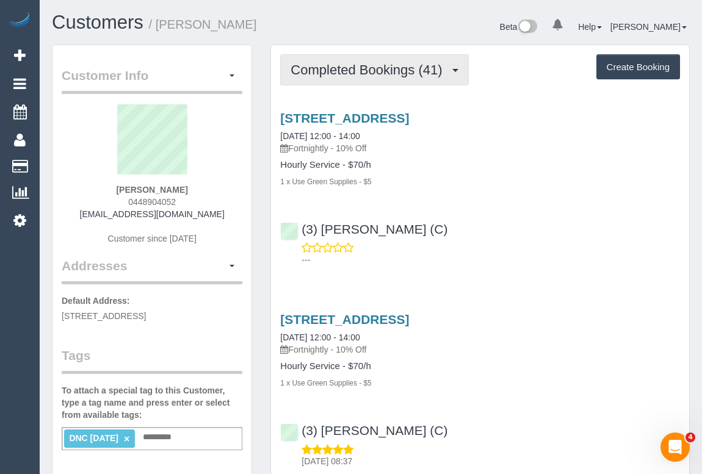
click at [369, 65] on span "Completed Bookings (41)" at bounding box center [370, 69] width 158 height 15
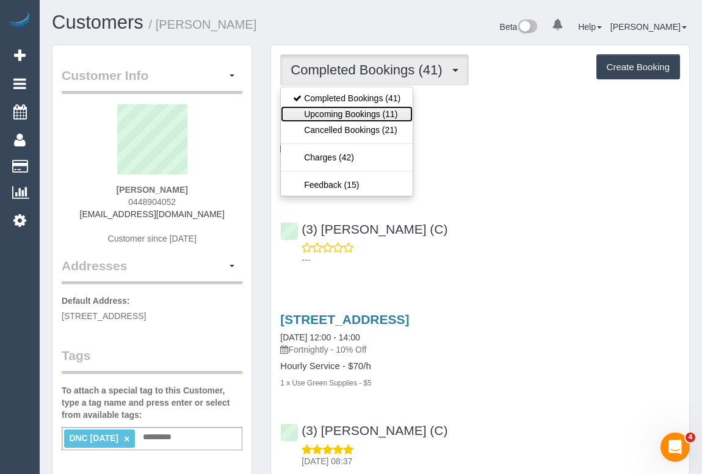
click at [347, 109] on link "Upcoming Bookings (11)" at bounding box center [347, 114] width 132 height 16
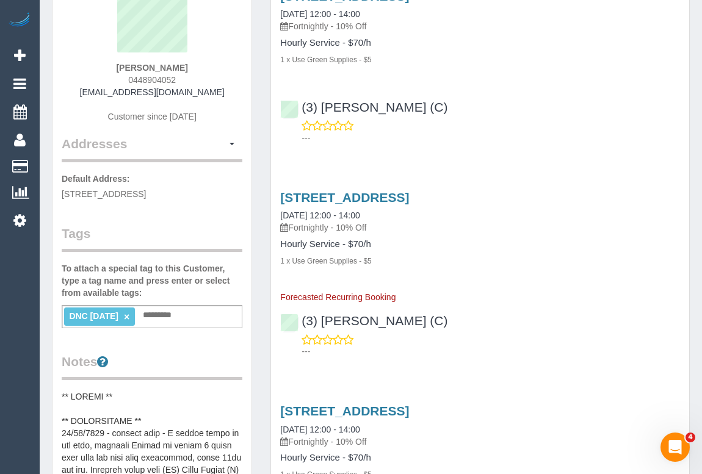
scroll to position [222, 0]
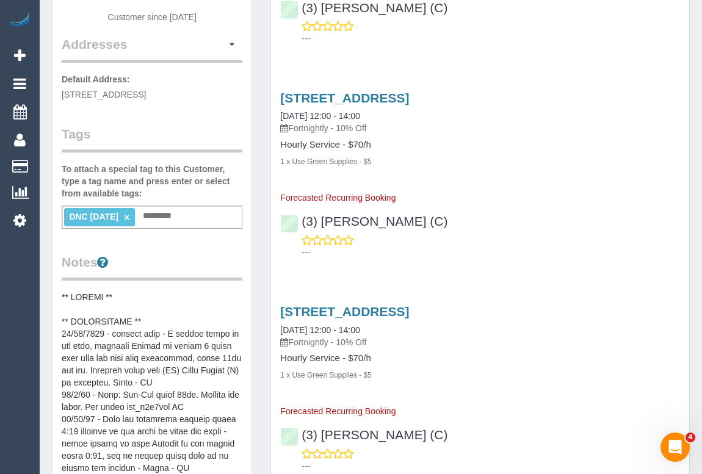
click at [523, 201] on div "[STREET_ADDRESS] [DATE] 12:00 - 14:00 Fortnightly - 10% Off Hourly Service - $7…" at bounding box center [480, 147] width 418 height 113
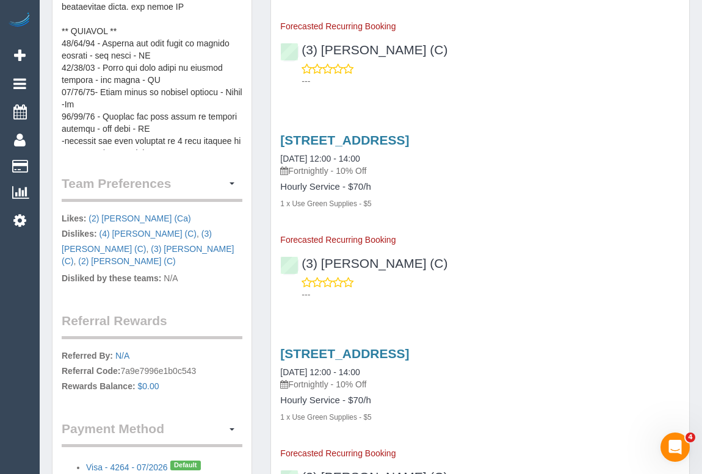
scroll to position [610, 0]
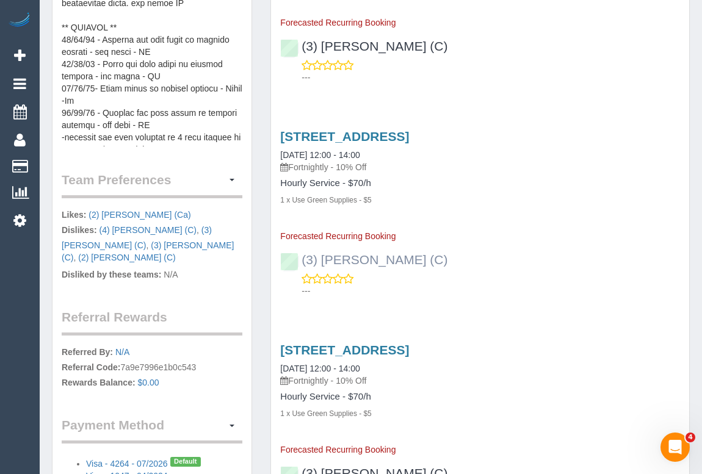
drag, startPoint x: 476, startPoint y: 262, endPoint x: 303, endPoint y: 258, distance: 172.8
click at [303, 258] on div "(3) [PERSON_NAME] (C) ---" at bounding box center [480, 269] width 418 height 55
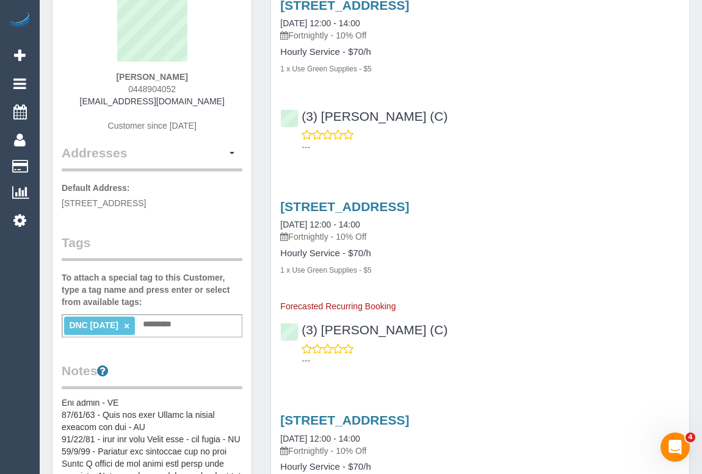
scroll to position [55, 0]
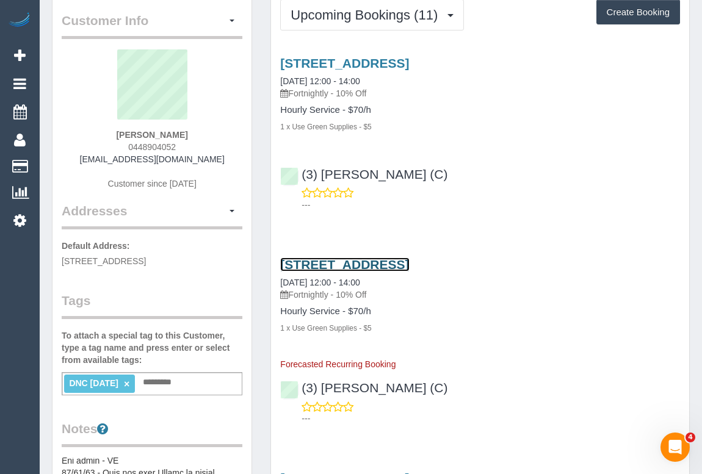
click at [353, 262] on link "[STREET_ADDRESS]" at bounding box center [344, 265] width 129 height 14
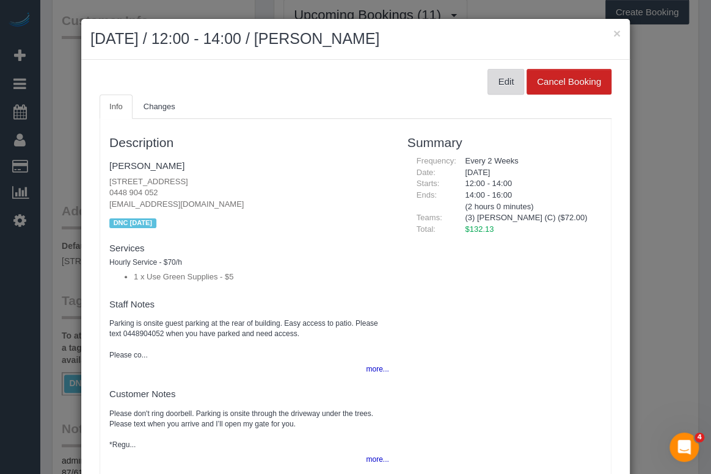
click at [497, 83] on button "Edit" at bounding box center [505, 82] width 37 height 26
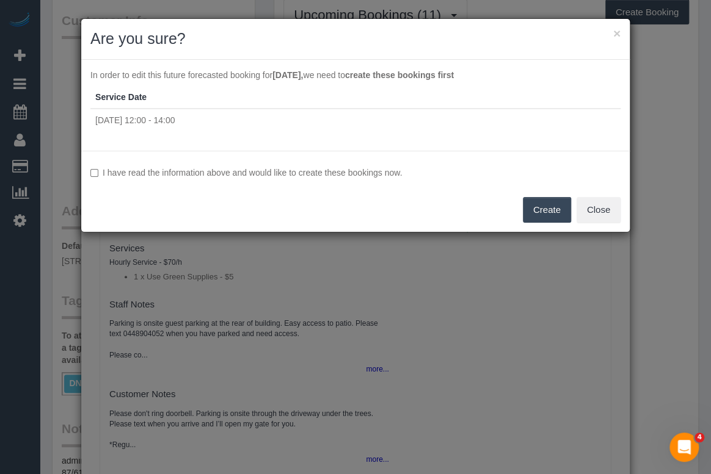
click at [551, 210] on button "Create" at bounding box center [547, 210] width 48 height 26
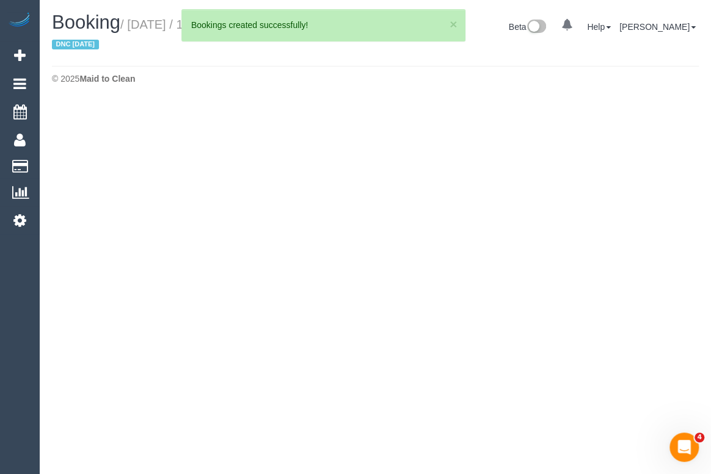
select select "VIC"
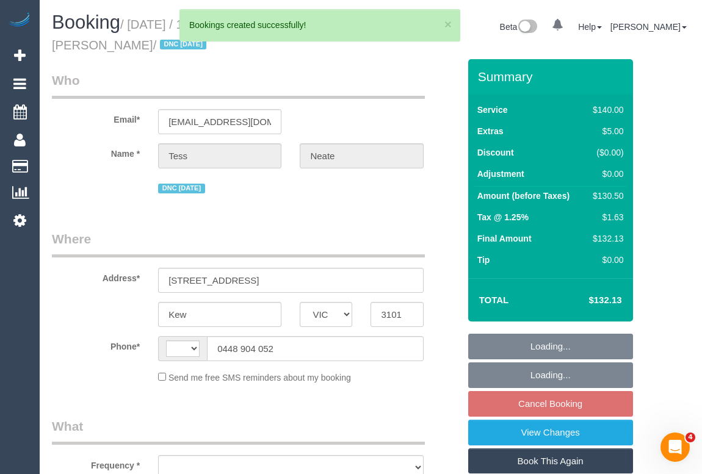
select select "string:AU"
select select "object:2210"
select select "string:stripe-pm_1N6ksF2GScqysDRVbVn5fQs9"
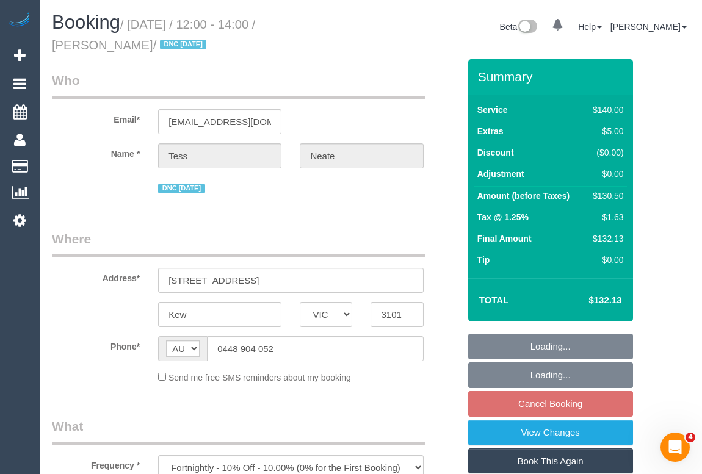
select select "number:29"
select select "number:14"
select select "number:18"
select select "number:36"
select select "number:35"
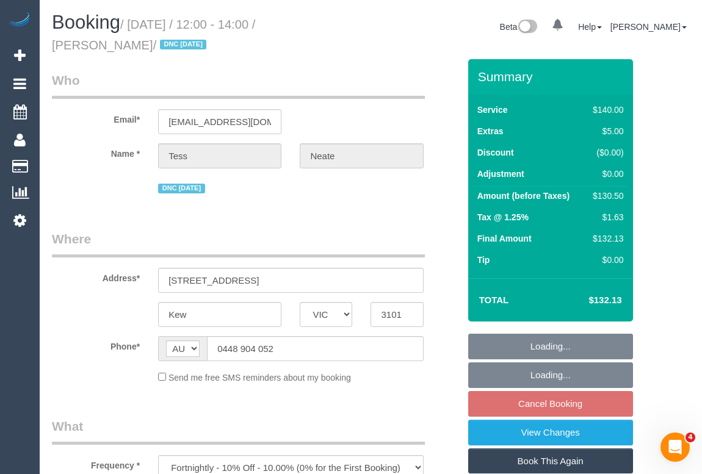
select select "number:11"
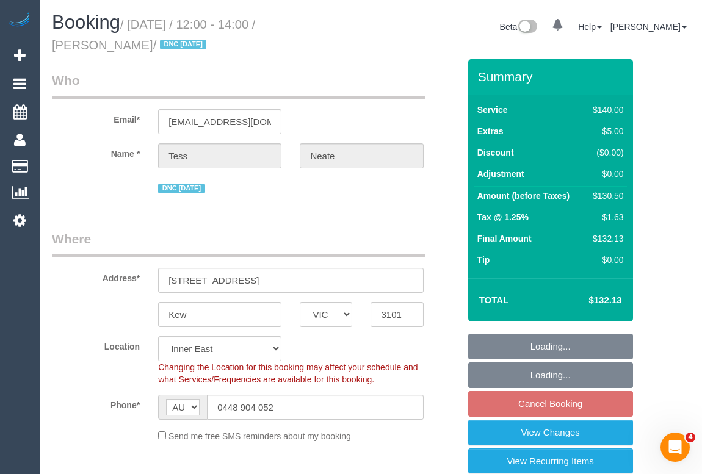
select select "object:3434"
select select "spot4"
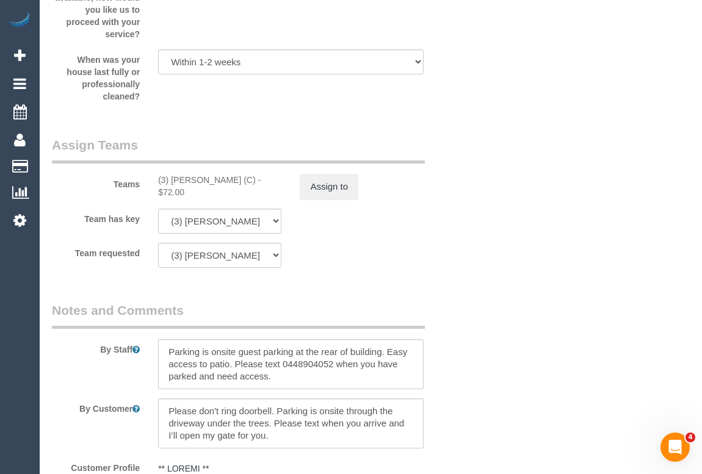
scroll to position [1942, 0]
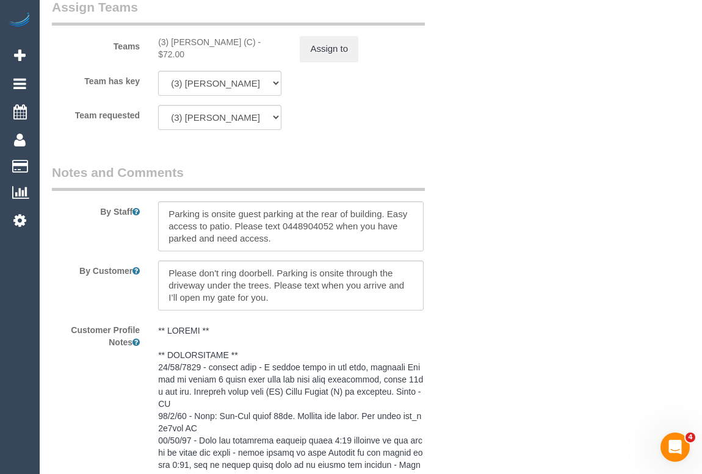
drag, startPoint x: 155, startPoint y: 43, endPoint x: 269, endPoint y: 38, distance: 113.6
click at [269, 38] on div "(3) [PERSON_NAME] (C) - $72.00" at bounding box center [220, 48] width 142 height 24
copy div "(3) [PERSON_NAME] (C)"
click at [334, 54] on button "Assign to" at bounding box center [329, 49] width 59 height 26
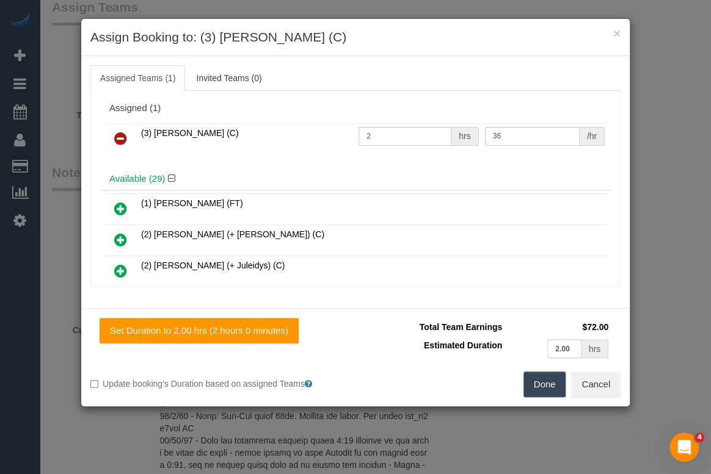
click at [119, 138] on icon at bounding box center [120, 138] width 13 height 15
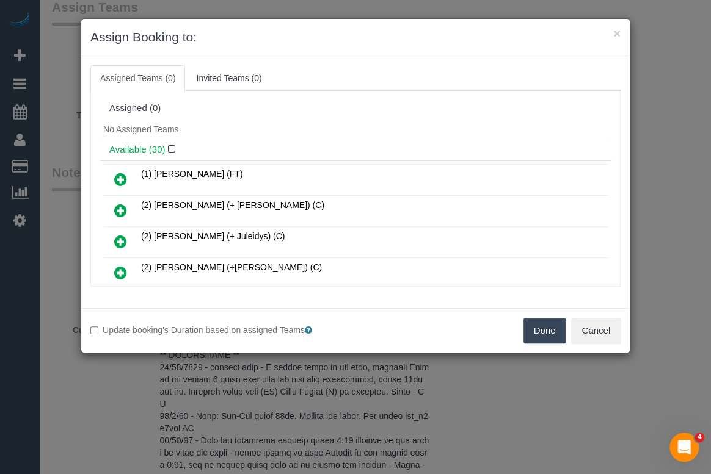
click at [543, 331] on button "Done" at bounding box center [544, 331] width 43 height 26
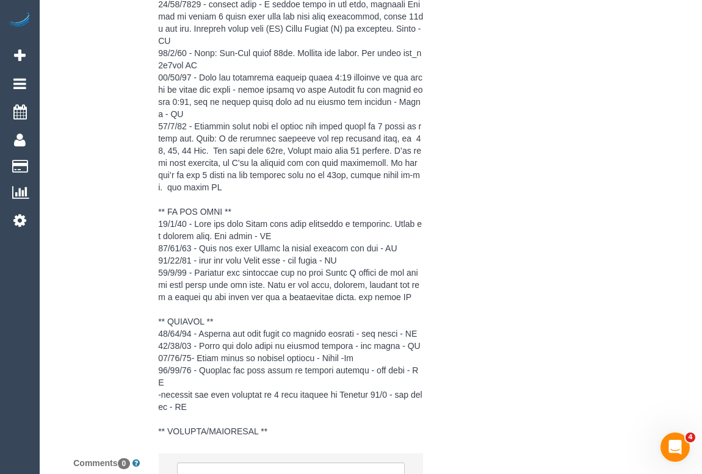
scroll to position [2405, 0]
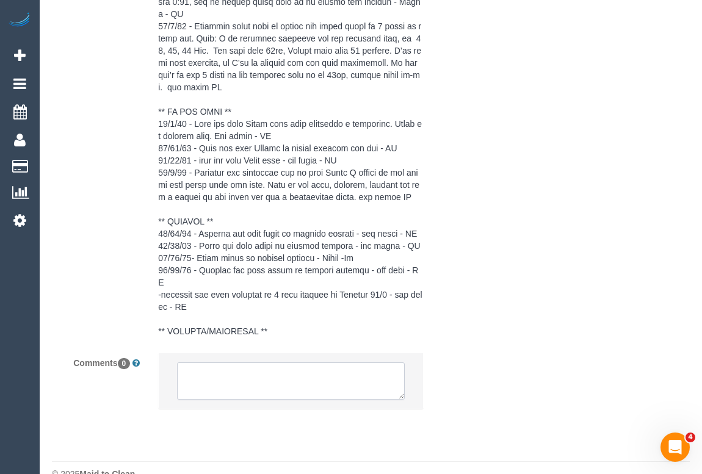
click at [246, 368] on textarea at bounding box center [290, 382] width 227 height 38
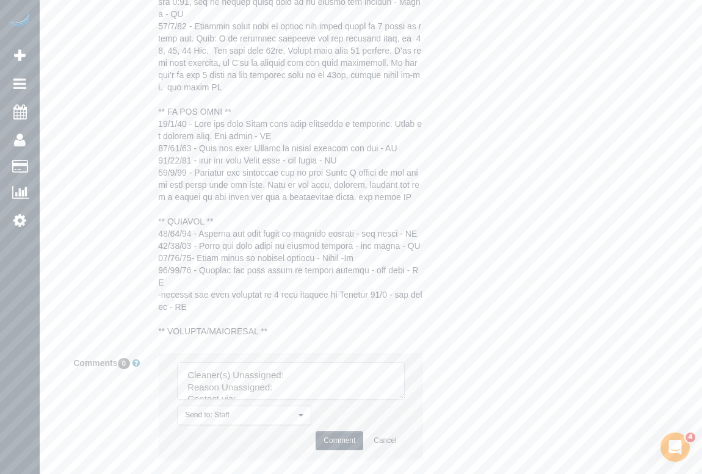
click at [295, 363] on textarea at bounding box center [290, 382] width 227 height 38
paste textarea "(3) Denuwan Lamahewa (C)"
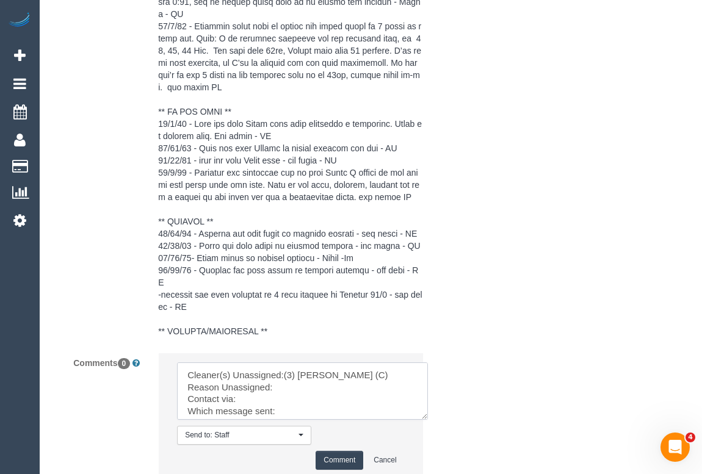
drag, startPoint x: 397, startPoint y: 371, endPoint x: 452, endPoint y: 422, distance: 74.7
click at [428, 420] on textarea at bounding box center [302, 391] width 251 height 57
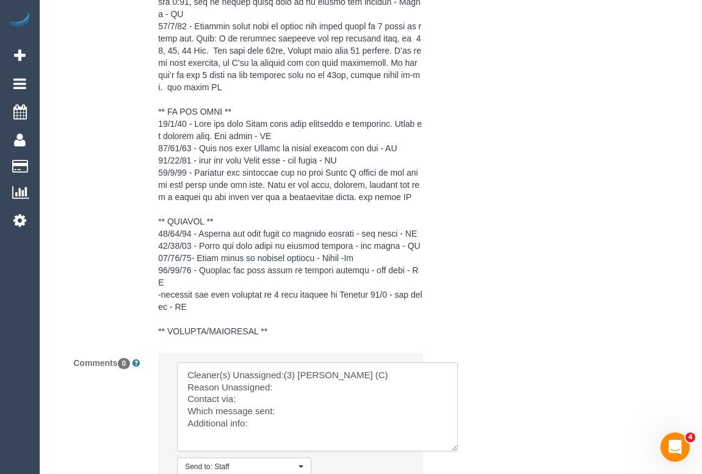
click at [294, 364] on textarea at bounding box center [317, 407] width 281 height 89
click at [291, 390] on textarea at bounding box center [317, 407] width 281 height 89
click at [263, 402] on textarea at bounding box center [317, 407] width 281 height 89
click at [417, 397] on textarea at bounding box center [317, 407] width 281 height 89
drag, startPoint x: 250, startPoint y: 399, endPoint x: 273, endPoint y: 398, distance: 23.2
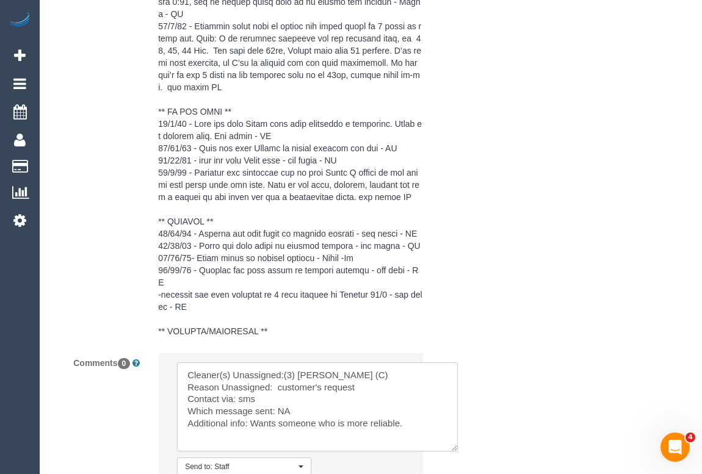
click at [273, 398] on textarea at bounding box center [317, 407] width 281 height 89
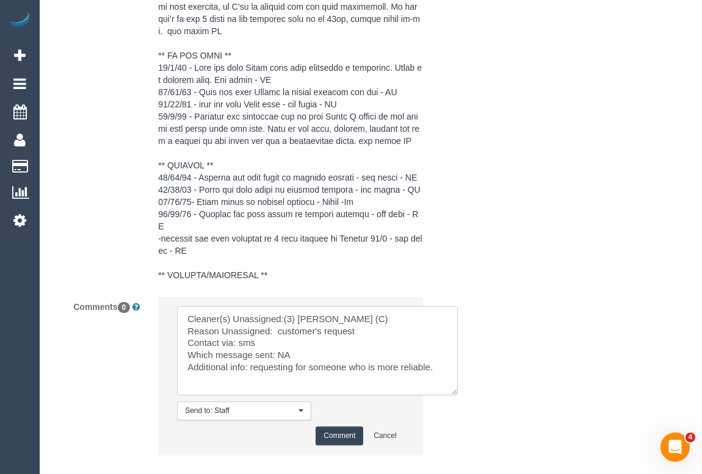
scroll to position [2507, 0]
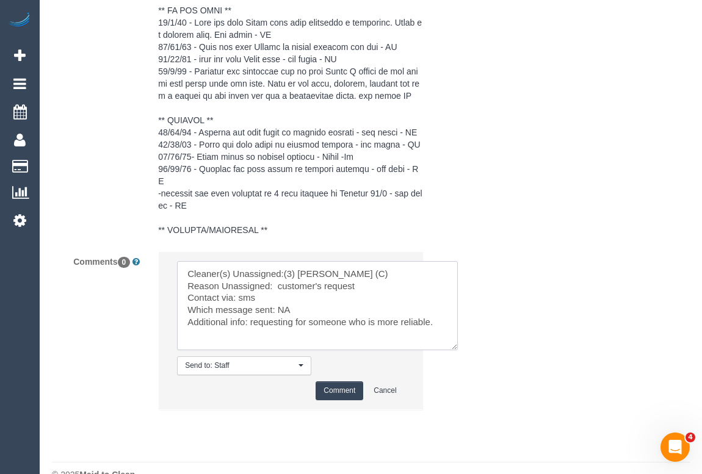
type textarea "Cleaner(s) Unassigned:(3) Denuwan Lamahewa (C) Reason Unassigned: customer's re…"
click at [342, 382] on button "Comment" at bounding box center [340, 391] width 48 height 19
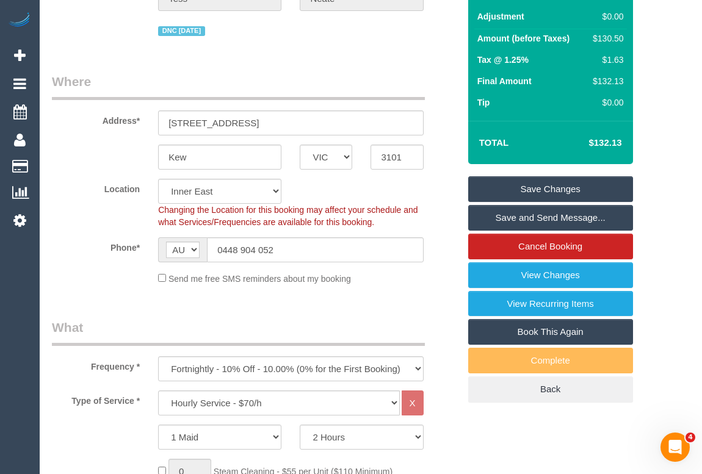
scroll to position [65, 0]
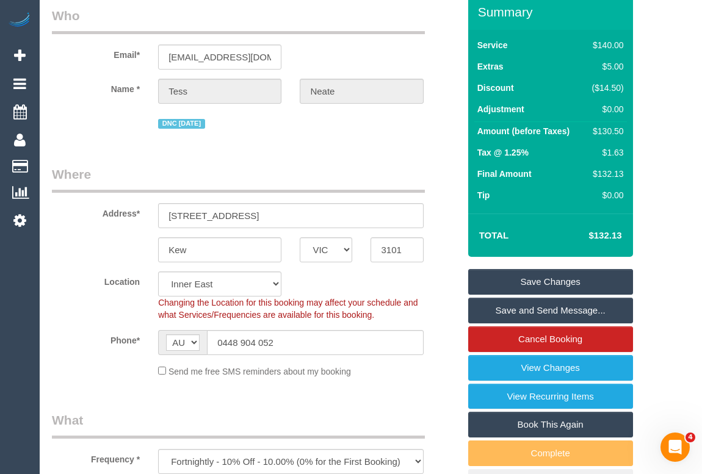
click at [548, 276] on link "Save Changes" at bounding box center [550, 282] width 165 height 26
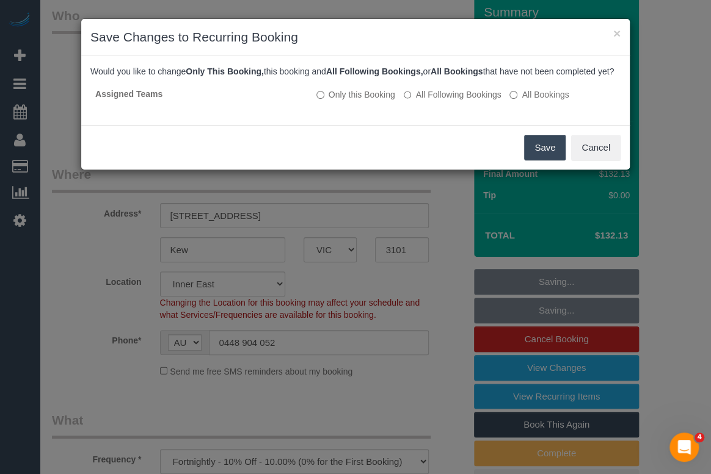
click at [549, 159] on button "Save" at bounding box center [545, 148] width 42 height 26
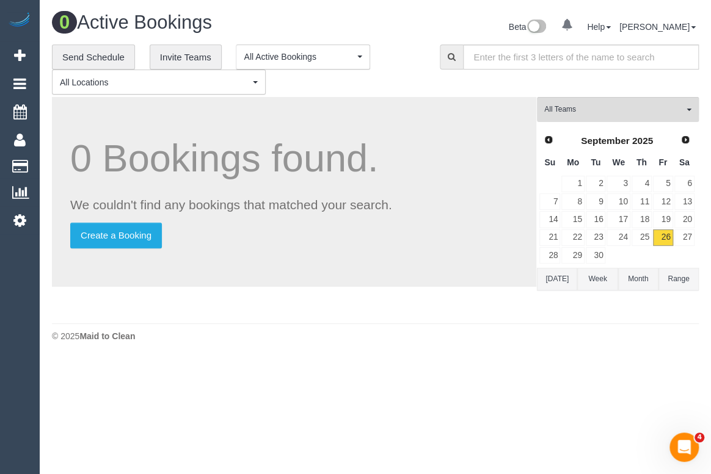
click at [362, 371] on body "0 Beta Your Notifications You have 0 alerts Add Booking Bookings Active Booking…" at bounding box center [355, 237] width 711 height 474
click at [407, 77] on div "**********" at bounding box center [236, 70] width 369 height 51
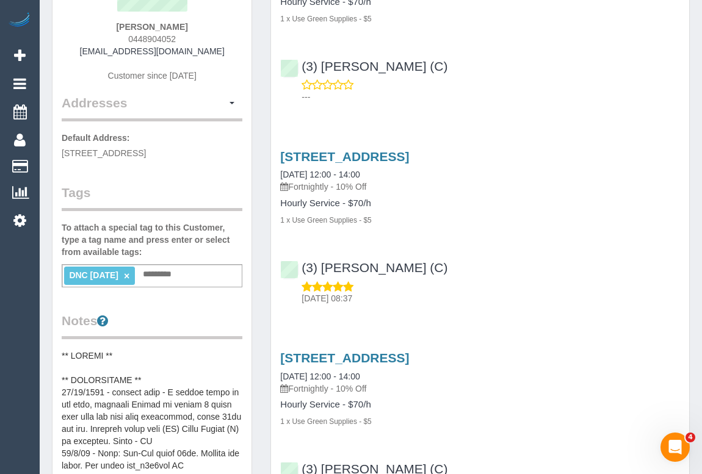
scroll to position [166, 0]
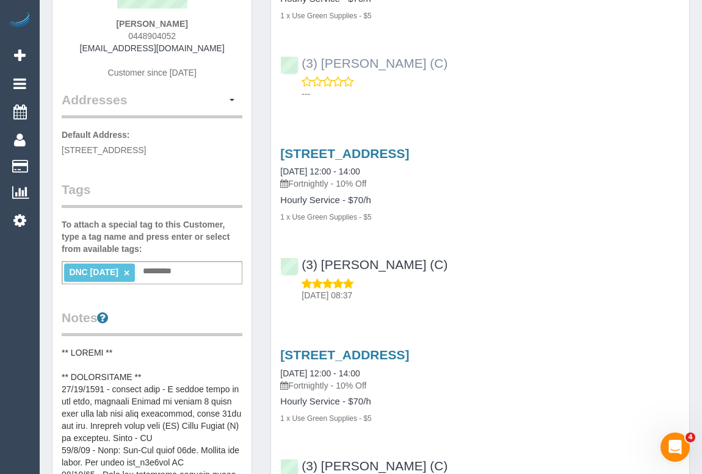
drag, startPoint x: 486, startPoint y: 73, endPoint x: 302, endPoint y: 62, distance: 184.7
click at [302, 62] on div "(3) Denuwan Lamahewa (C) ---" at bounding box center [480, 73] width 418 height 55
copy link "(3) [PERSON_NAME] (C)"
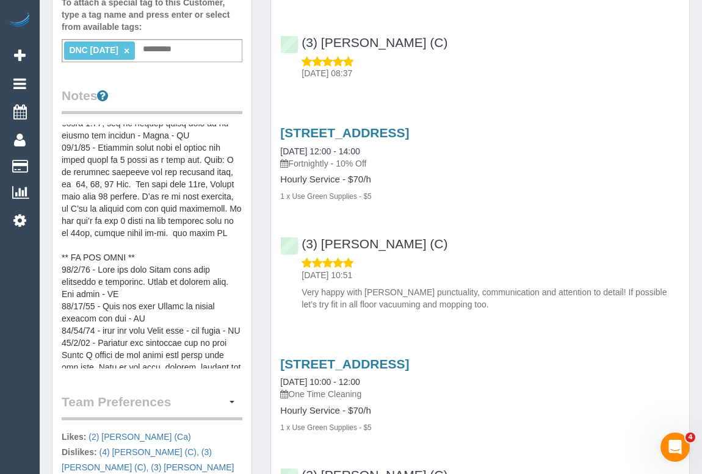
click at [155, 399] on legend "Team Preferences Manage Preferences" at bounding box center [152, 406] width 181 height 27
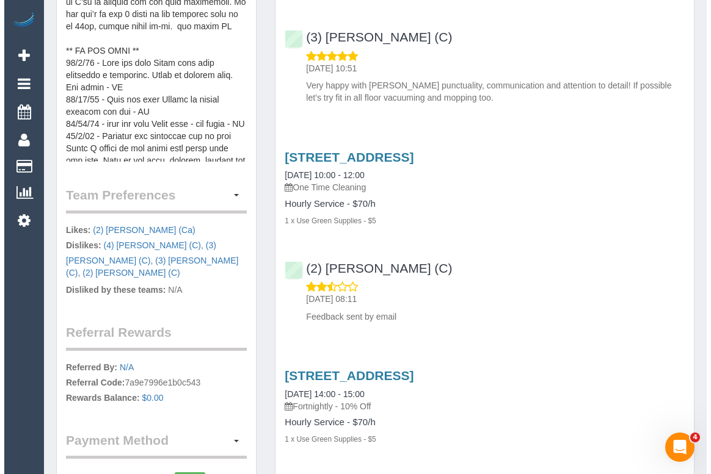
scroll to position [610, 0]
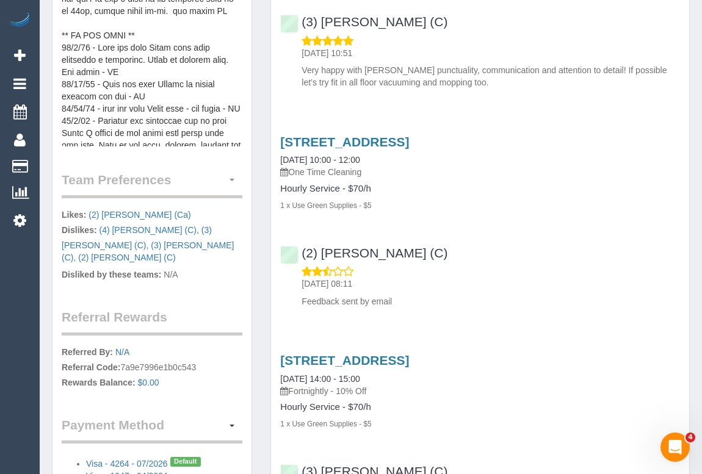
click at [230, 179] on button "button" at bounding box center [232, 180] width 21 height 19
click at [198, 203] on link "Manage Preferences" at bounding box center [190, 203] width 104 height 16
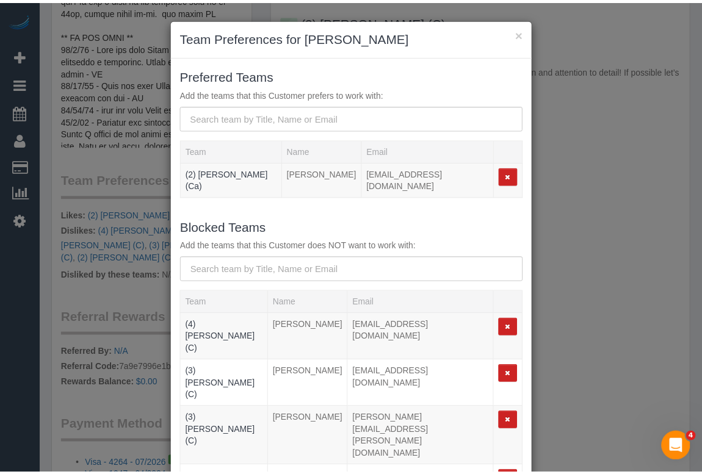
scroll to position [55, 0]
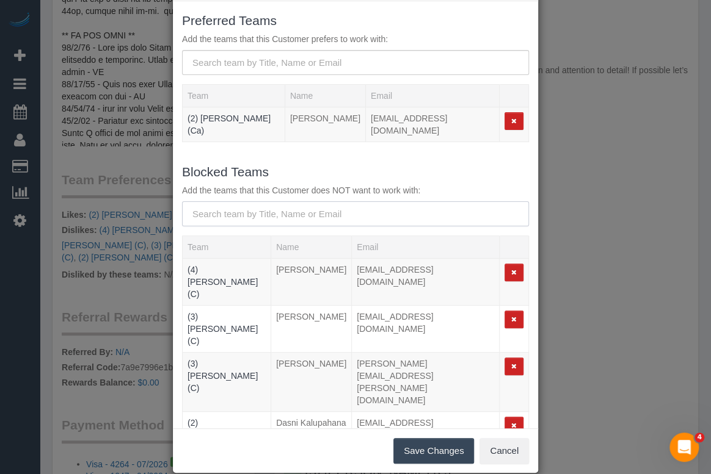
click at [269, 201] on input "text" at bounding box center [355, 213] width 347 height 25
paste input "(3) [PERSON_NAME] (C)"
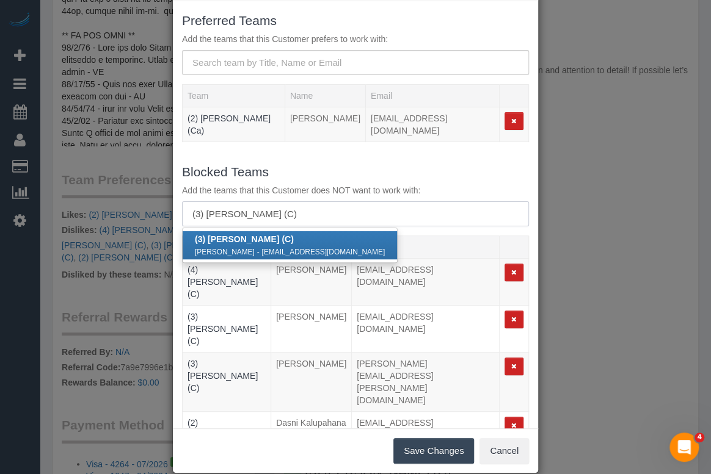
type input "(3) Denuwan Lamahewa (C)"
click at [278, 248] on small "dlamahewa2006@gmail.com" at bounding box center [323, 252] width 123 height 9
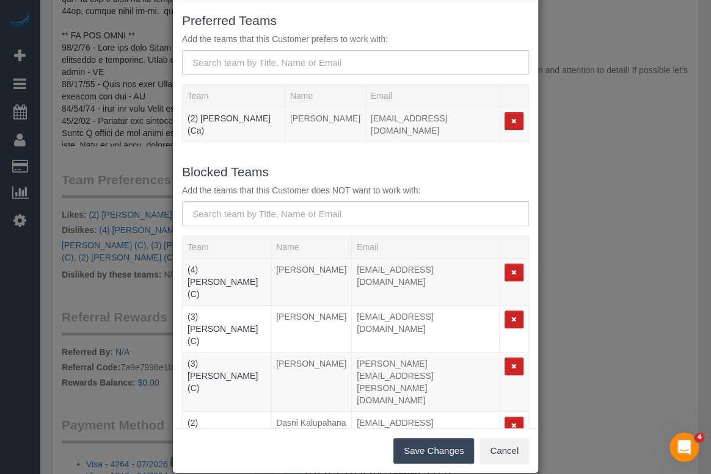
click at [415, 452] on button "Save Changes" at bounding box center [433, 451] width 81 height 26
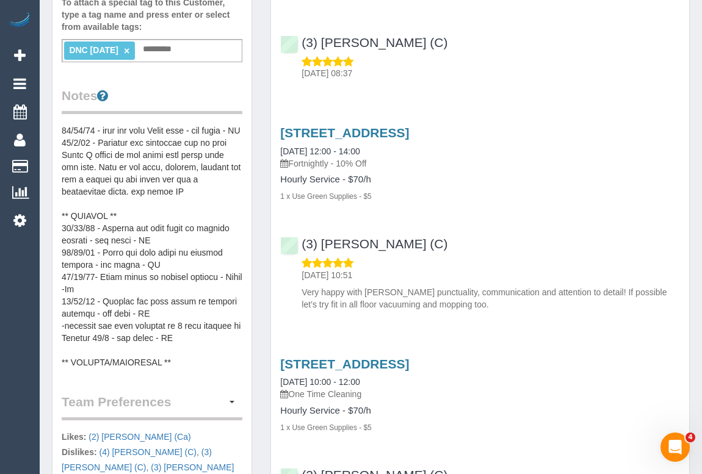
scroll to position [222, 0]
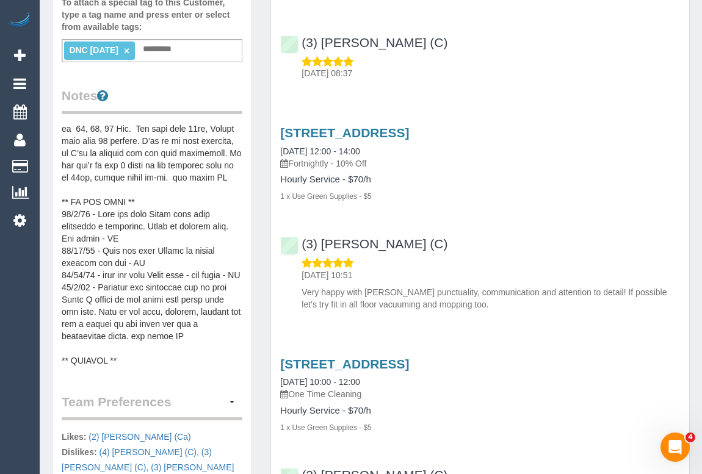
click at [147, 210] on pre at bounding box center [152, 247] width 181 height 244
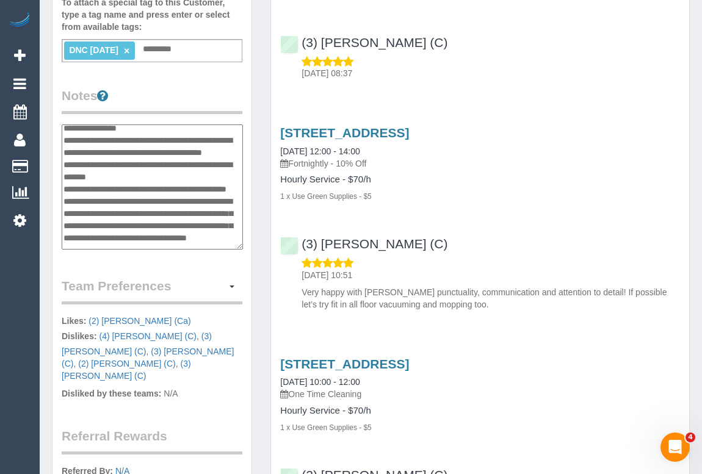
scroll to position [259, 0]
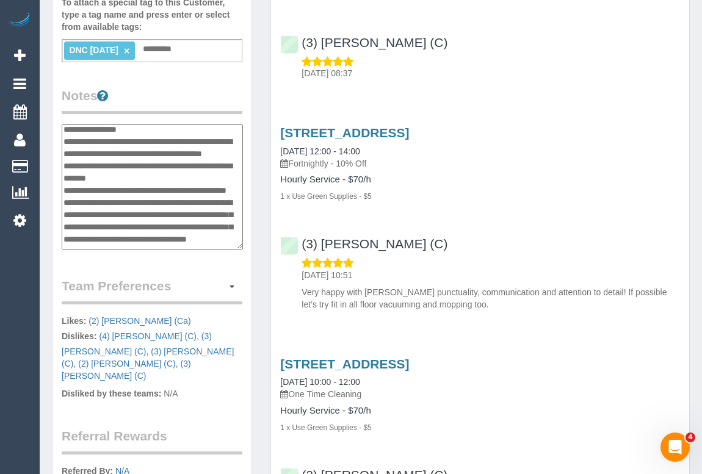
click at [149, 184] on textarea at bounding box center [152, 188] width 181 height 126
type textarea "**********"
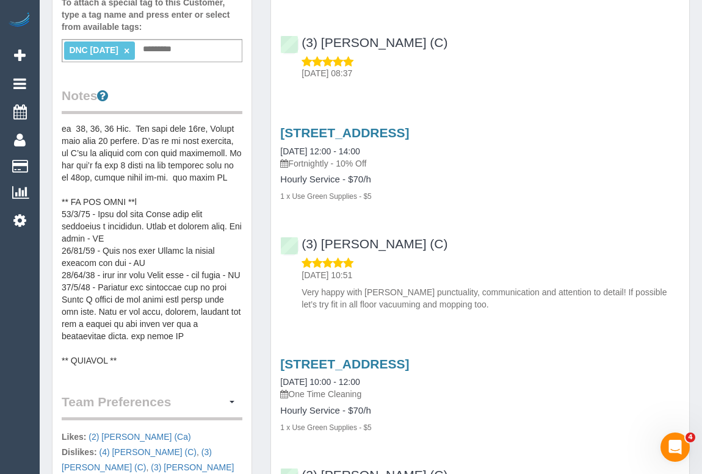
click at [147, 212] on pre at bounding box center [152, 247] width 181 height 244
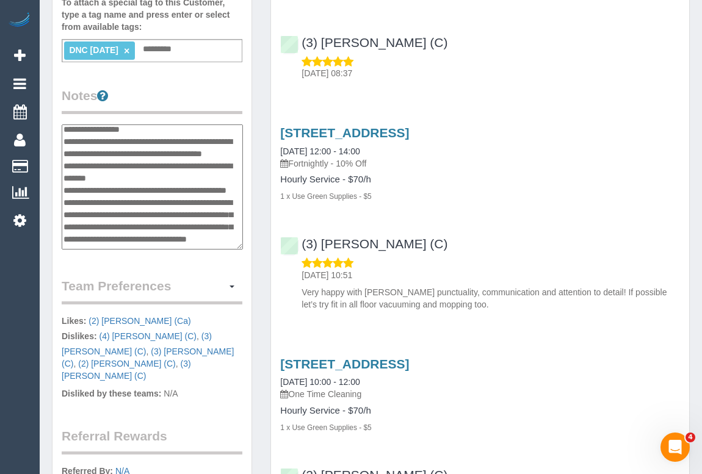
click at [148, 189] on textarea at bounding box center [152, 188] width 181 height 126
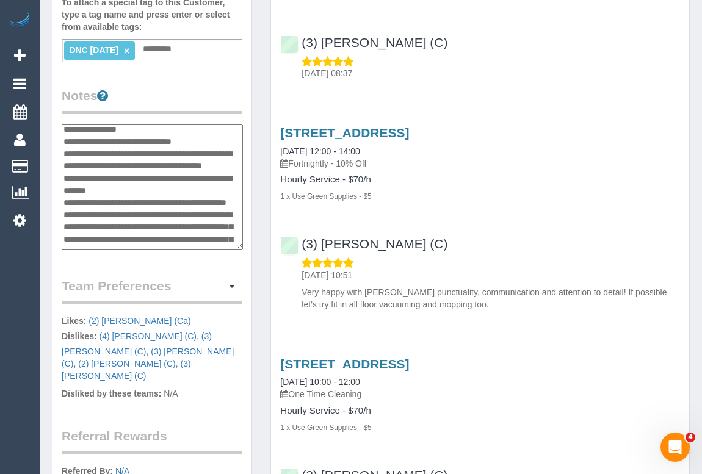
click at [103, 198] on textarea at bounding box center [152, 188] width 181 height 126
click at [125, 209] on textarea at bounding box center [152, 188] width 181 height 126
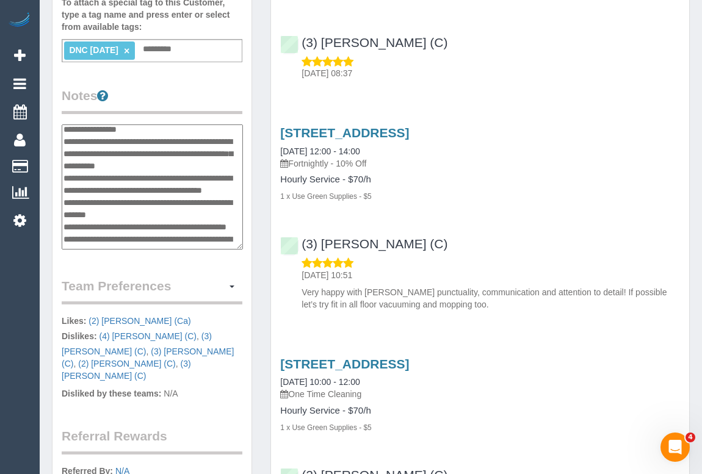
type textarea "**********"
click at [254, 272] on div "Customer Info Edit Contact Info Send Message Email Preferences Special Sales Ta…" at bounding box center [152, 152] width 219 height 992
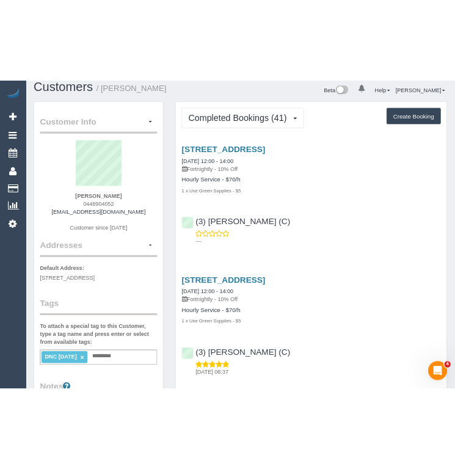
scroll to position [0, 0]
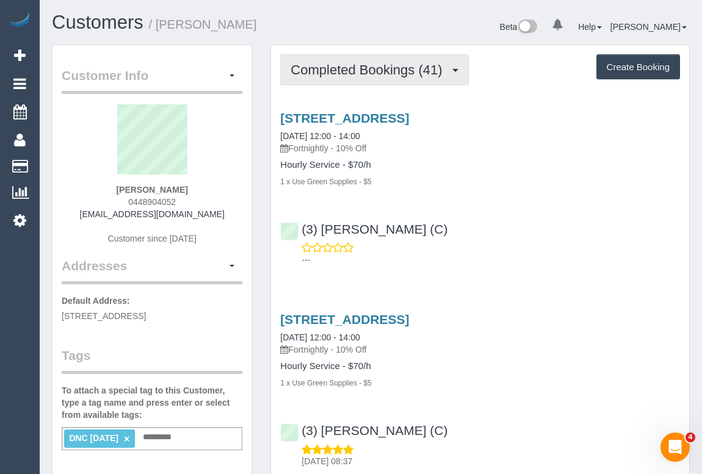
click at [372, 70] on span "Completed Bookings (41)" at bounding box center [370, 69] width 158 height 15
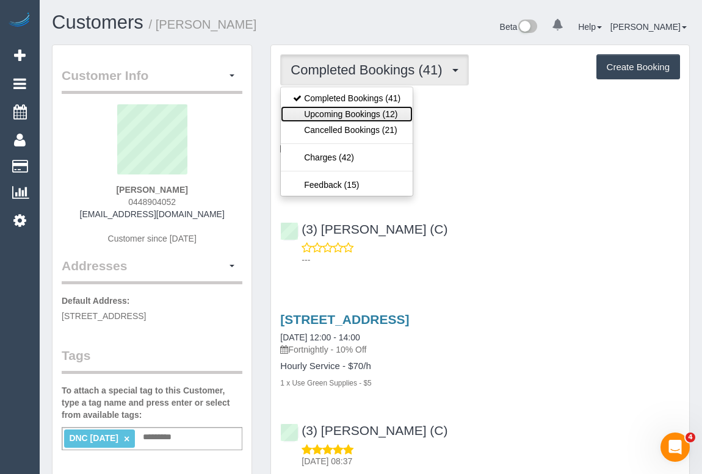
click at [356, 112] on link "Upcoming Bookings (12)" at bounding box center [347, 114] width 132 height 16
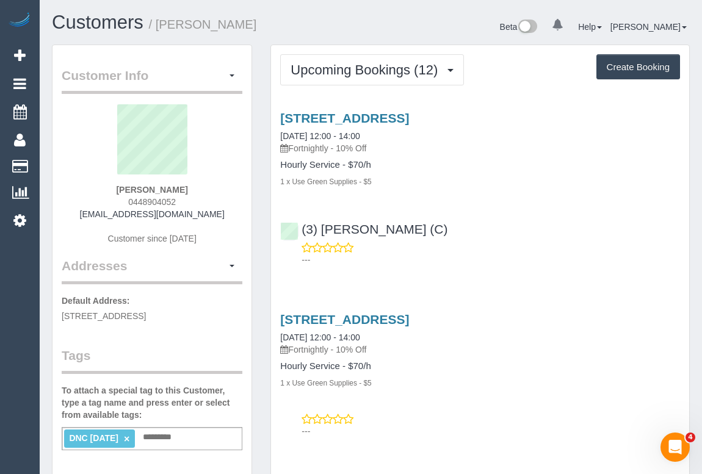
click at [499, 252] on div "---" at bounding box center [480, 254] width 400 height 24
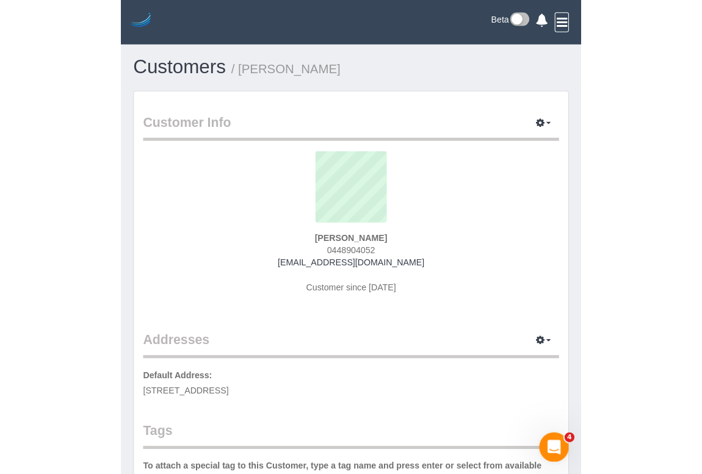
scroll to position [222, 0]
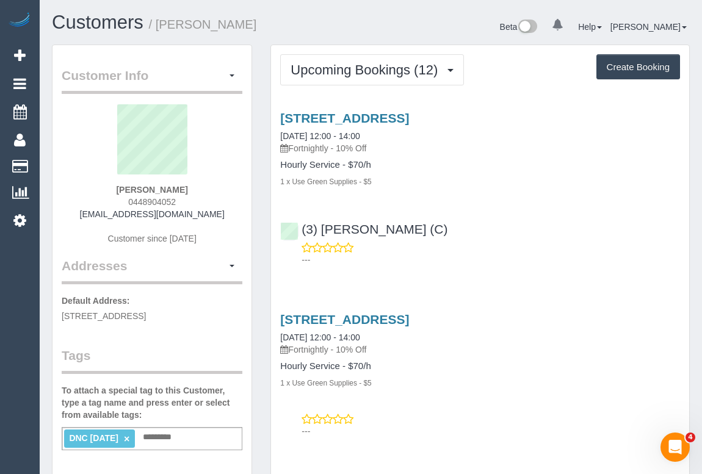
click at [564, 237] on div "(3) Denuwan Lamahewa (C) ---" at bounding box center [480, 239] width 418 height 55
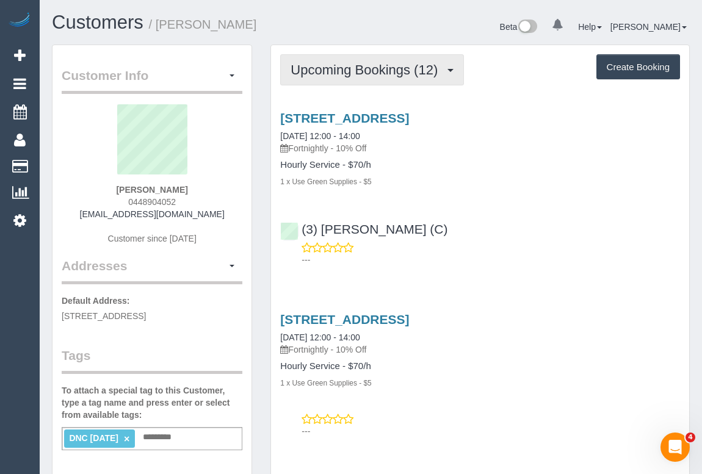
click at [341, 65] on span "Upcoming Bookings (12)" at bounding box center [367, 69] width 153 height 15
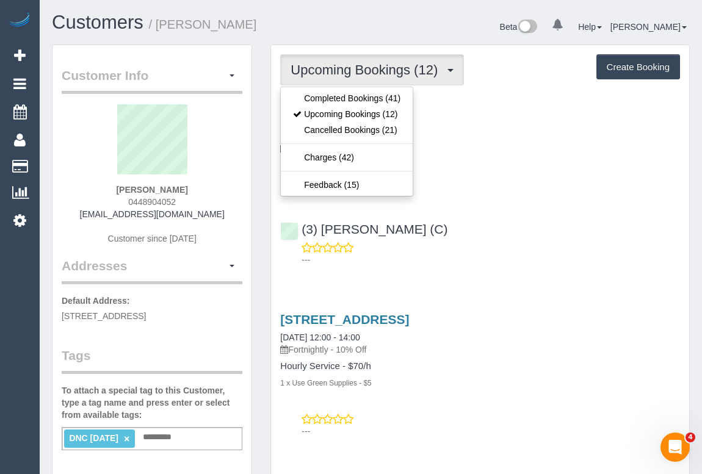
click at [555, 228] on div "(3) Denuwan Lamahewa (C) ---" at bounding box center [480, 239] width 418 height 55
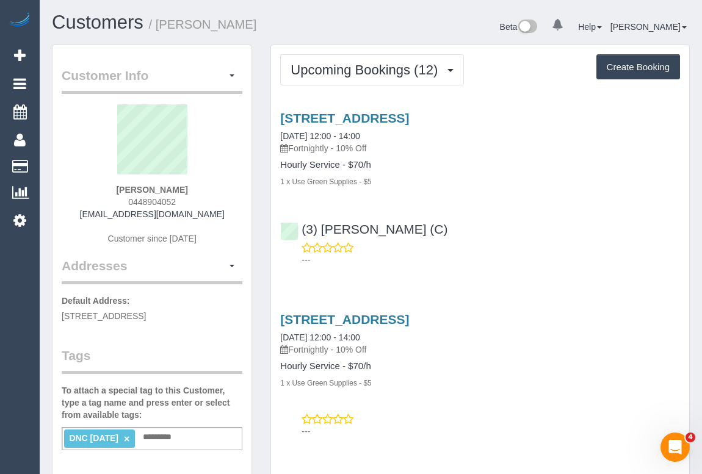
click at [642, 208] on div "912 Glenferrie Road, Unit 10, Kew, VIC 3101 26/09/2025 12:00 - 14:00 Fortnightl…" at bounding box center [480, 186] width 418 height 171
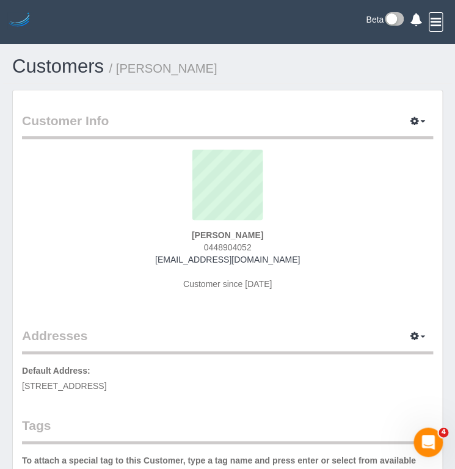
scroll to position [122, 0]
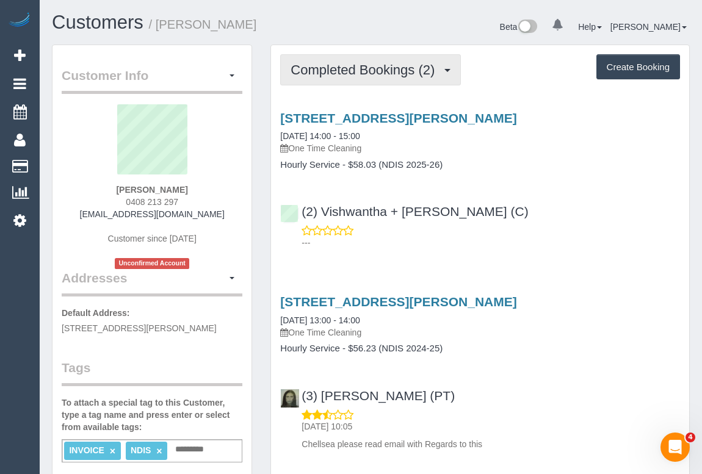
click at [333, 76] on button "Completed Bookings (2)" at bounding box center [370, 69] width 181 height 31
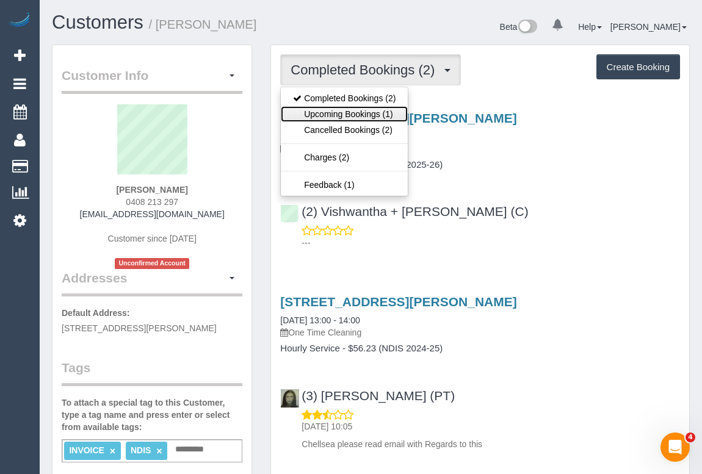
click at [333, 115] on link "Upcoming Bookings (1)" at bounding box center [344, 114] width 127 height 16
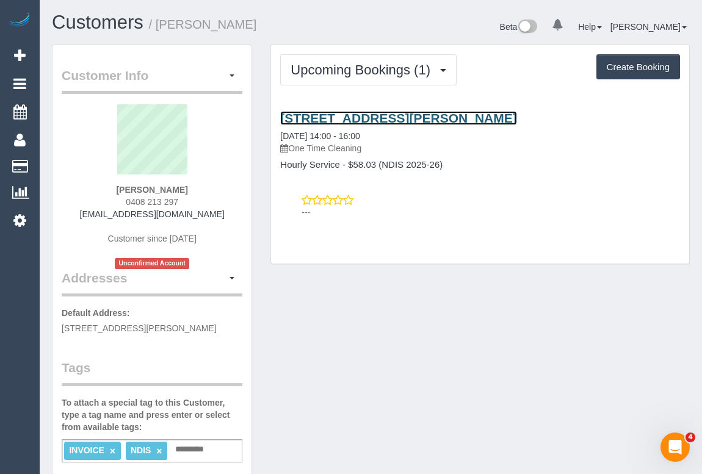
click at [337, 118] on link "[STREET_ADDRESS][PERSON_NAME]" at bounding box center [398, 118] width 236 height 14
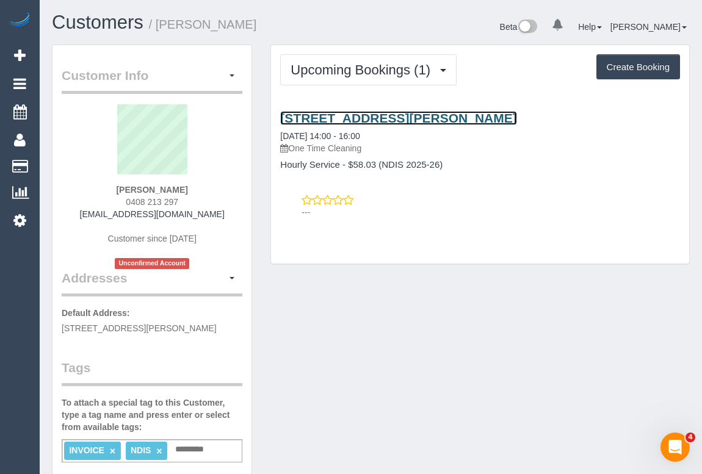
click at [377, 116] on link "[STREET_ADDRESS][PERSON_NAME]" at bounding box center [398, 118] width 236 height 14
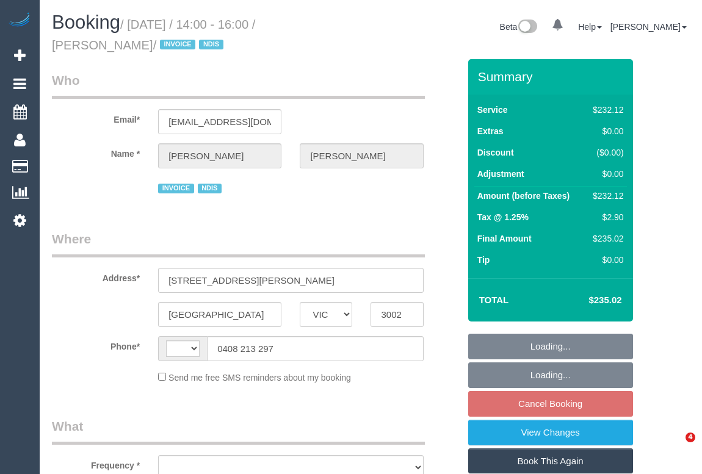
select select "VIC"
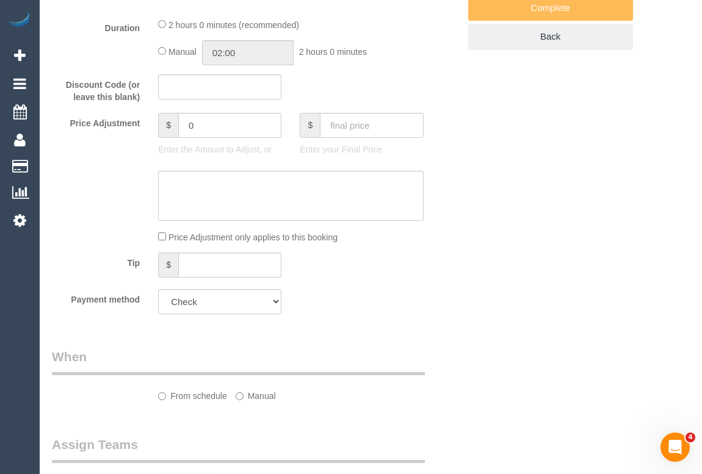
select select "string:AU"
select select "object:314"
select select "2"
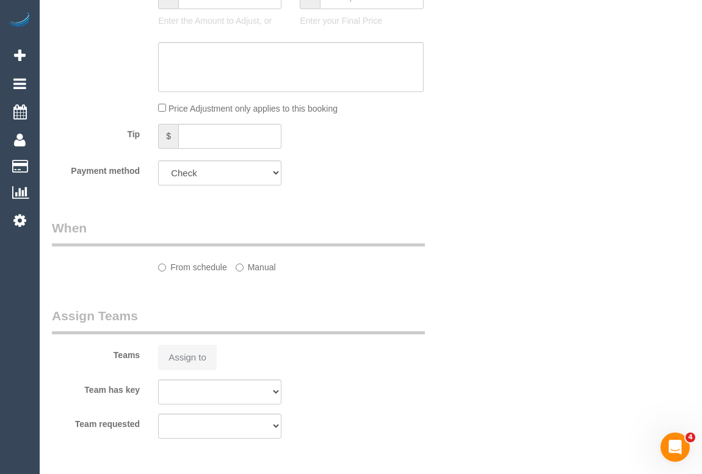
select select "number:28"
select select "number:14"
select select "number:19"
select select "number:23"
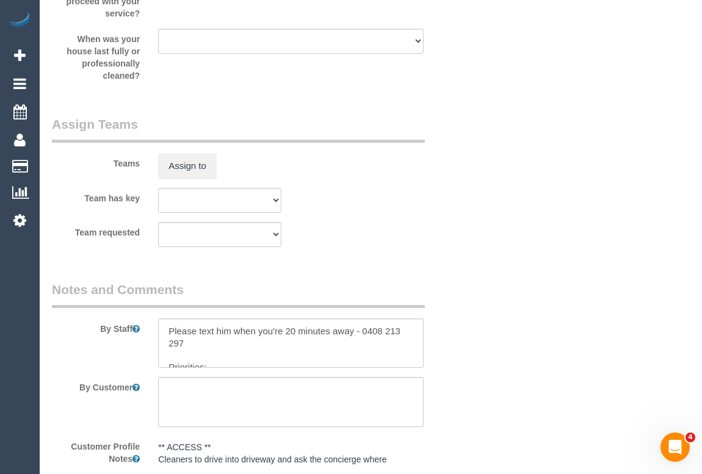
scroll to position [1742, 0]
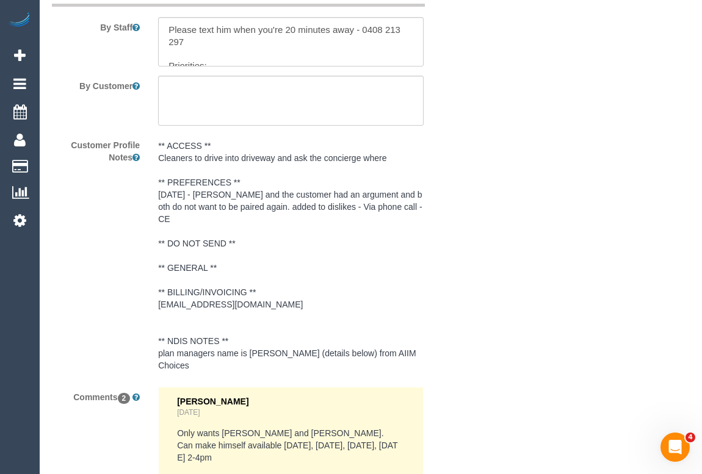
select select "object:1184"
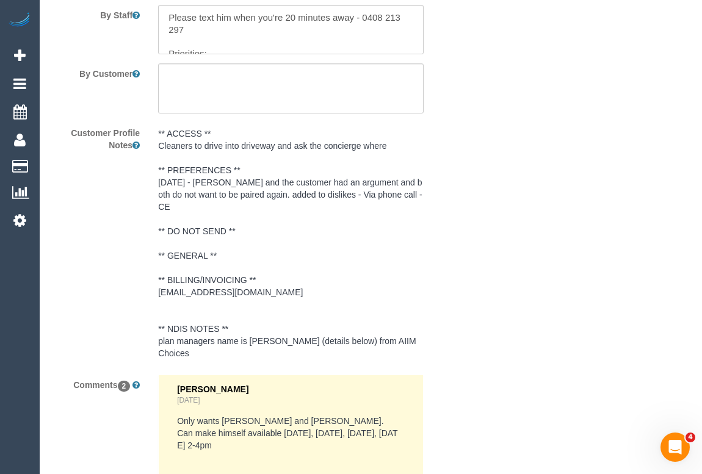
select select "spot5"
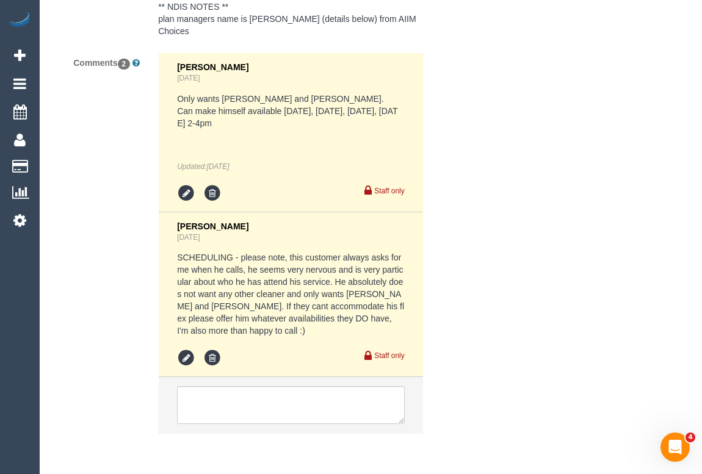
scroll to position [2123, 0]
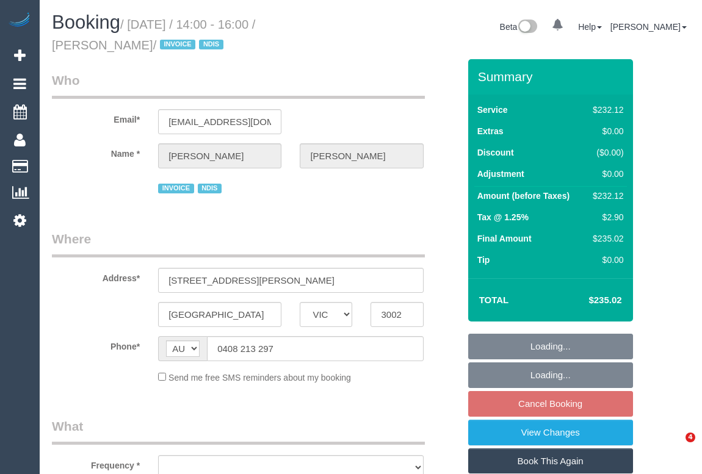
select select "VIC"
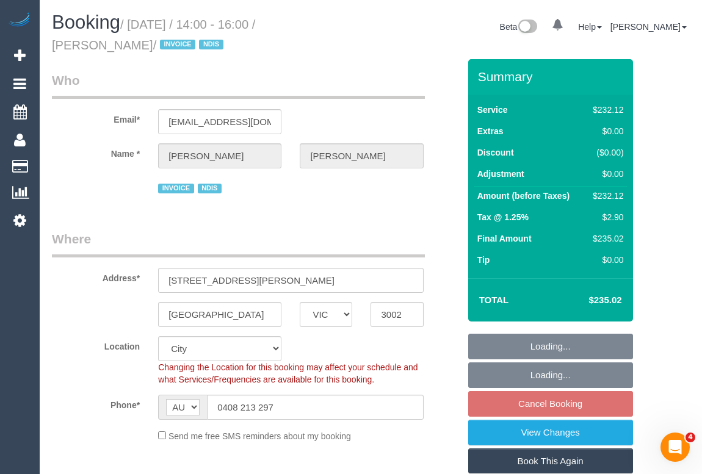
select select "object:760"
select select "number:28"
select select "number:14"
select select "number:19"
select select "number:23"
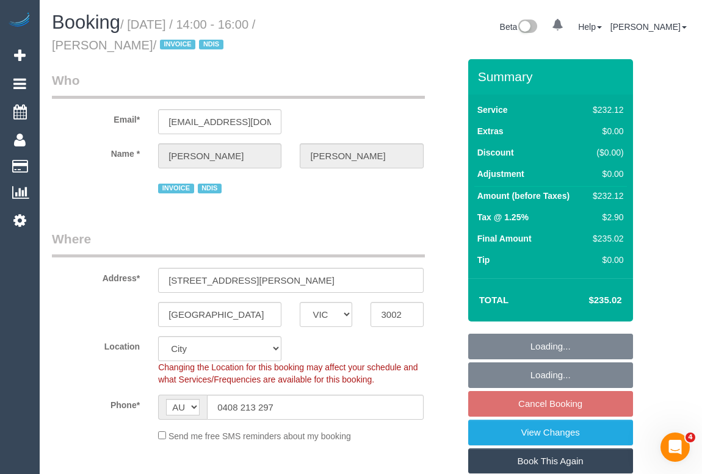
select select "2"
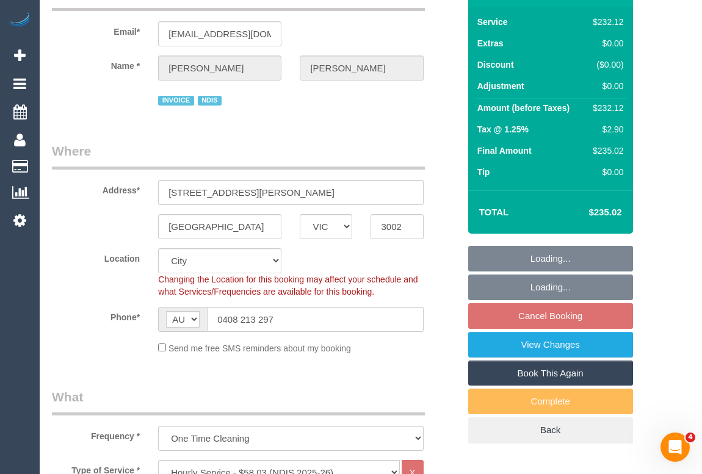
select select "spot5"
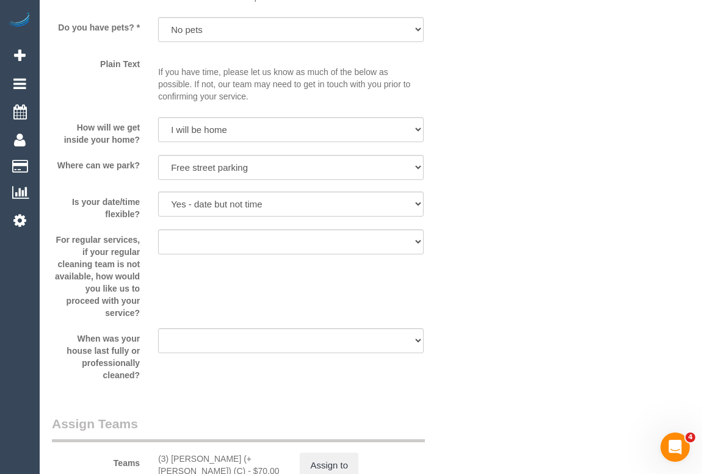
scroll to position [888, 0]
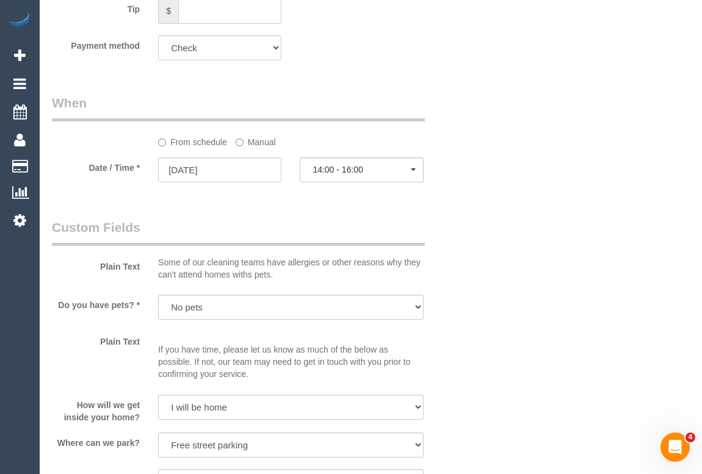
drag, startPoint x: 516, startPoint y: 338, endPoint x: 505, endPoint y: 388, distance: 51.3
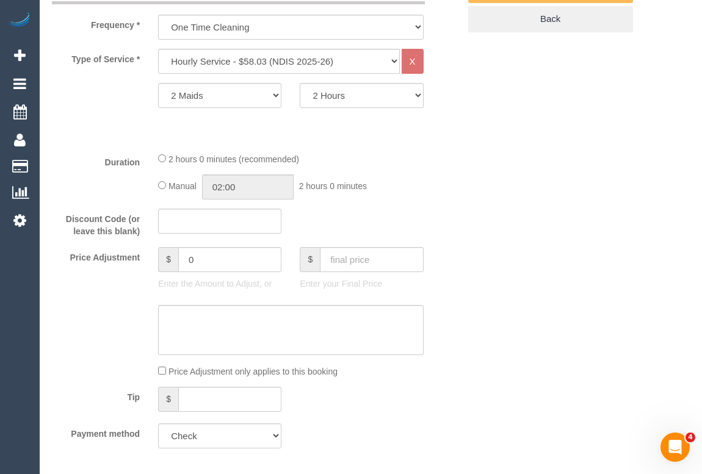
scroll to position [222, 0]
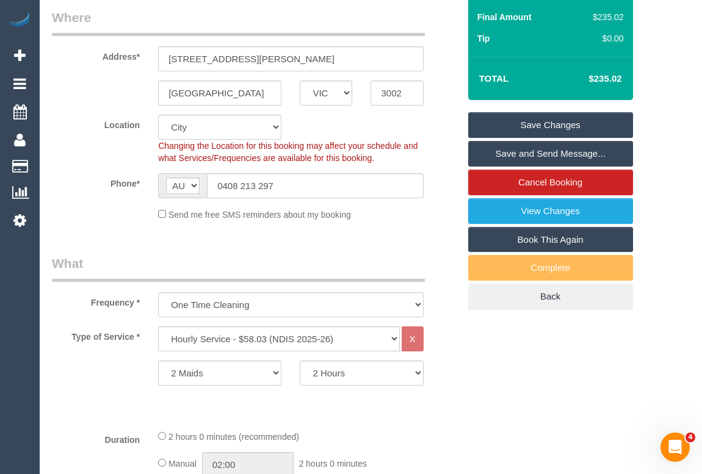
drag, startPoint x: 621, startPoint y: 362, endPoint x: 615, endPoint y: 368, distance: 8.7
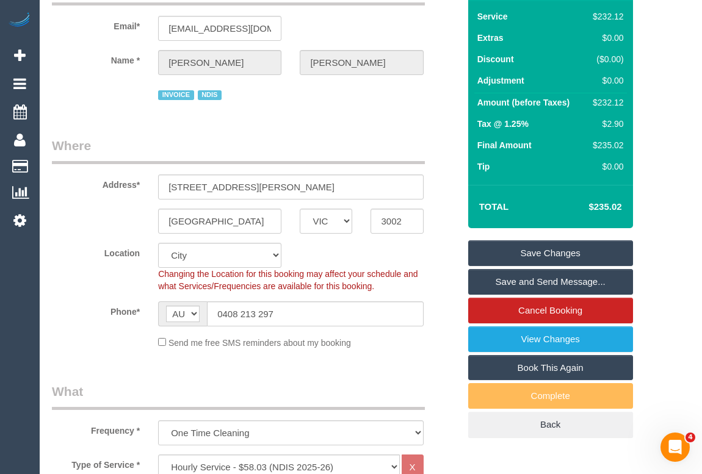
scroll to position [0, 0]
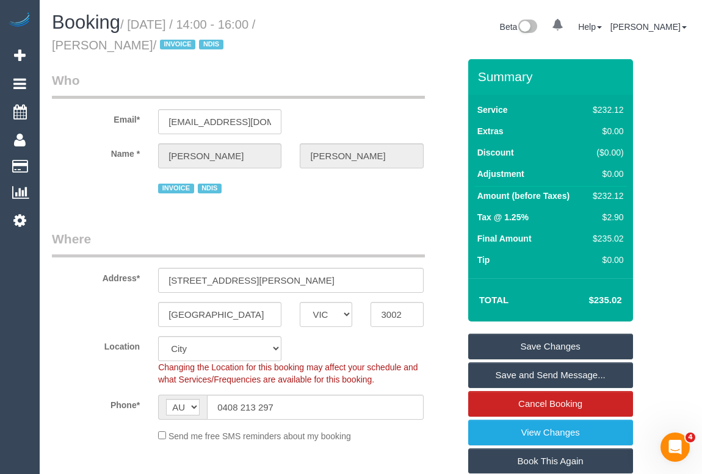
click at [400, 56] on div "Booking / October 01, 2025 / 14:00 - 16:00 / Tom Gilbert / INVOICE NDIS Beta 0 …" at bounding box center [371, 35] width 656 height 47
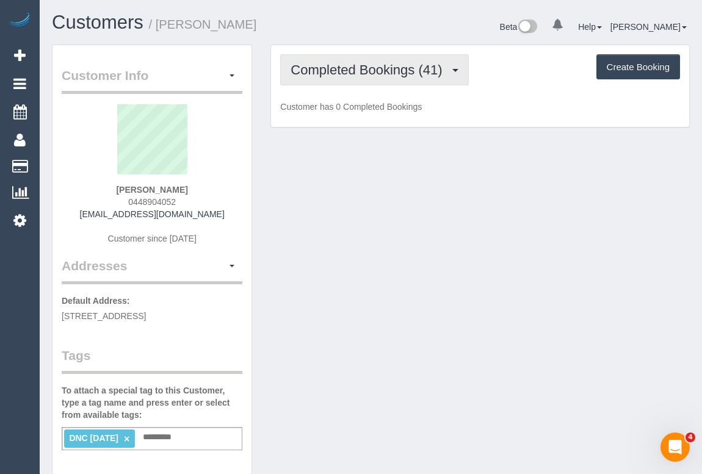
click at [362, 72] on span "Completed Bookings (41)" at bounding box center [370, 69] width 158 height 15
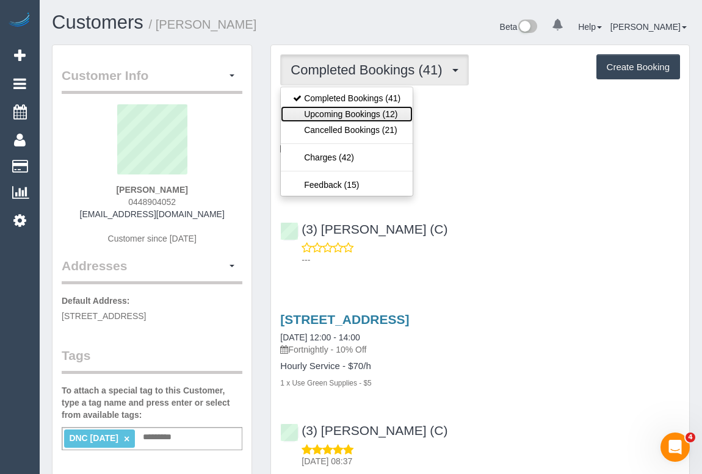
click at [358, 114] on link "Upcoming Bookings (12)" at bounding box center [347, 114] width 132 height 16
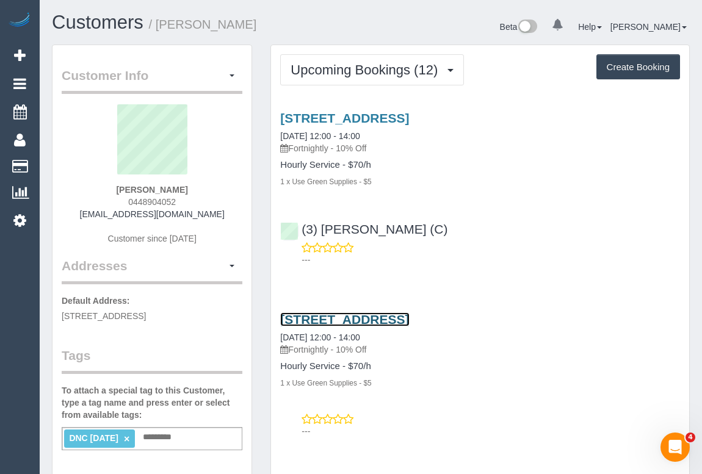
click at [352, 316] on link "[STREET_ADDRESS]" at bounding box center [344, 320] width 129 height 14
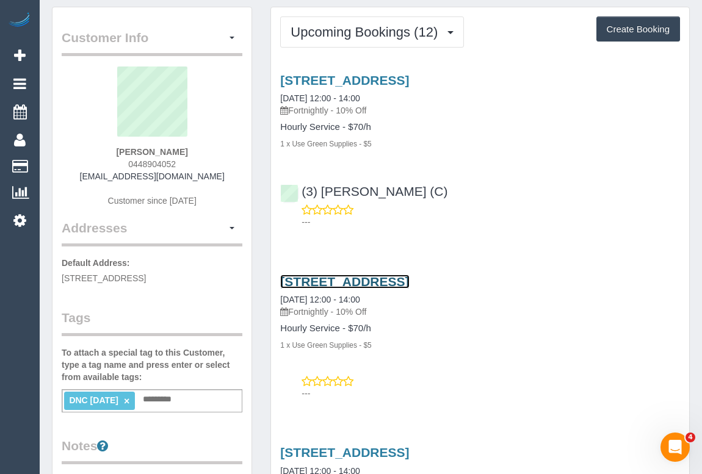
scroll to position [55, 0]
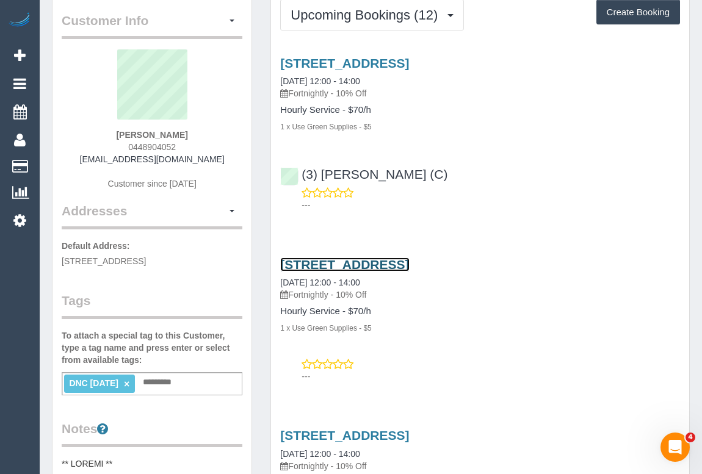
click at [356, 261] on link "[STREET_ADDRESS]" at bounding box center [344, 265] width 129 height 14
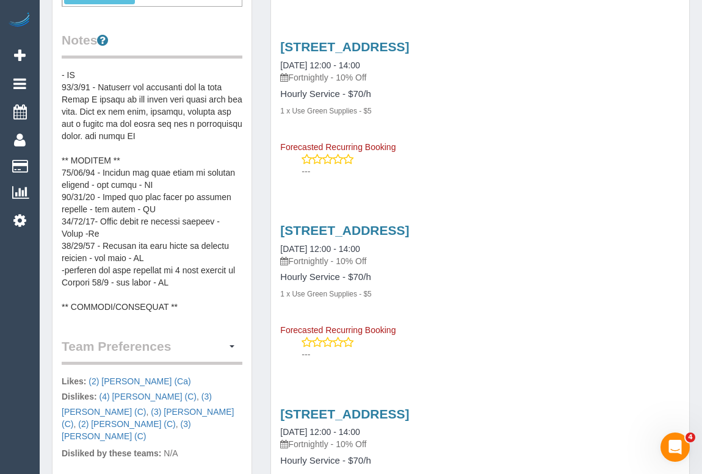
scroll to position [427, 0]
click at [134, 161] on pre at bounding box center [152, 191] width 181 height 244
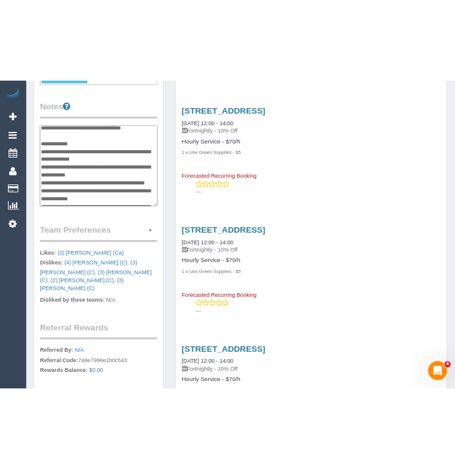
scroll to position [463, 0]
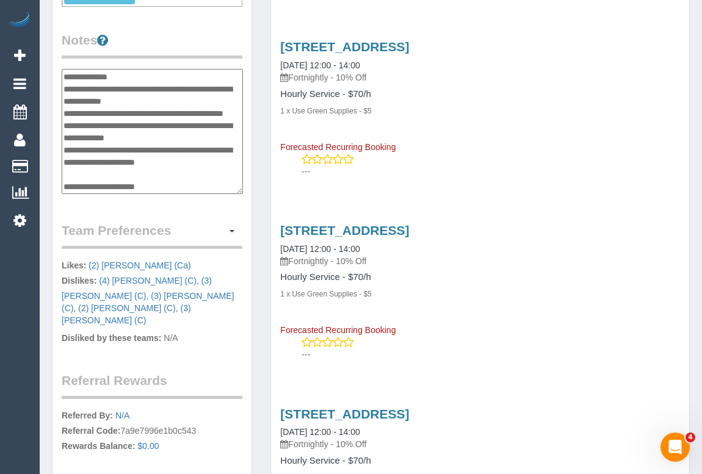
click at [131, 147] on textarea at bounding box center [152, 132] width 181 height 126
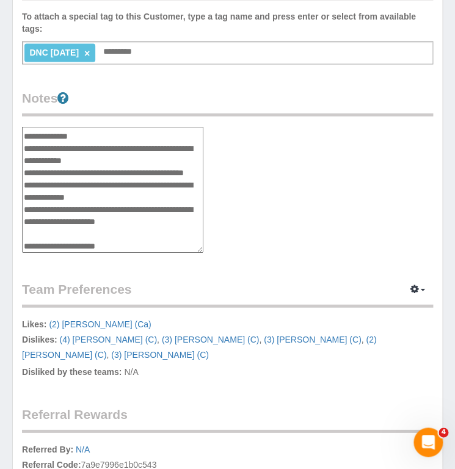
scroll to position [255, 0]
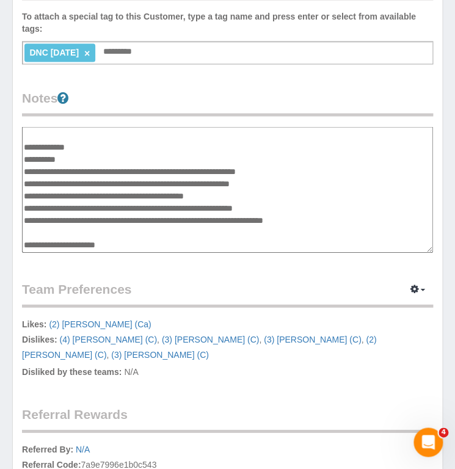
click at [76, 183] on textarea at bounding box center [227, 189] width 411 height 126
type textarea "**********"
click at [165, 269] on div "Customer Info Edit Contact Info Send Message Email Preferences Special Sales Ta…" at bounding box center [227, 130] width 429 height 966
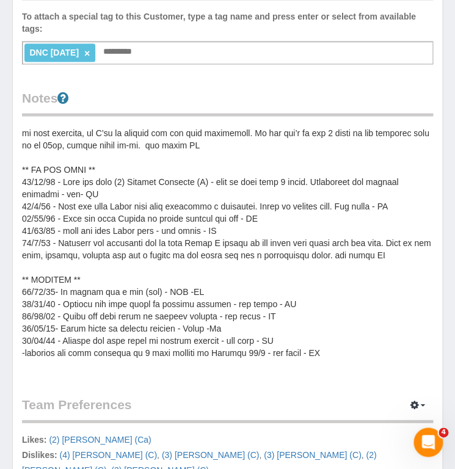
click at [194, 281] on pre at bounding box center [227, 248] width 411 height 244
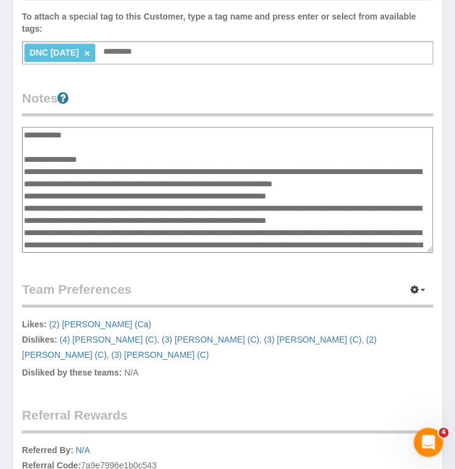
scroll to position [281, 0]
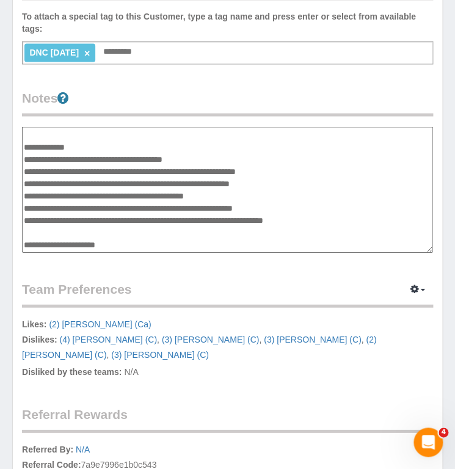
click at [205, 156] on textarea at bounding box center [227, 189] width 411 height 126
click at [158, 158] on textarea at bounding box center [227, 189] width 411 height 126
click at [299, 171] on textarea at bounding box center [227, 189] width 411 height 126
type textarea "**********"
click at [209, 280] on legend "Team Preferences Manage Preferences" at bounding box center [227, 293] width 411 height 27
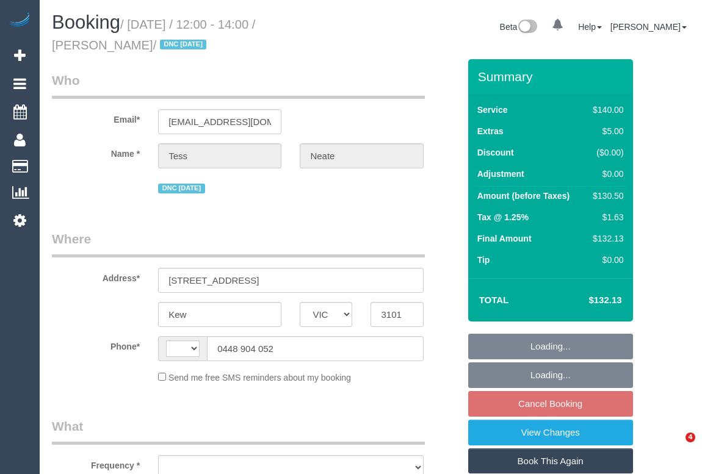
select select "VIC"
select select "number:29"
select select "number:14"
select select "number:18"
select select "number:36"
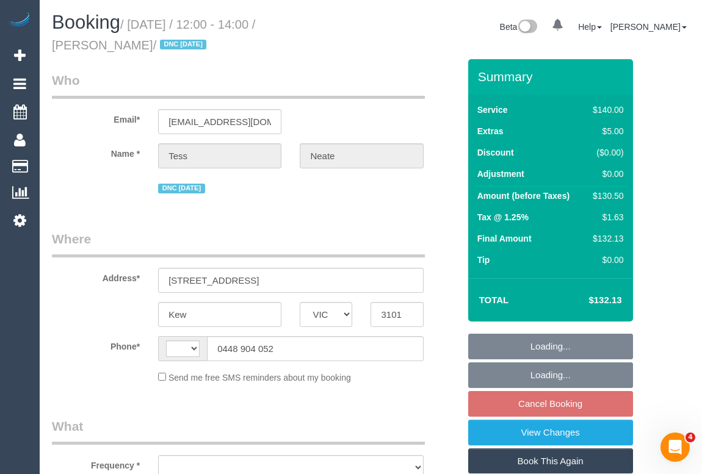
select select "number:35"
select select "number:11"
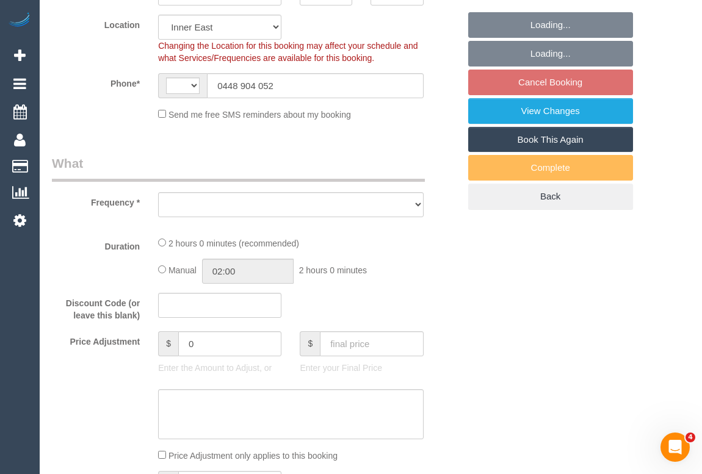
select select "object:432"
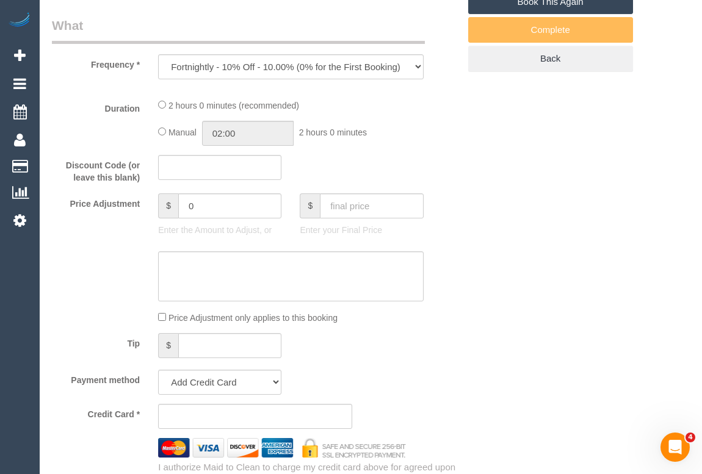
select select "string:AU"
select select "string:stripe-pm_1N6ksF2GScqysDRVbVn5fQs9"
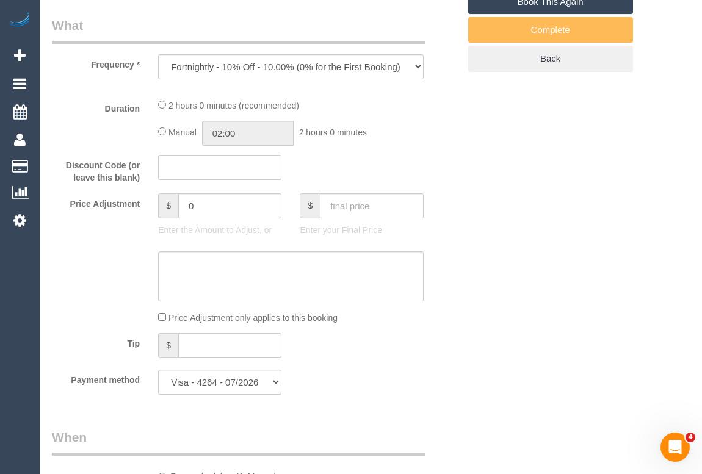
select select "object:871"
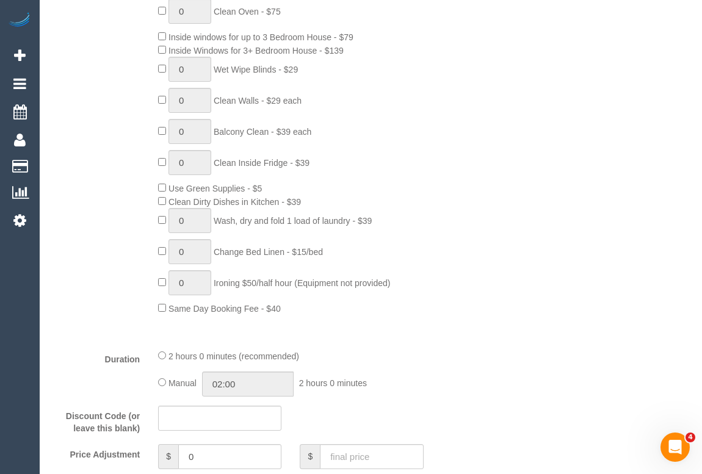
select select "spot4"
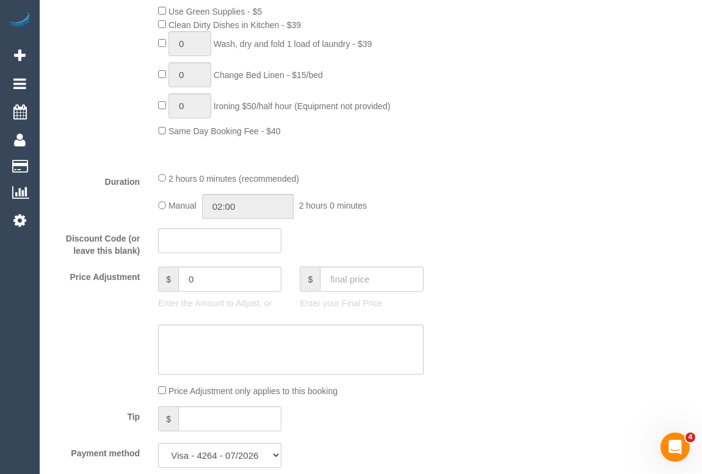
scroll to position [1221, 0]
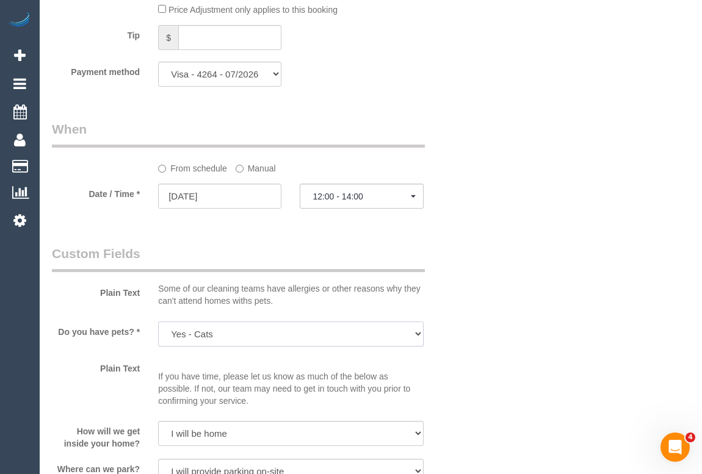
click at [418, 333] on select "Yes - Cats Yes - Dogs No pets Yes - Dogs and Cats Yes - Other" at bounding box center [290, 334] width 265 height 25
select select "number:28"
click at [158, 323] on select "Yes - Cats Yes - Dogs No pets Yes - Dogs and Cats Yes - Other" at bounding box center [290, 334] width 265 height 25
click at [497, 355] on div "Who Email* accountstn@icloud.com Name * Tess Neate DNC 26/09/25 Where Address* …" at bounding box center [371, 333] width 638 height 2991
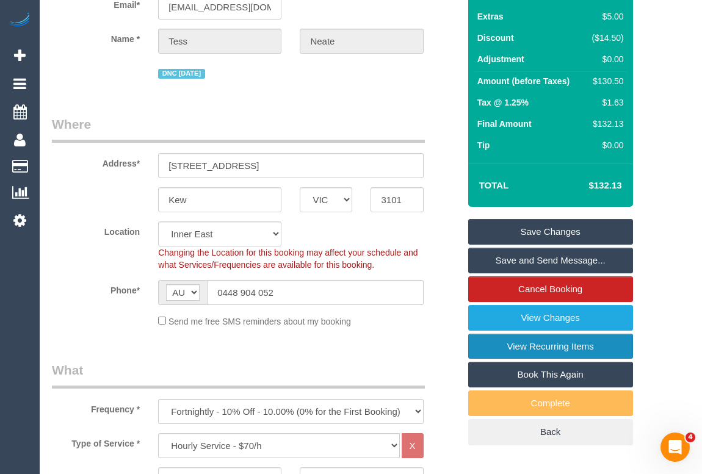
scroll to position [110, 0]
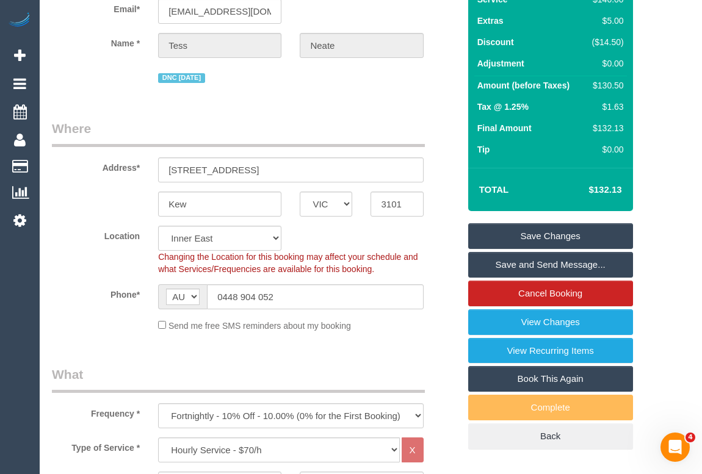
click at [561, 239] on link "Save Changes" at bounding box center [550, 236] width 165 height 26
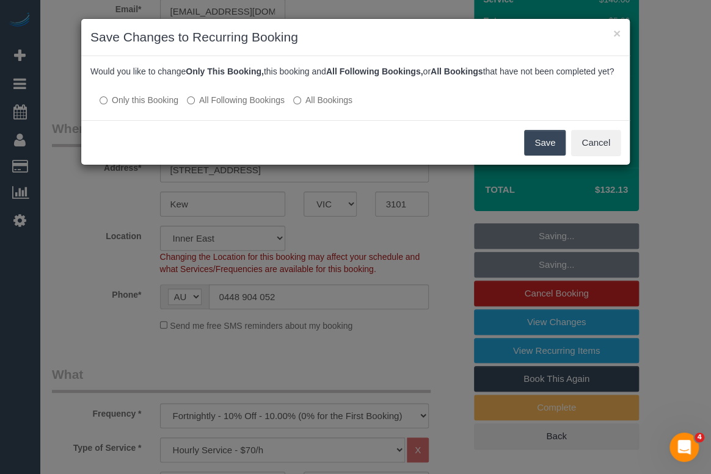
click at [534, 156] on button "Save" at bounding box center [545, 143] width 42 height 26
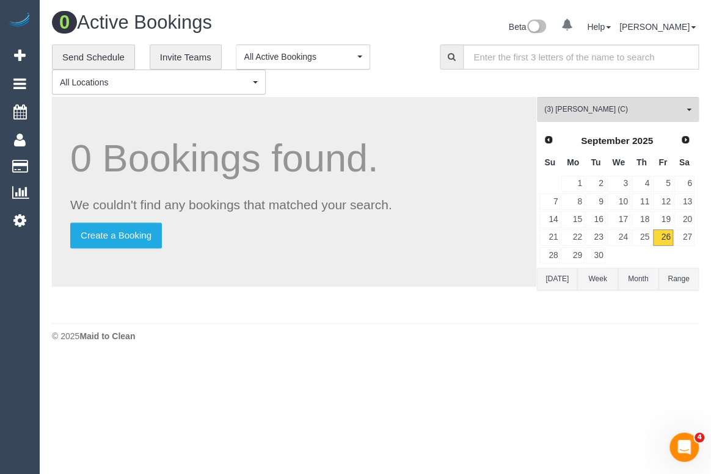
click at [352, 24] on h1 "0 Active Bookings" at bounding box center [209, 22] width 314 height 21
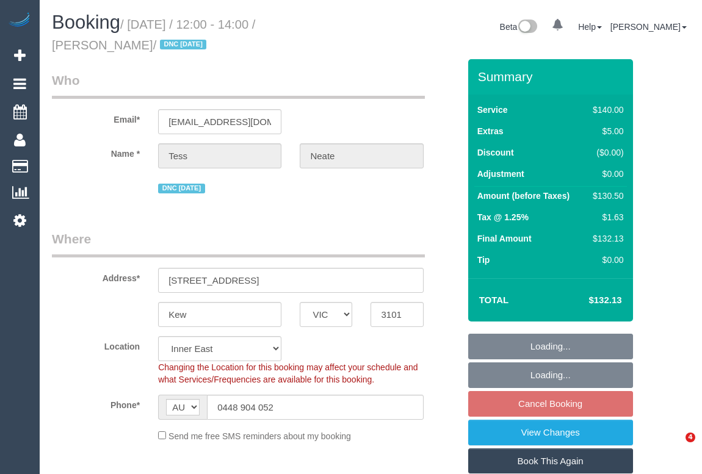
select select "VIC"
select select "string:stripe-pm_1N6ksF2GScqysDRVbVn5fQs9"
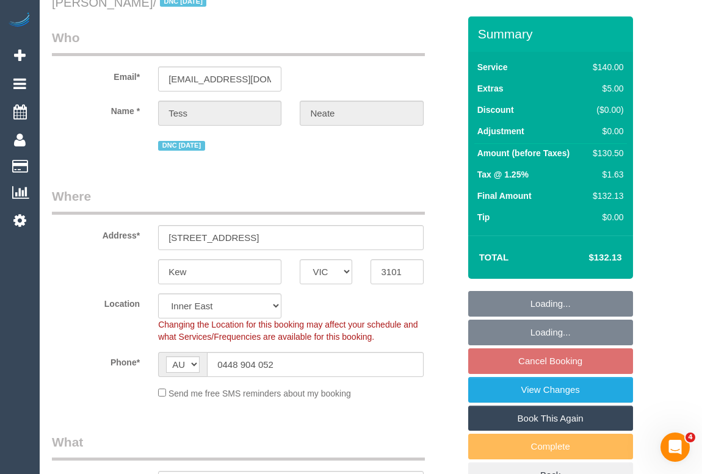
select select "number:28"
select select "number:14"
select select "number:18"
select select "number:36"
select select "number:35"
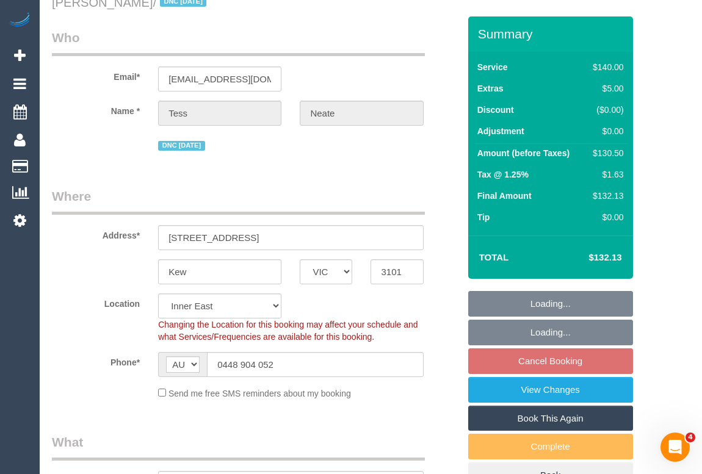
select select "number:11"
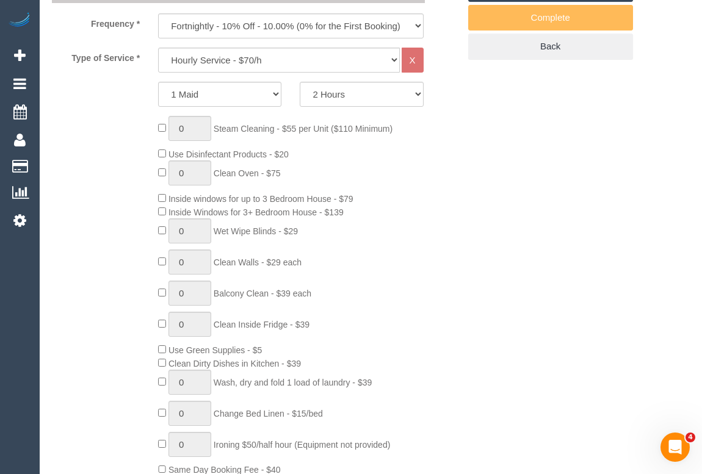
select select "object:871"
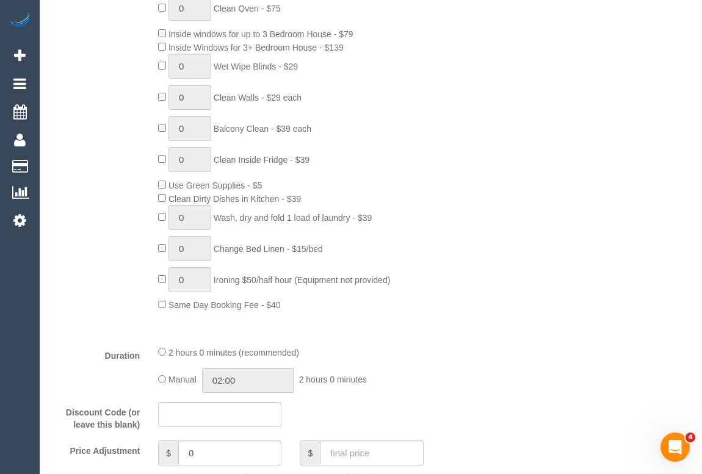
select select "spot4"
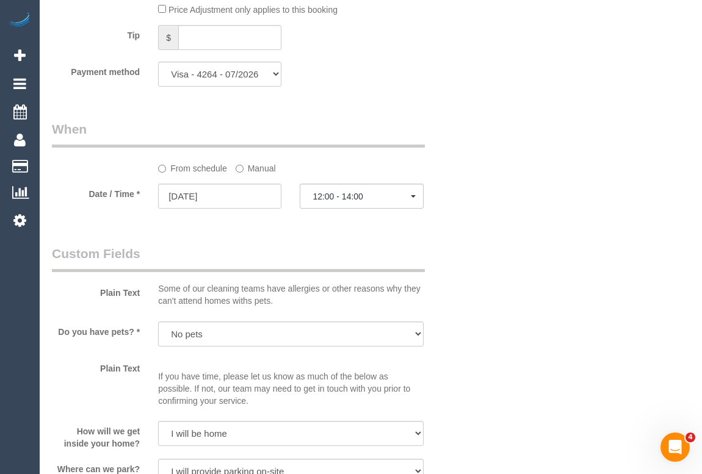
scroll to position [1331, 0]
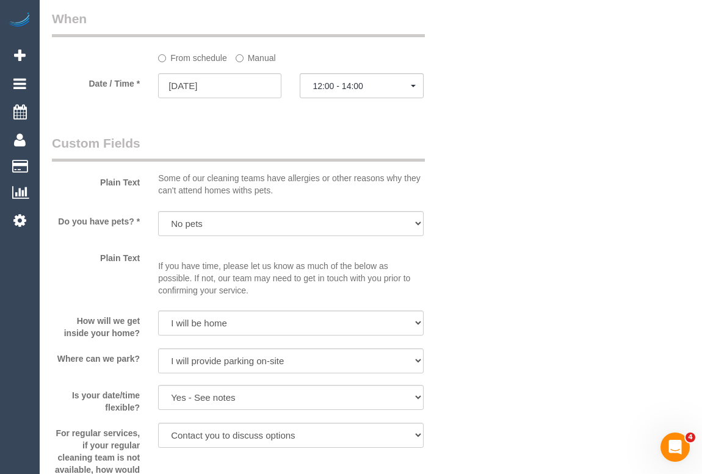
click at [519, 305] on div "Who Email* [EMAIL_ADDRESS][DOMAIN_NAME] Name * [PERSON_NAME] DNC [DATE] Where A…" at bounding box center [371, 223] width 638 height 2991
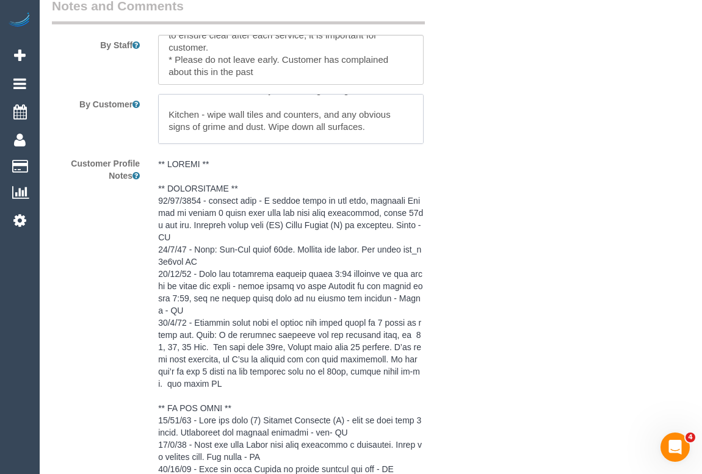
scroll to position [110, 0]
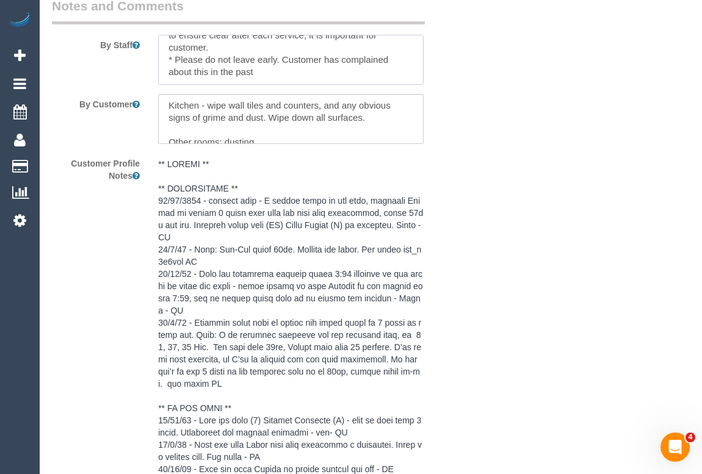
drag, startPoint x: 210, startPoint y: 61, endPoint x: 275, endPoint y: 67, distance: 65.6
click at [275, 67] on textarea at bounding box center [290, 60] width 265 height 50
click at [464, 209] on div "Customer Profile Notes" at bounding box center [256, 415] width 426 height 524
click at [460, 258] on div "Customer Profile Notes" at bounding box center [256, 415] width 426 height 524
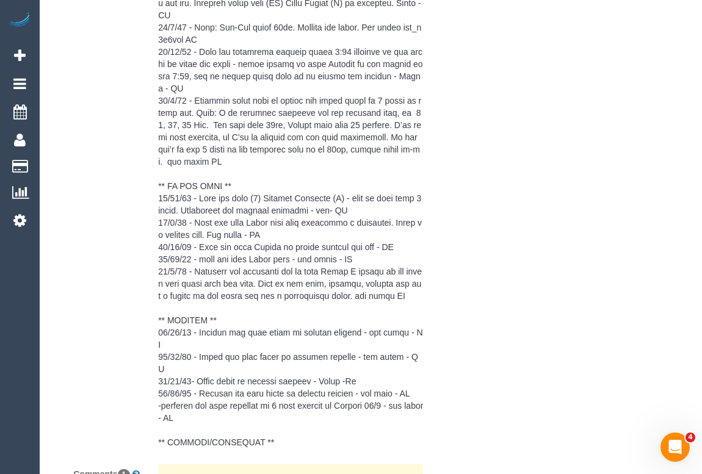
scroll to position [2582, 0]
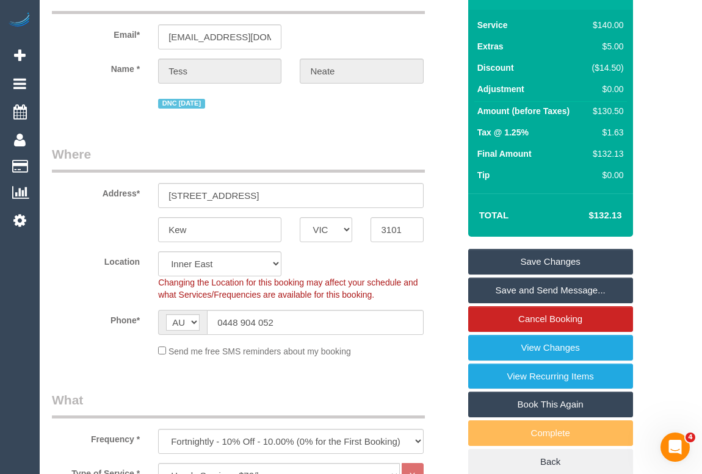
scroll to position [0, 0]
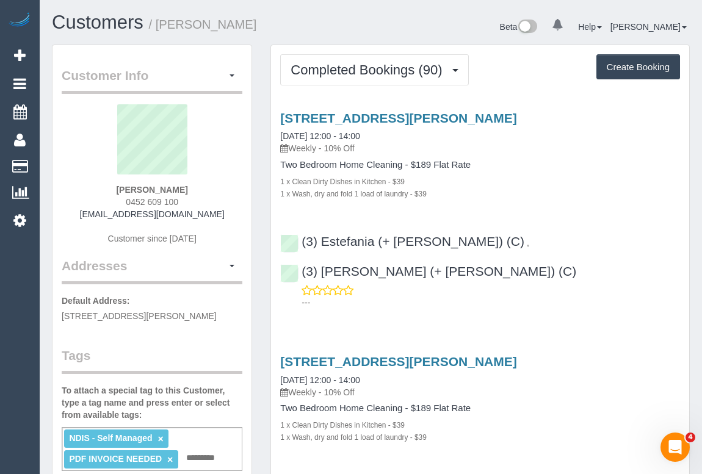
click at [527, 120] on h3 "[STREET_ADDRESS][PERSON_NAME]" at bounding box center [480, 118] width 400 height 14
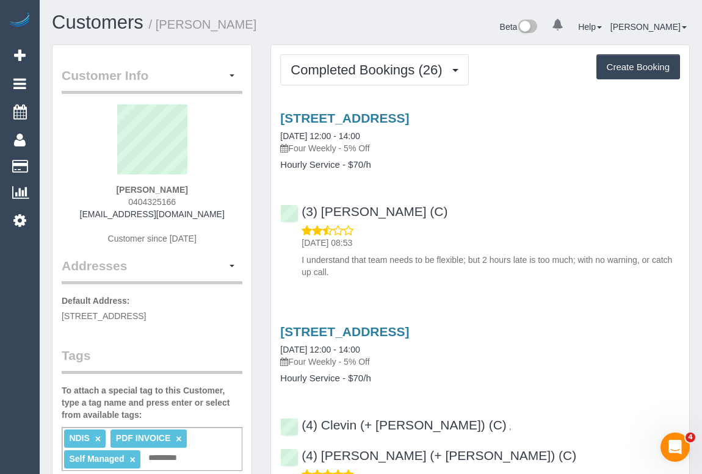
click at [535, 190] on div "[STREET_ADDRESS] [DATE] 12:00 - 14:00 Four Weekly - 5% Off Hourly Service - $70…" at bounding box center [480, 192] width 418 height 183
drag, startPoint x: 120, startPoint y: 190, endPoint x: 183, endPoint y: 189, distance: 63.5
click at [183, 189] on div "[PERSON_NAME] 0404325166 [EMAIL_ADDRESS][DOMAIN_NAME] Customer since [DATE]" at bounding box center [152, 180] width 181 height 153
copy strong "[PERSON_NAME]"
click at [552, 189] on div "[STREET_ADDRESS] [DATE] 12:00 - 14:00 Four Weekly - 5% Off Hourly Service - $70…" at bounding box center [480, 192] width 418 height 183
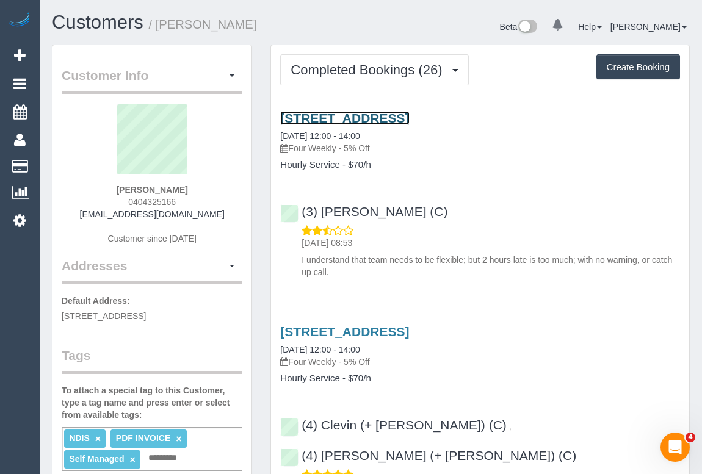
click at [386, 115] on link "[STREET_ADDRESS]" at bounding box center [344, 118] width 129 height 14
drag, startPoint x: 294, startPoint y: 147, endPoint x: 341, endPoint y: 145, distance: 47.6
click at [341, 145] on p "Four Weekly - 5% Off" at bounding box center [480, 148] width 400 height 12
copy p "Four Weekly"
drag, startPoint x: 282, startPoint y: 165, endPoint x: 340, endPoint y: 165, distance: 58.0
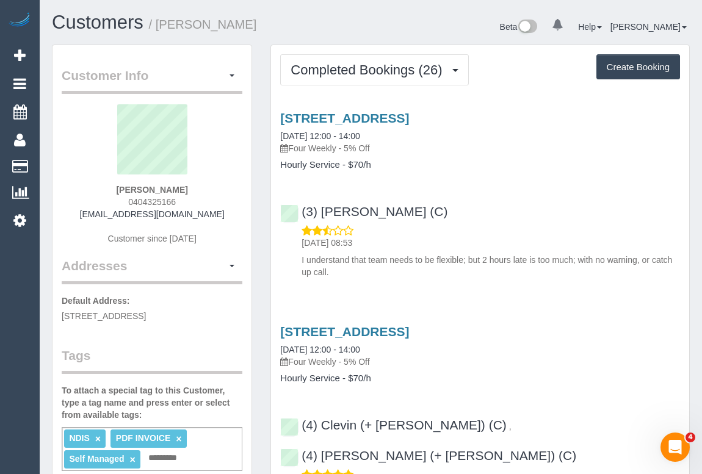
click at [340, 165] on h4 "Hourly Service - $70/h" at bounding box center [480, 165] width 400 height 10
copy h4 "Hourly Service"
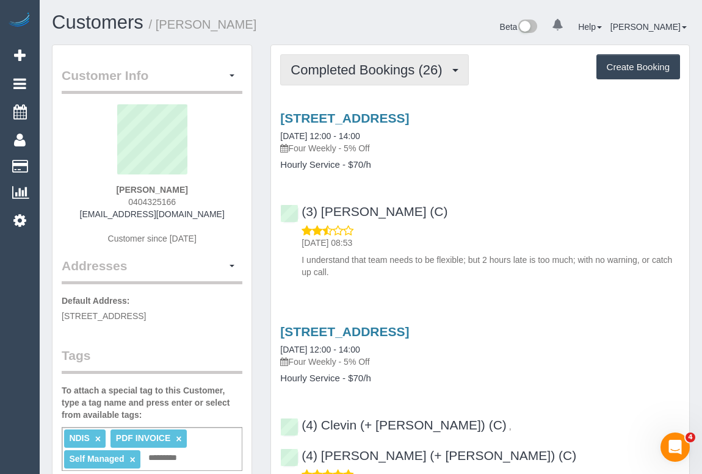
drag, startPoint x: 358, startPoint y: 65, endPoint x: 358, endPoint y: 71, distance: 6.7
click at [358, 65] on span "Completed Bookings (26)" at bounding box center [370, 69] width 158 height 15
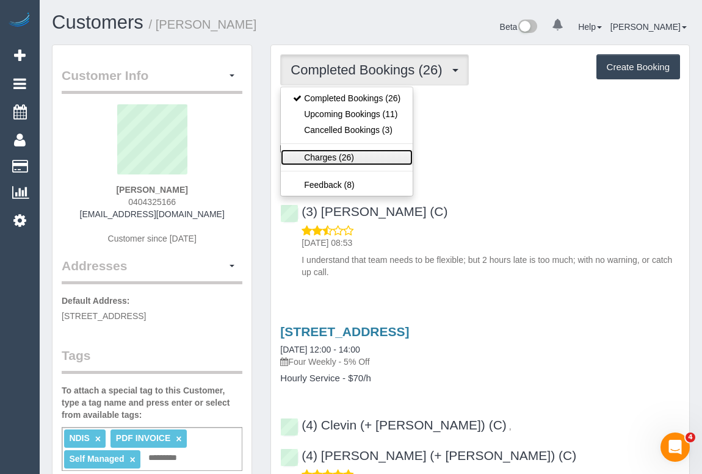
click at [335, 154] on link "Charges (26)" at bounding box center [347, 158] width 132 height 16
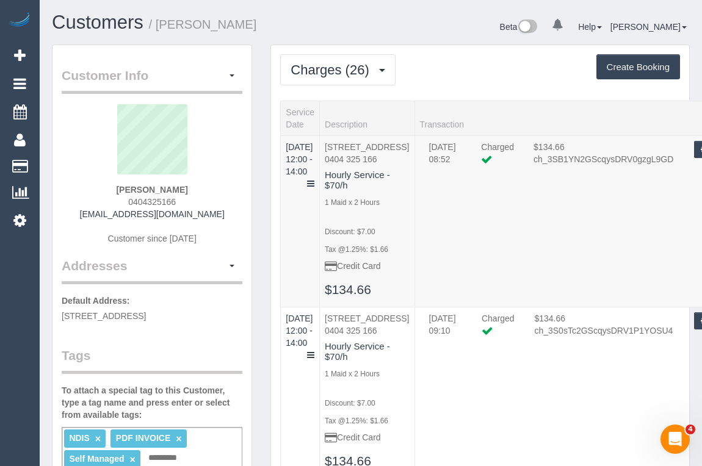
click at [444, 67] on div "Charges (26) Completed Bookings (26) Upcoming Bookings (11) Cancelled Bookings …" at bounding box center [480, 69] width 400 height 31
click at [267, 26] on h1 "Customers / [PERSON_NAME]" at bounding box center [207, 22] width 310 height 21
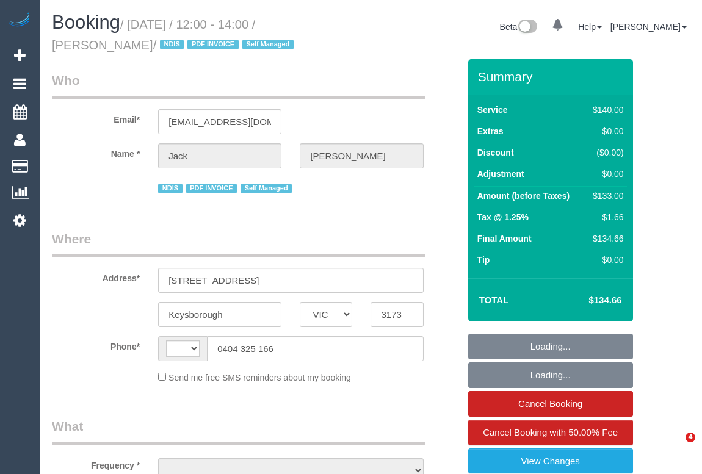
select select "VIC"
select select "string:AU"
select select "string:stripe-pm_1NtkNo2GScqysDRVYsPJdSuv"
select select "number:28"
select select "number:14"
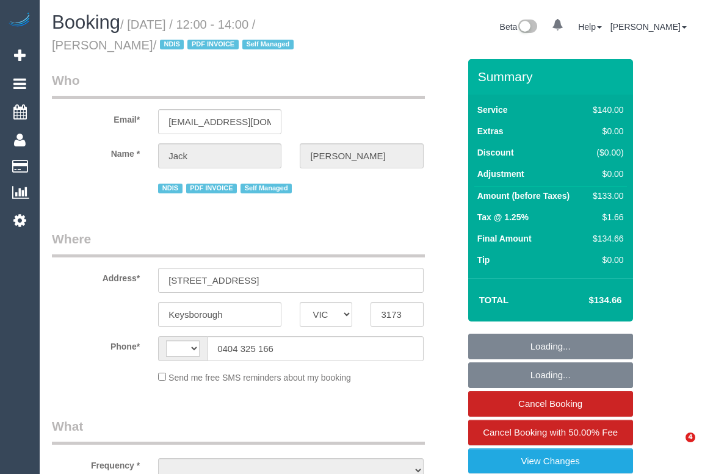
select select "number:19"
select select "number:25"
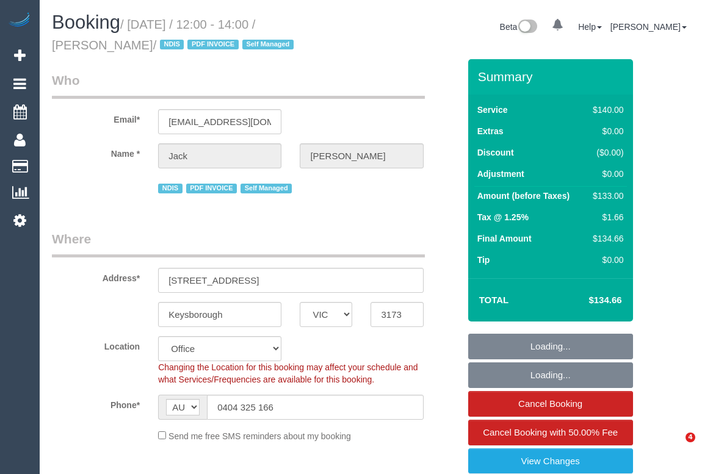
select select "object:2228"
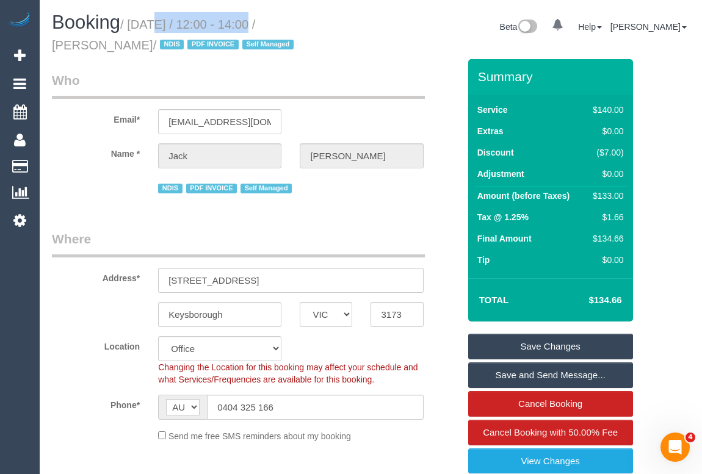
drag, startPoint x: 132, startPoint y: 24, endPoint x: 244, endPoint y: 31, distance: 111.9
click at [244, 31] on small "/ [DATE] / 12:00 - 14:00 / [PERSON_NAME] / NDIS PDF INVOICE Self Managed" at bounding box center [174, 35] width 245 height 34
copy small "[DATE]"
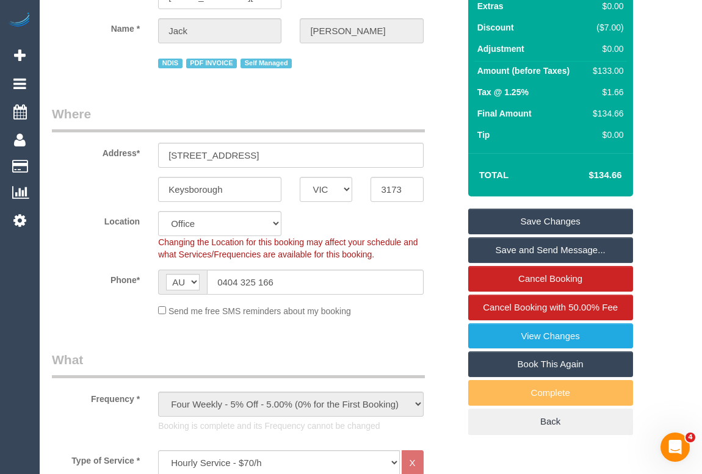
scroll to position [55, 0]
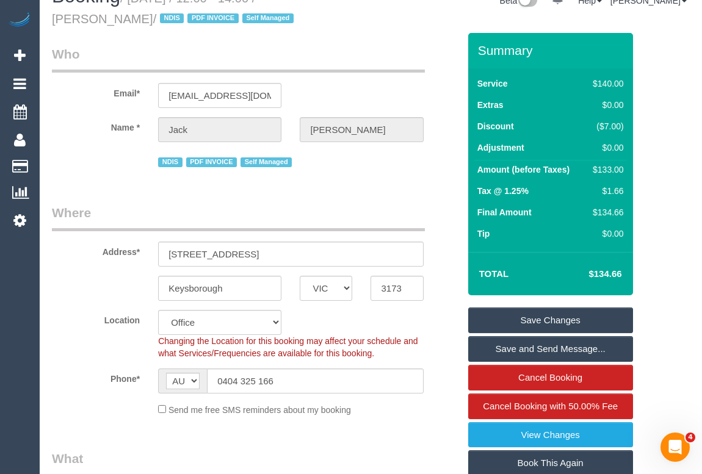
scroll to position [0, 0]
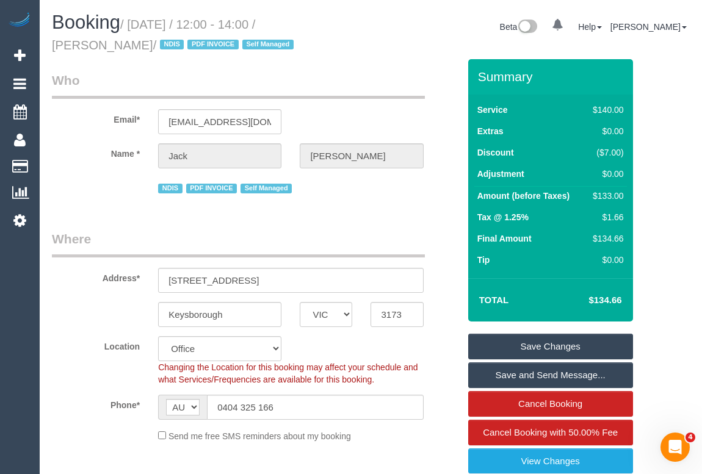
click at [379, 87] on legend "Who" at bounding box center [238, 84] width 373 height 27
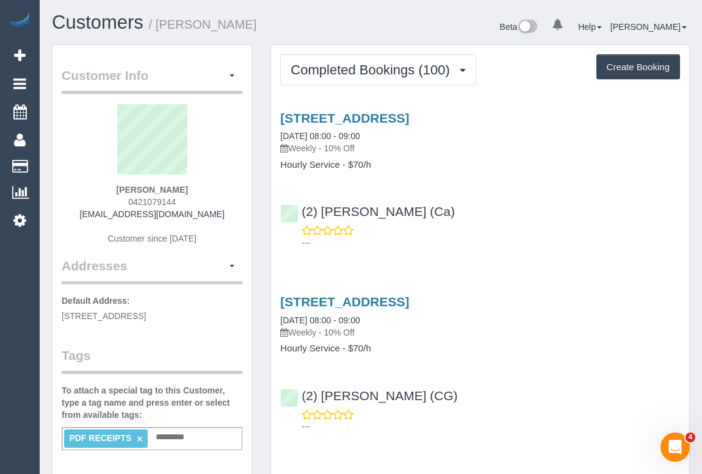
click at [533, 241] on p "---" at bounding box center [491, 243] width 379 height 12
click at [587, 231] on div "---" at bounding box center [480, 237] width 400 height 24
click at [216, 162] on sui-profile-pic at bounding box center [152, 143] width 162 height 79
drag, startPoint x: 122, startPoint y: 186, endPoint x: 206, endPoint y: 188, distance: 84.3
click at [206, 188] on div "[PERSON_NAME] 0421079144 [EMAIL_ADDRESS][DOMAIN_NAME] Customer since [DATE]" at bounding box center [152, 180] width 181 height 153
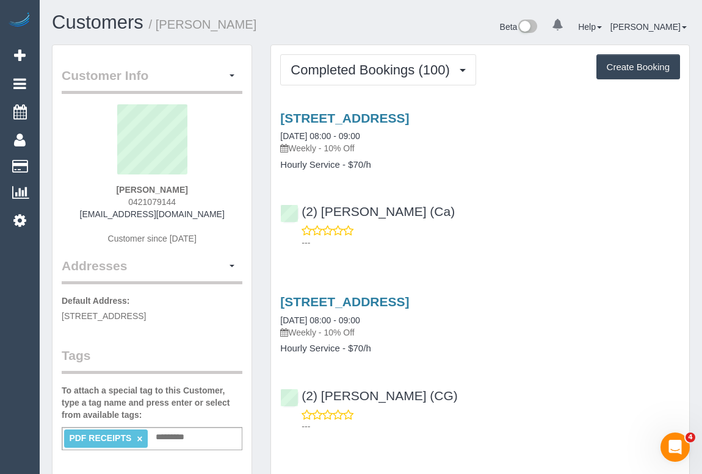
copy strong "[PERSON_NAME]"
click at [369, 114] on link "[STREET_ADDRESS]" at bounding box center [344, 118] width 129 height 14
drag, startPoint x: 504, startPoint y: 250, endPoint x: 482, endPoint y: 207, distance: 48.6
click at [504, 250] on div "[STREET_ADDRESS] [DATE] 08:00 - 09:00 Weekly - 10% Off Hourly Service - $70/h (…" at bounding box center [480, 178] width 418 height 154
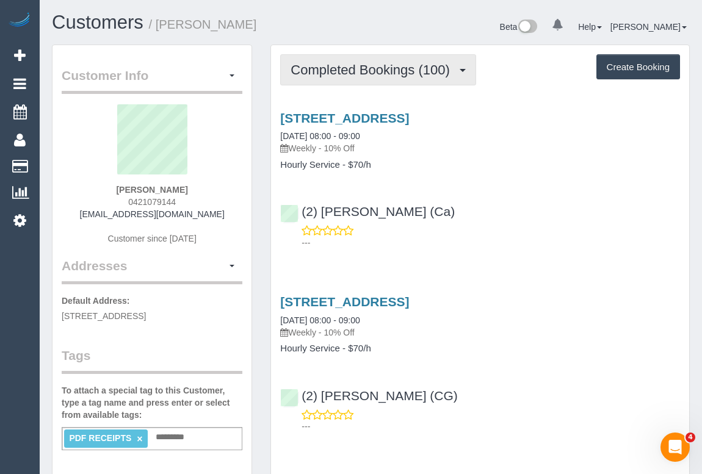
click at [338, 76] on span "Completed Bookings (100)" at bounding box center [373, 69] width 165 height 15
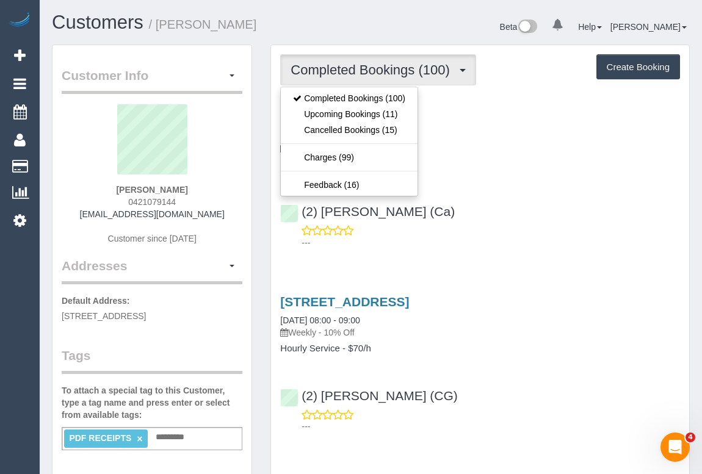
click at [517, 178] on div "[STREET_ADDRESS] [DATE] 08:00 - 09:00 Weekly - 10% Off Hourly Service - $70/h (…" at bounding box center [480, 178] width 418 height 154
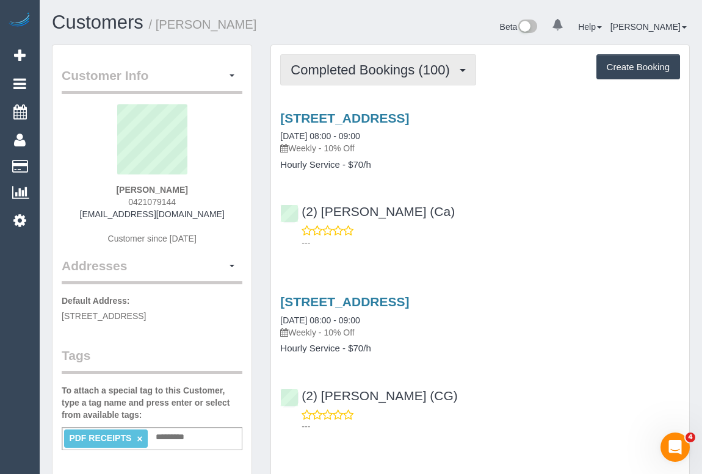
click at [352, 78] on button "Completed Bookings (100)" at bounding box center [378, 69] width 196 height 31
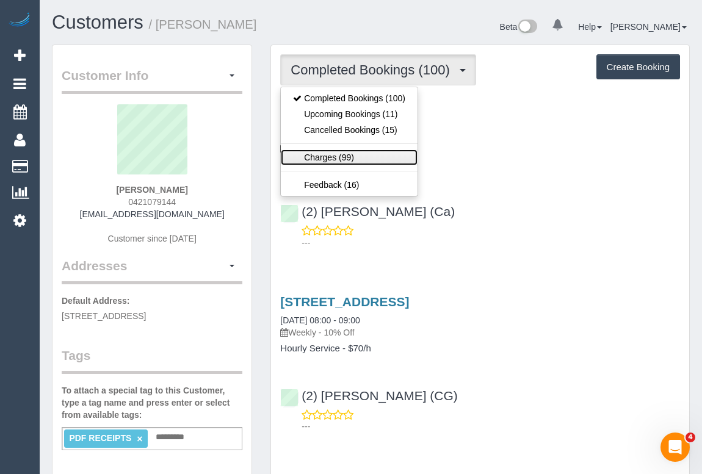
click at [327, 156] on link "Charges (99)" at bounding box center [349, 158] width 137 height 16
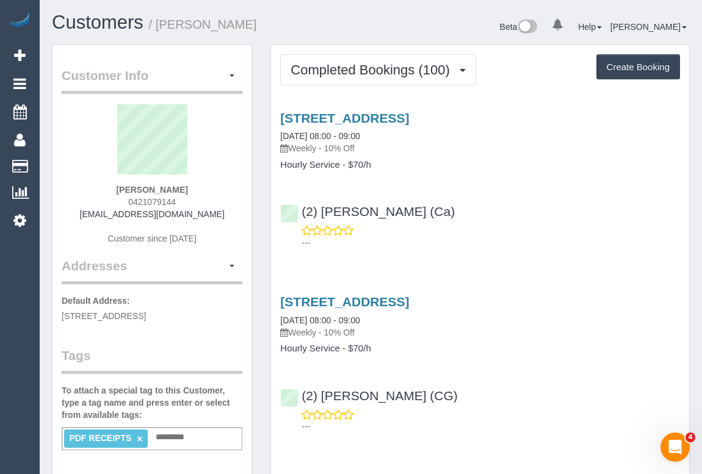
drag, startPoint x: 292, startPoint y: 146, endPoint x: 325, endPoint y: 146, distance: 33.0
click at [325, 146] on p "Weekly - 10% Off" at bounding box center [480, 148] width 400 height 12
click at [507, 166] on h4 "Hourly Service - $70/h" at bounding box center [480, 165] width 400 height 10
drag, startPoint x: 320, startPoint y: 145, endPoint x: 295, endPoint y: 145, distance: 25.0
click at [295, 145] on p "Weekly - 10% Off" at bounding box center [480, 148] width 400 height 12
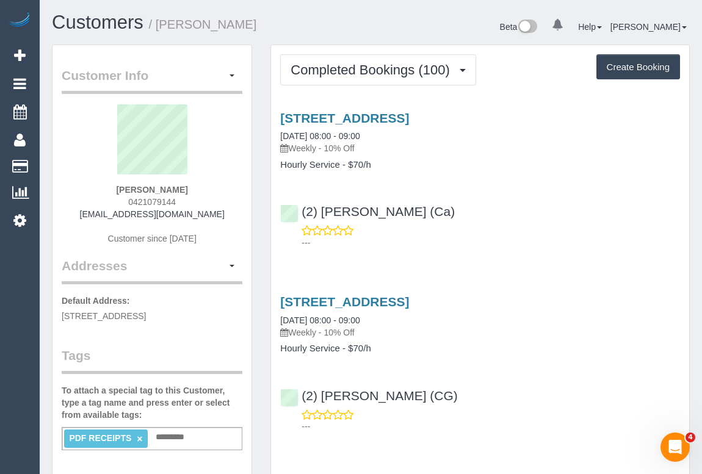
copy p "Weekly"
drag, startPoint x: 280, startPoint y: 164, endPoint x: 342, endPoint y: 163, distance: 62.3
click at [342, 163] on div "[STREET_ADDRESS] [DATE] 08:00 - 09:00 Weekly - 10% Off Hourly Service - $70/h" at bounding box center [480, 140] width 418 height 59
copy h4 "Hourly Service"
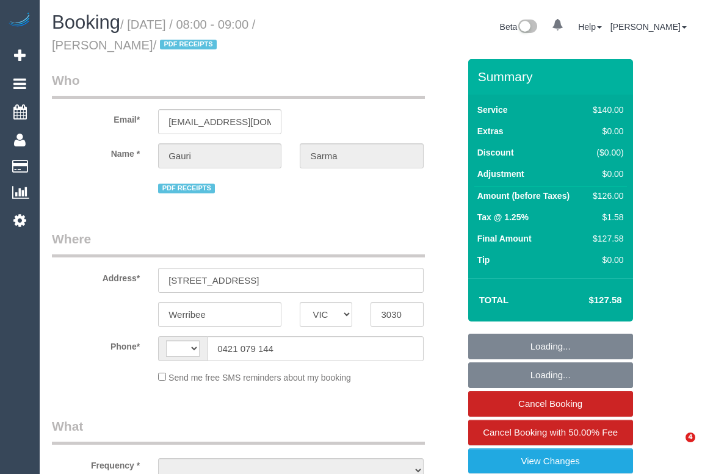
select select "VIC"
select select "object:322"
select select "string:stripe-pm_1Qcxx42GScqysDRVWEuoYT5p"
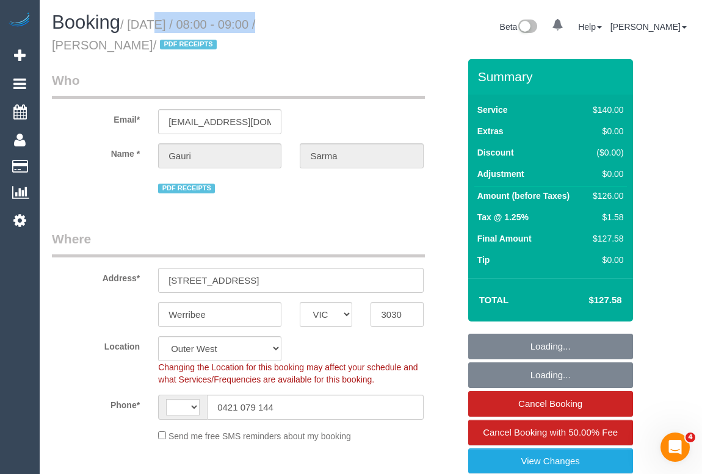
select select "string:AU"
select select "object:738"
select select "number:28"
select select "number:14"
select select "number:19"
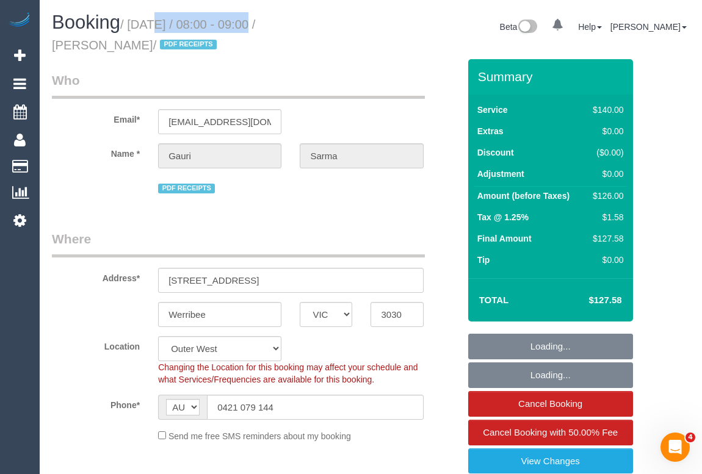
select select "number:36"
select select "number:35"
click at [244, 23] on small "/ [DATE] / 08:00 - 09:00 / [PERSON_NAME] / PDF RECEIPTS" at bounding box center [153, 35] width 203 height 34
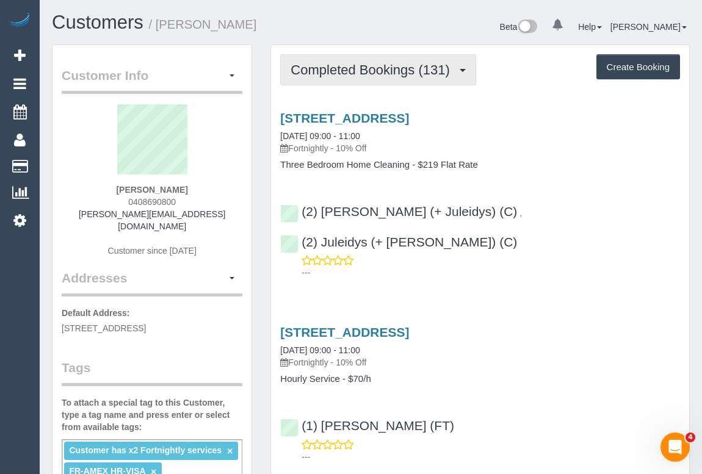
click at [354, 77] on button "Completed Bookings (131)" at bounding box center [378, 69] width 196 height 31
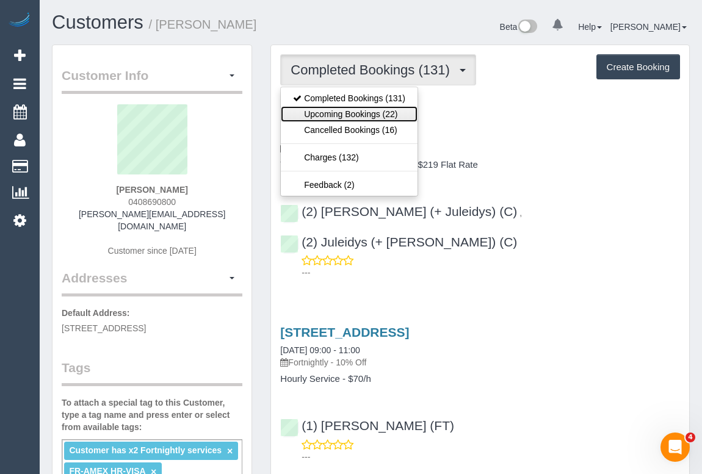
click at [358, 113] on link "Upcoming Bookings (22)" at bounding box center [349, 114] width 137 height 16
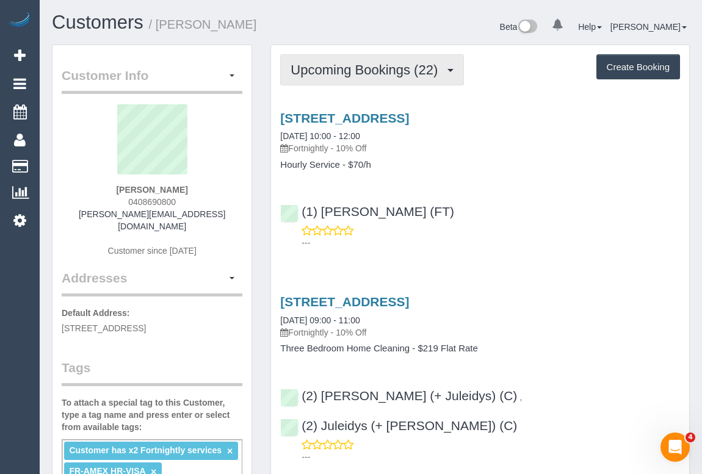
click at [336, 74] on span "Upcoming Bookings (22)" at bounding box center [367, 69] width 153 height 15
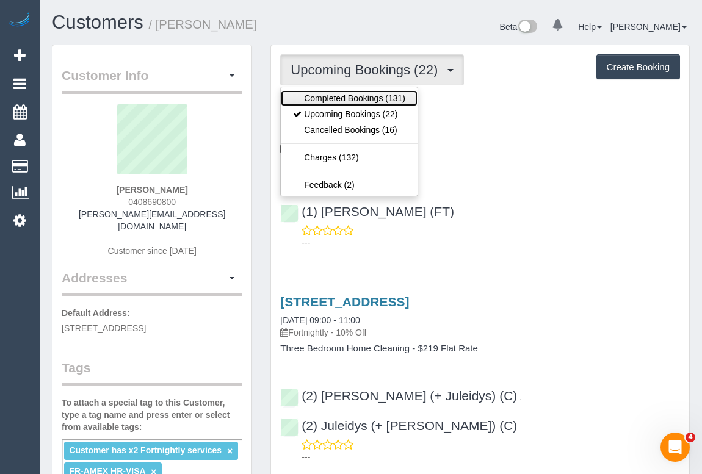
click at [331, 96] on link "Completed Bookings (131)" at bounding box center [349, 98] width 137 height 16
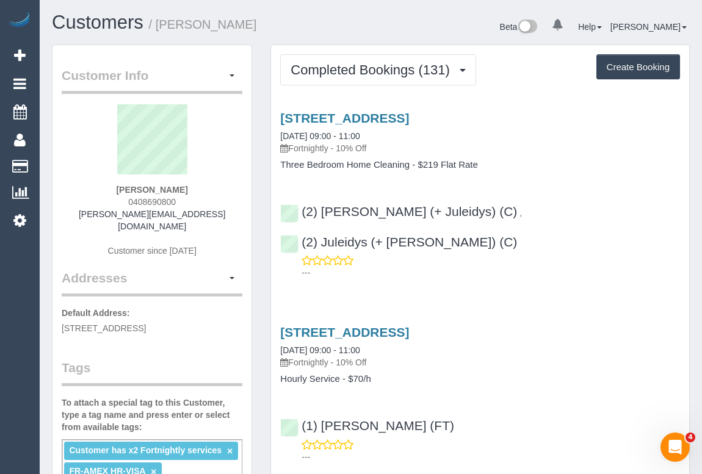
drag, startPoint x: 115, startPoint y: 186, endPoint x: 206, endPoint y: 188, distance: 90.4
click at [206, 188] on div "[PERSON_NAME] 0408690800 [PERSON_NAME][EMAIL_ADDRESS][DOMAIN_NAME] Customer sin…" at bounding box center [152, 186] width 181 height 165
copy strong "[PERSON_NAME]"
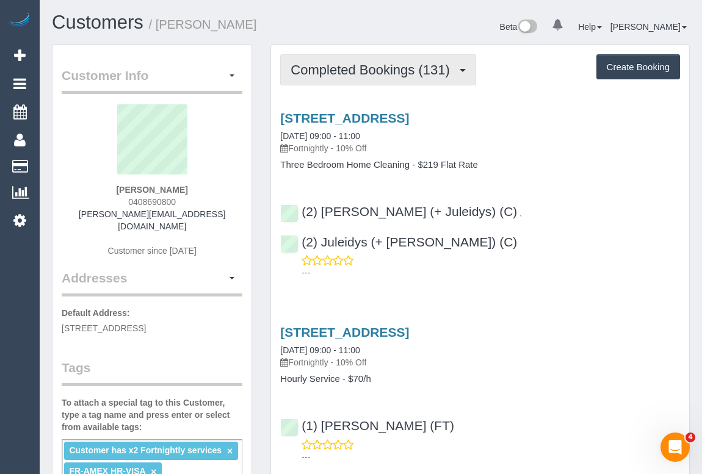
click at [359, 74] on span "Completed Bookings (131)" at bounding box center [373, 69] width 165 height 15
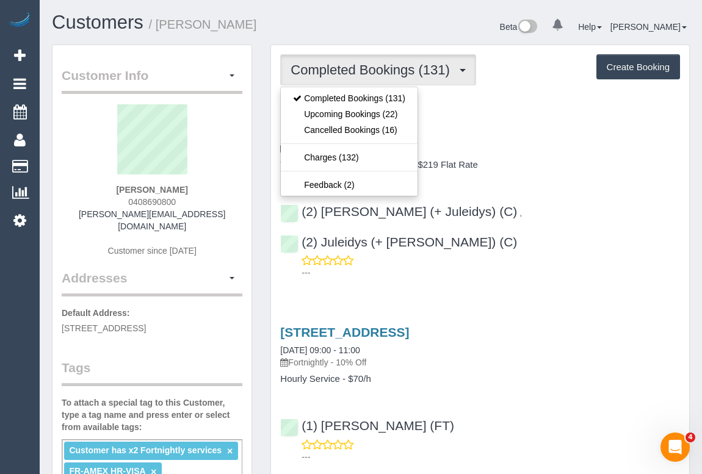
click at [572, 152] on p "Fortnightly - 10% Off" at bounding box center [480, 148] width 400 height 12
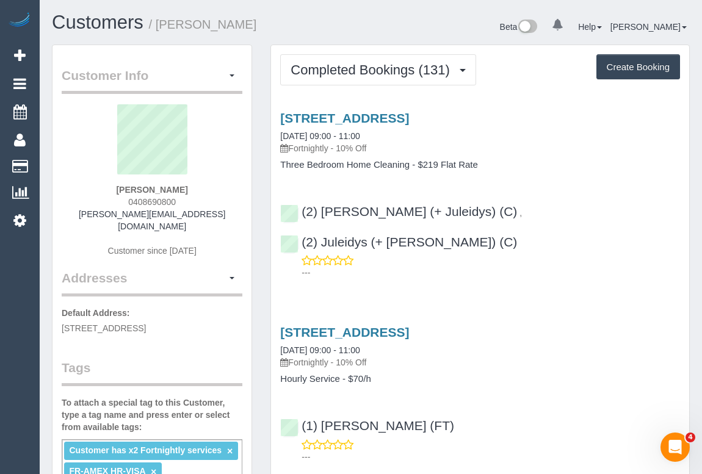
drag, startPoint x: 293, startPoint y: 146, endPoint x: 334, endPoint y: 146, distance: 40.9
click at [334, 146] on p "Fortnightly - 10% Off" at bounding box center [480, 148] width 400 height 12
copy p "Fortnightly"
drag, startPoint x: 280, startPoint y: 164, endPoint x: 409, endPoint y: 162, distance: 129.4
click at [409, 162] on div "[STREET_ADDRESS] [DATE] 09:00 - 11:00 Fortnightly - 10% Off Three Bedroom Home …" at bounding box center [480, 140] width 418 height 59
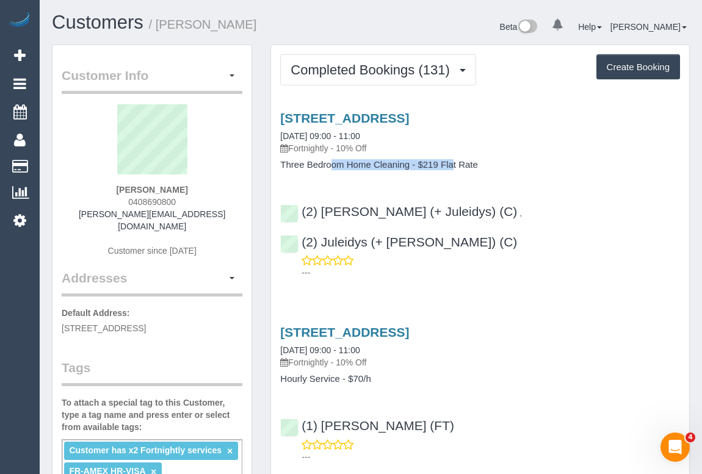
copy h4 "Three Bedroom Home Cleaning"
click at [366, 111] on link "[STREET_ADDRESS]" at bounding box center [344, 118] width 129 height 14
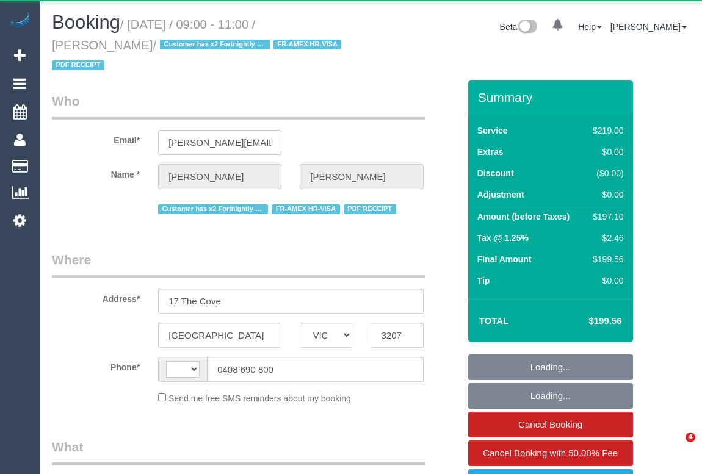
select select "VIC"
select select "string:stripe-pm_1HpKuz2GScqysDRVMu1ibnxL"
select select "number:28"
select select "number:14"
select select "number:19"
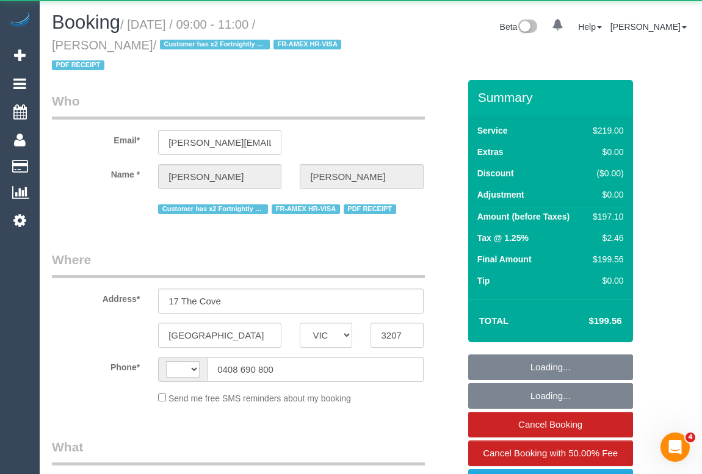
select select "number:22"
select select "number:11"
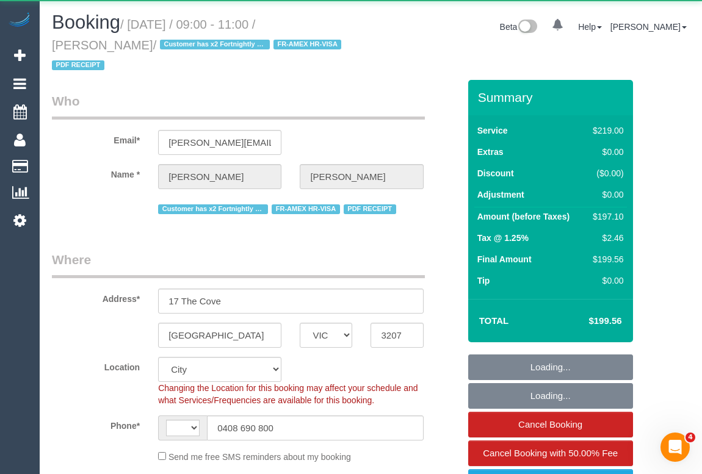
select select "string:AU"
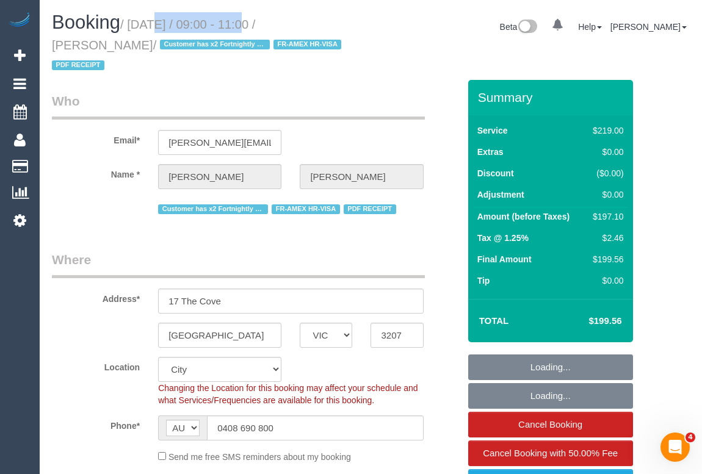
select select "object:1236"
drag, startPoint x: 131, startPoint y: 24, endPoint x: 244, endPoint y: 25, distance: 112.3
click at [244, 25] on small "/ [DATE] / 09:00 - 11:00 / [PERSON_NAME] / Customer has x2 Fortnightly services…" at bounding box center [198, 45] width 293 height 55
copy small "[DATE]"
